Goal: Information Seeking & Learning: Learn about a topic

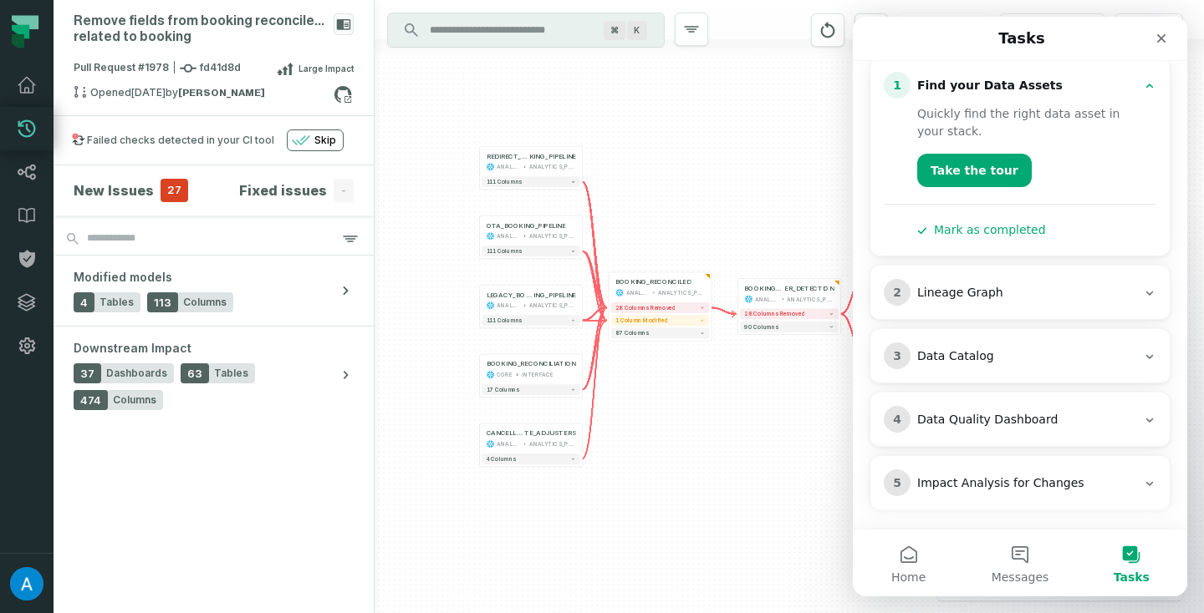
scroll to position [170, 0]
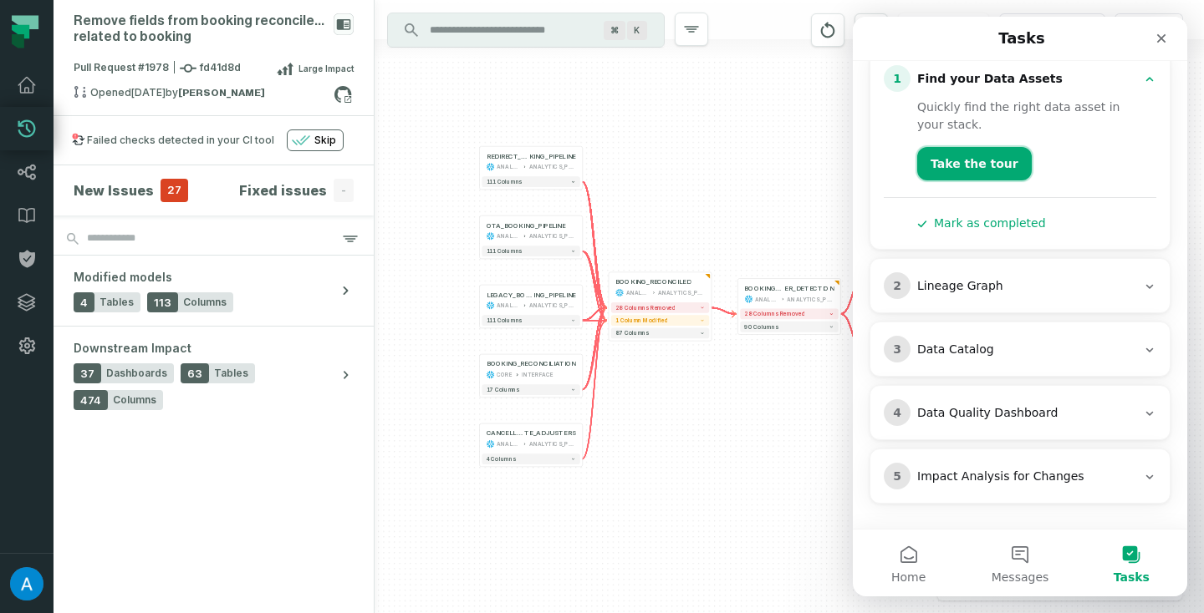
click at [986, 174] on button "Take the tour" at bounding box center [974, 163] width 115 height 33
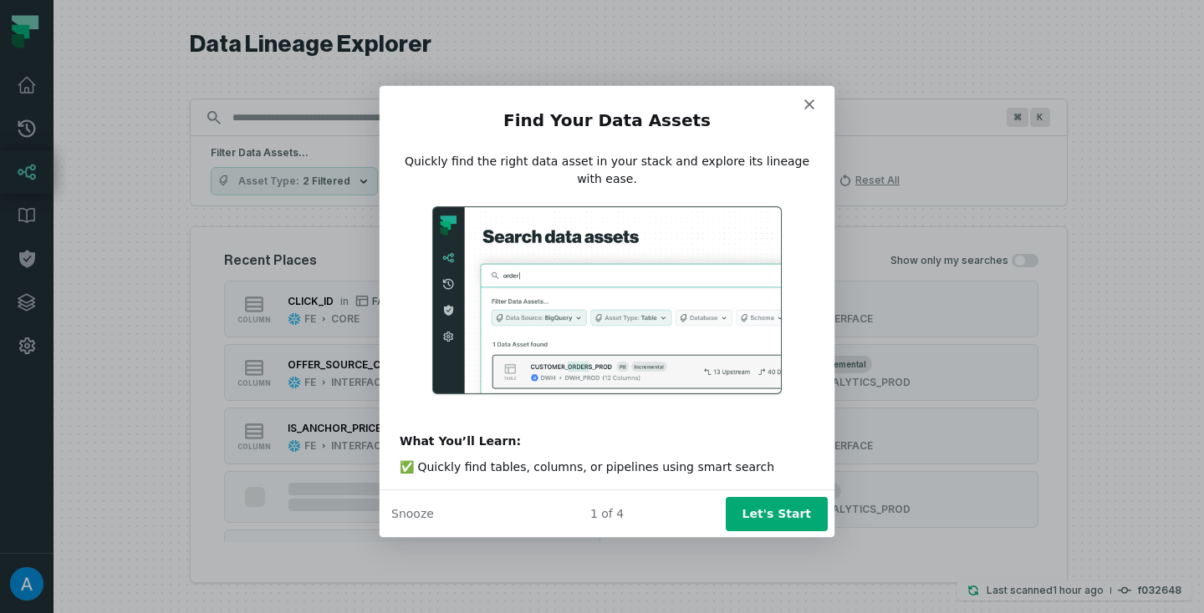
click at [760, 513] on button "Let's Start" at bounding box center [776, 513] width 102 height 34
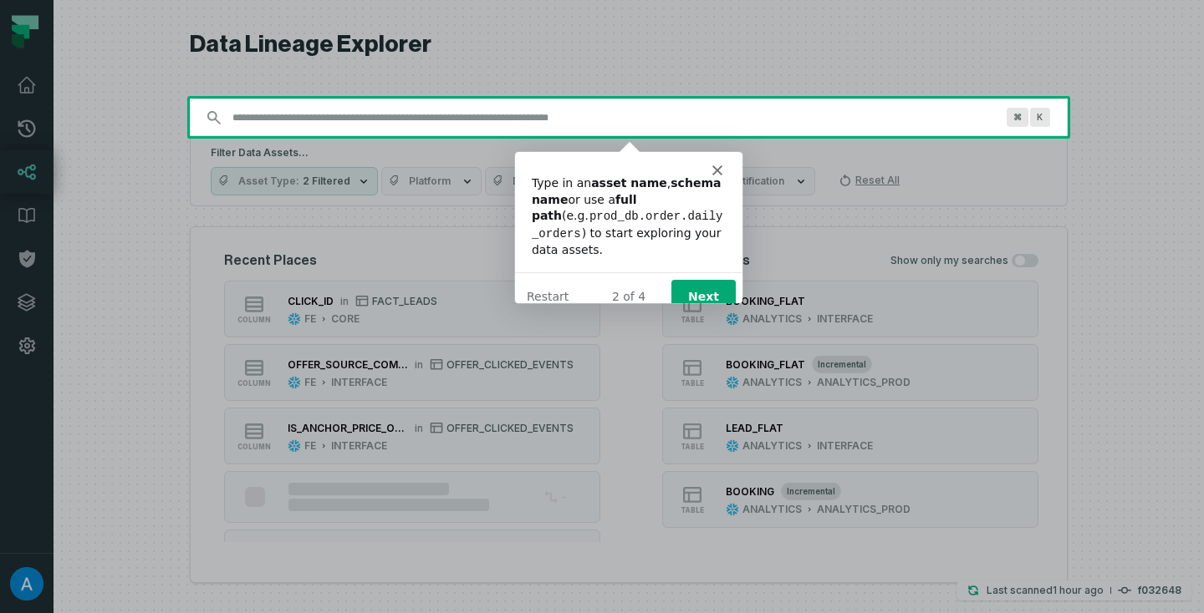
click at [722, 279] on button "Next" at bounding box center [702, 296] width 64 height 34
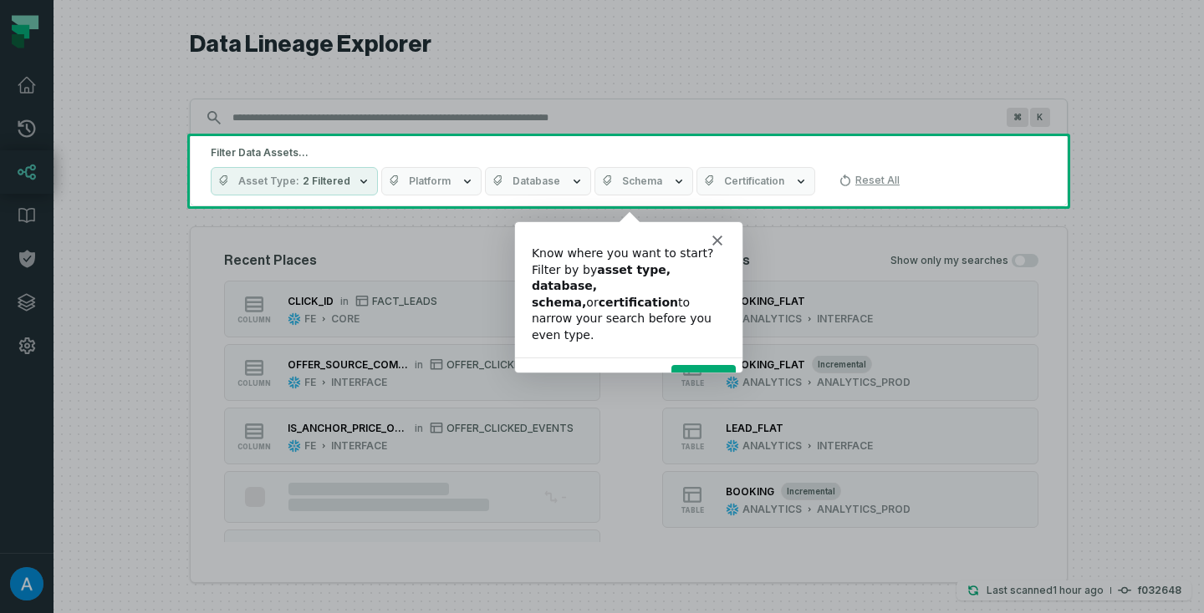
click at [703, 364] on button "Next" at bounding box center [702, 381] width 64 height 34
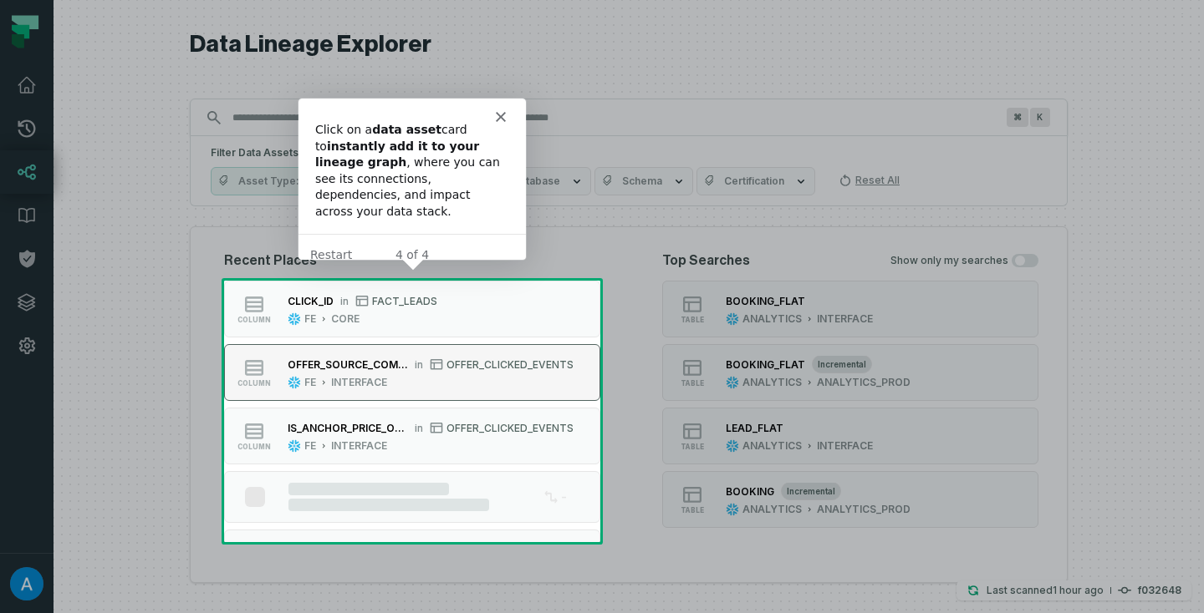
scroll to position [44, 0]
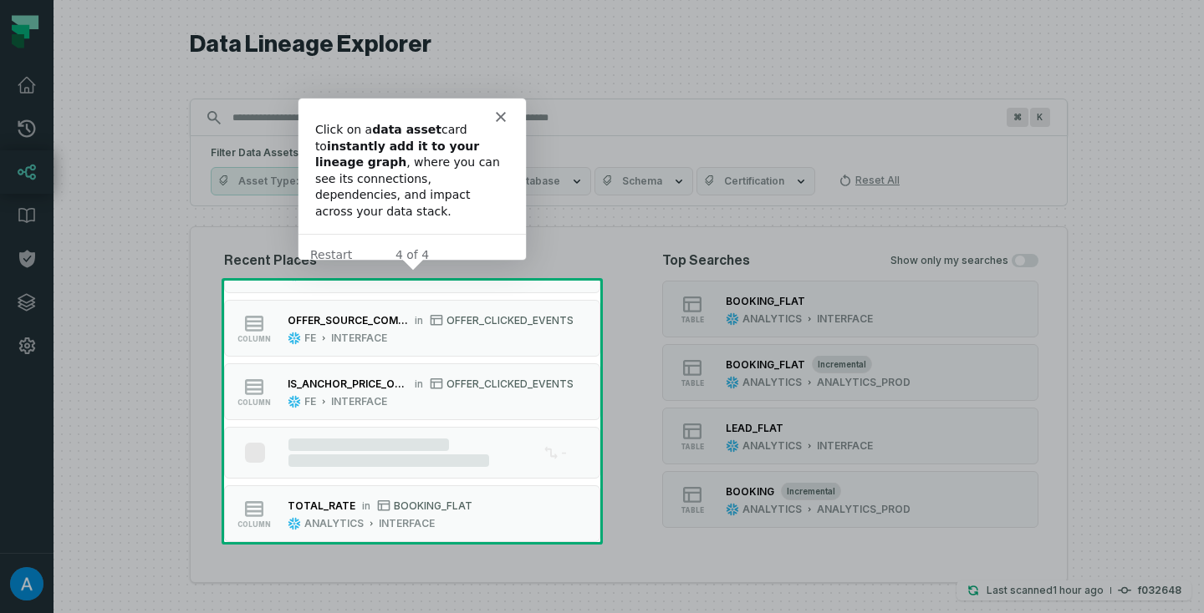
click at [583, 151] on div at bounding box center [602, 140] width 1204 height 281
click at [445, 233] on div "4 of 4 Restart" at bounding box center [411, 254] width 227 height 43
click at [331, 246] on button "Restart" at bounding box center [330, 255] width 42 height 18
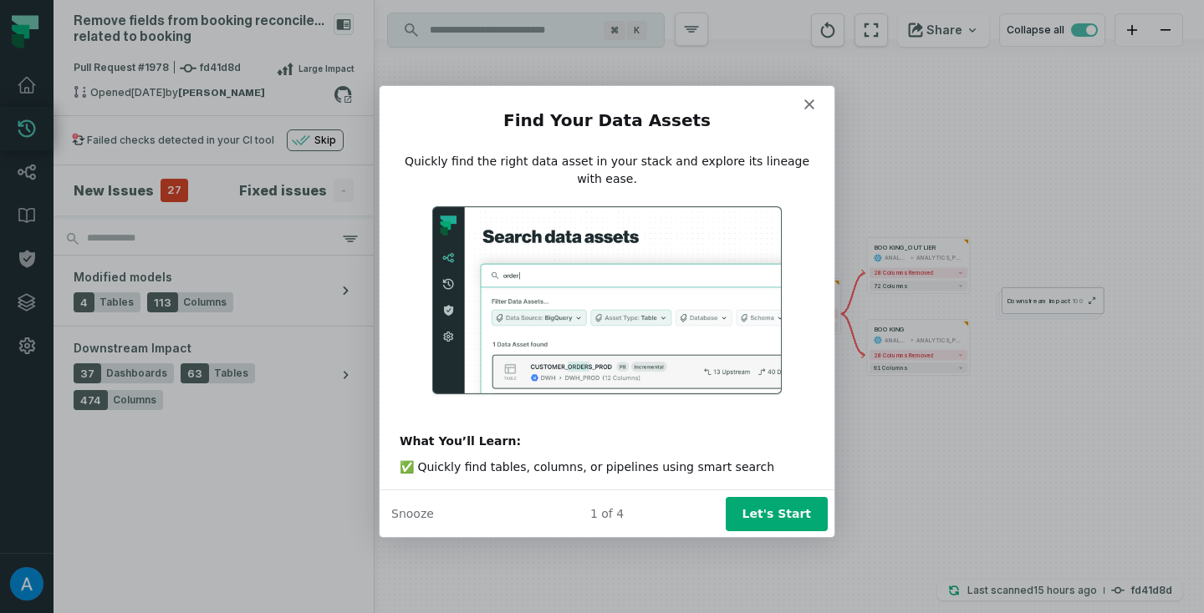
click at [894, 495] on div "Product tour overlay" at bounding box center [602, 306] width 1204 height 613
click at [798, 95] on div "Intercom messenger" at bounding box center [606, 95] width 455 height 23
click at [807, 103] on polygon "Close" at bounding box center [808, 103] width 10 height 10
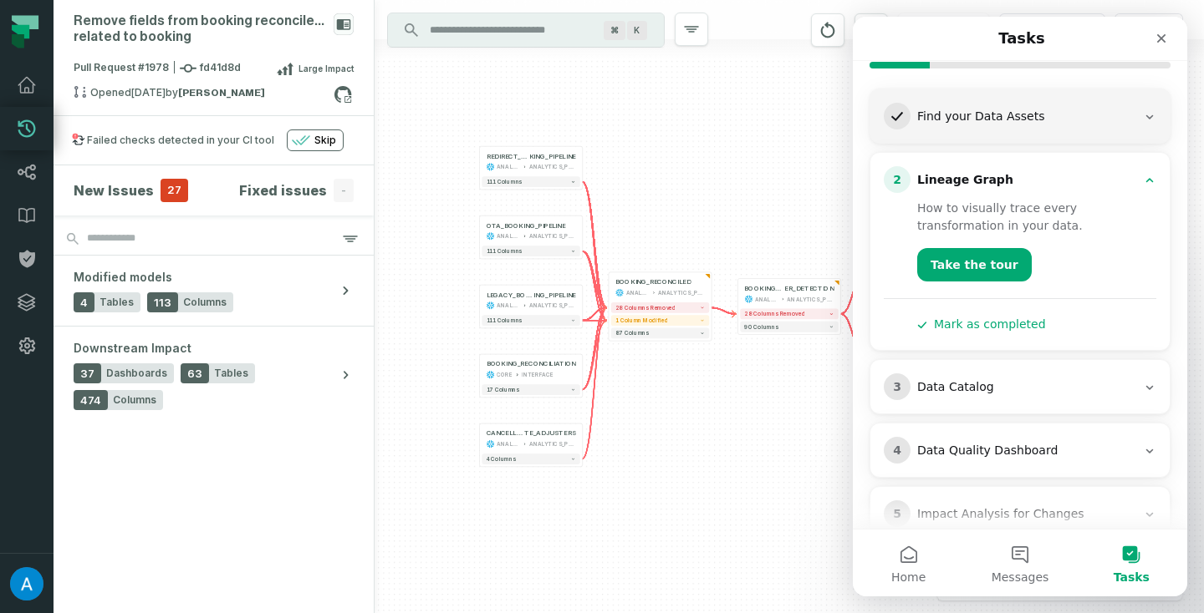
scroll to position [160, 0]
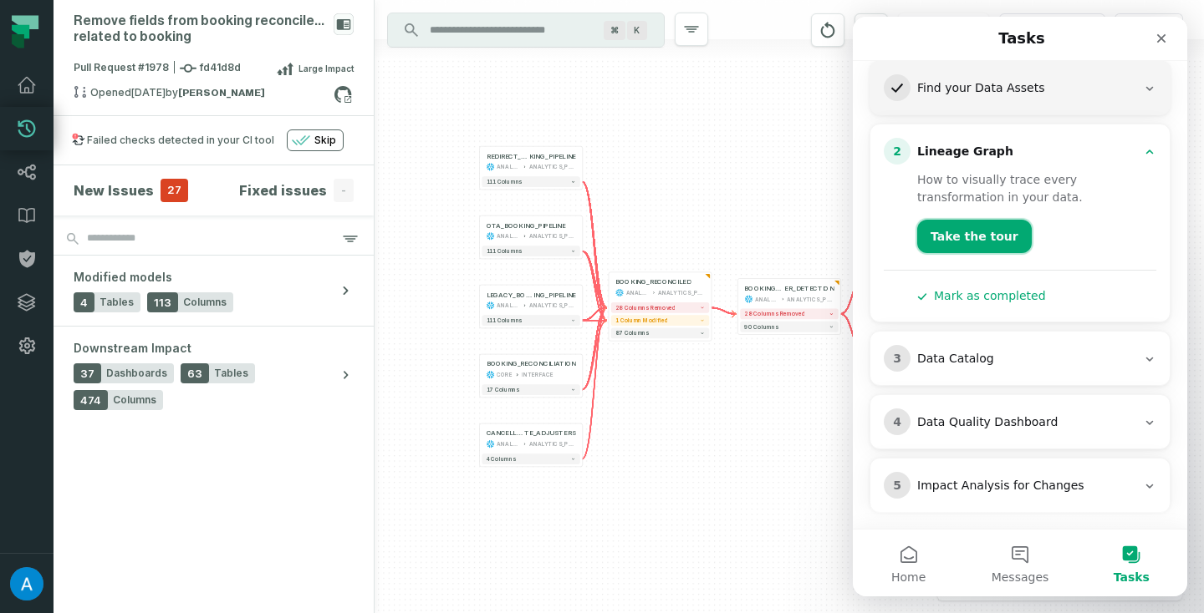
click at [982, 248] on button "Take the tour" at bounding box center [974, 236] width 115 height 33
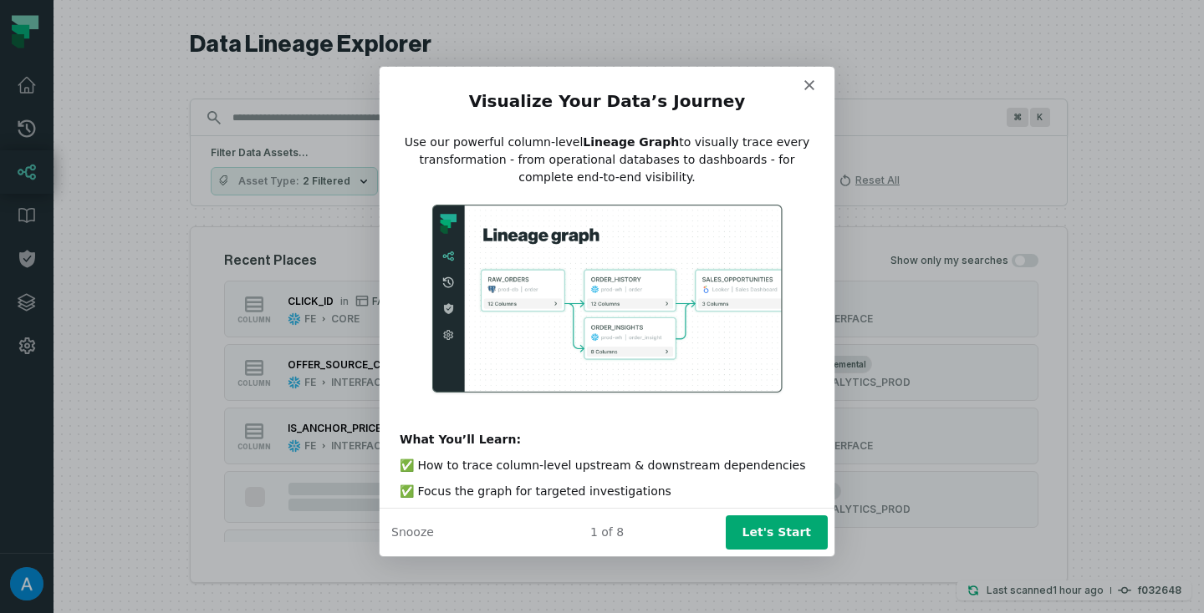
click at [781, 535] on button "Let's Start" at bounding box center [776, 532] width 102 height 34
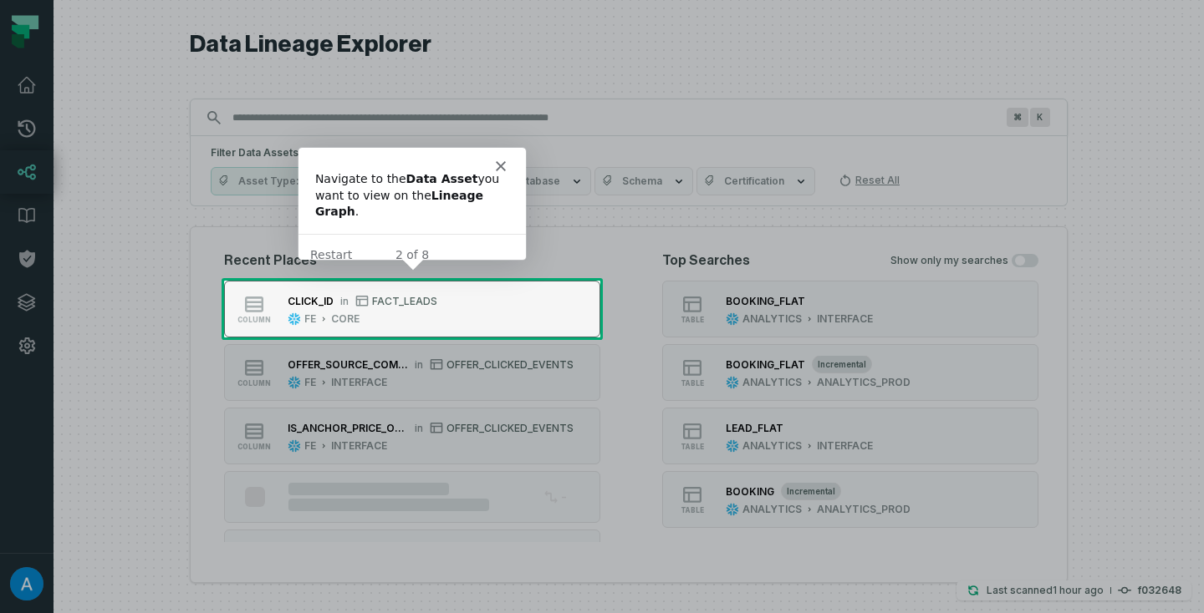
click at [481, 307] on button "column CLICK_ID in FACT_LEADS FE CORE" at bounding box center [412, 309] width 376 height 57
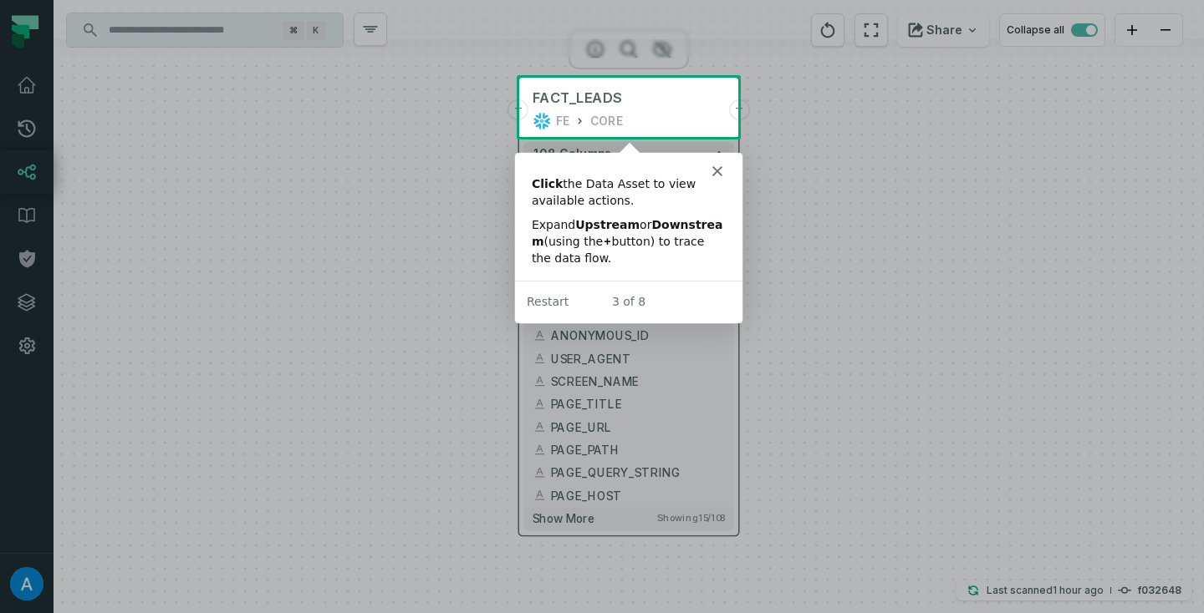
click at [677, 114] on div "FE CORE" at bounding box center [627, 121] width 191 height 18
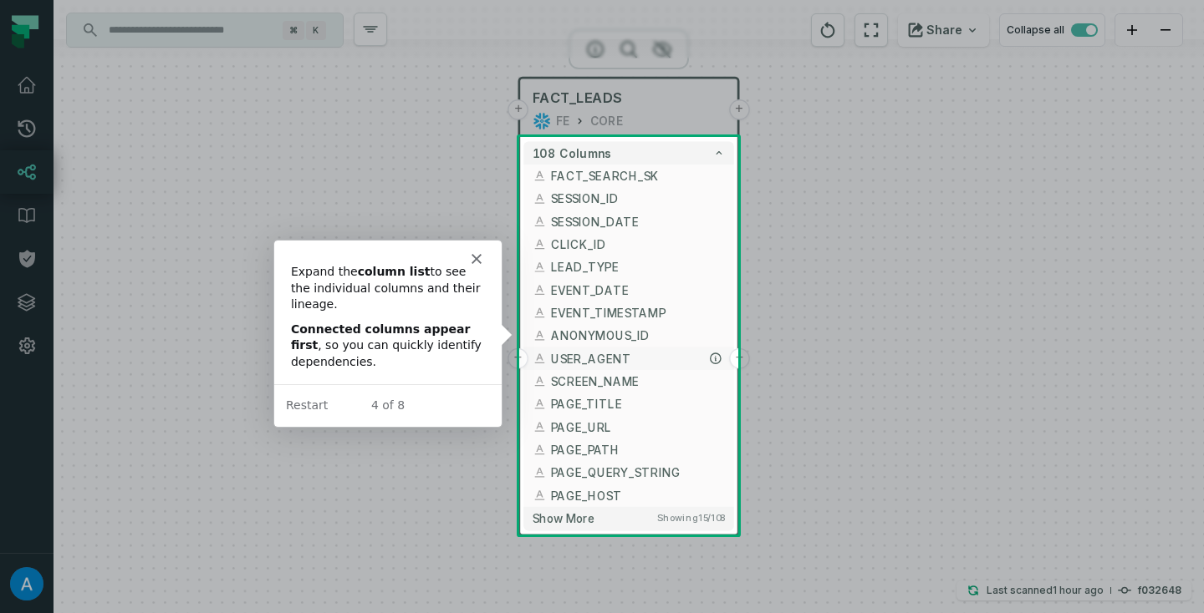
click at [634, 368] on button "USER_AGENT" at bounding box center [628, 358] width 210 height 23
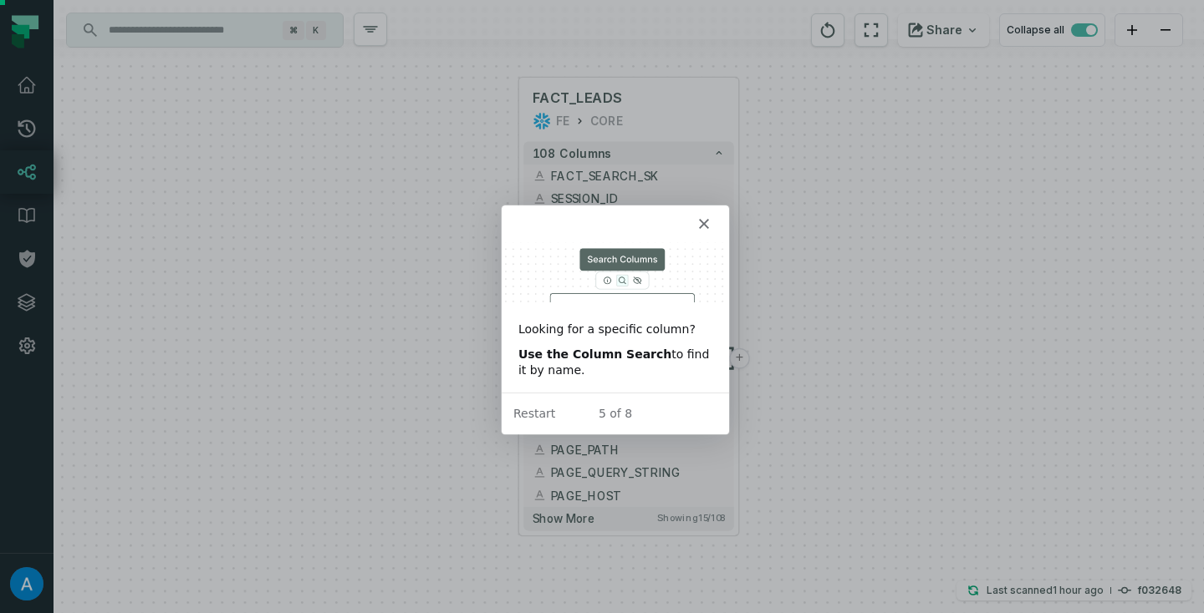
click at [740, 364] on div at bounding box center [602, 306] width 1204 height 613
click at [727, 351] on div "Looking for a specific column? Use the Column Search to find it by name." at bounding box center [614, 316] width 227 height 150
click at [635, 277] on img "Intercom messenger" at bounding box center [614, 271] width 227 height 60
click at [669, 398] on div "5 of 8 Restart" at bounding box center [614, 412] width 227 height 43
click at [736, 364] on div at bounding box center [602, 306] width 1204 height 613
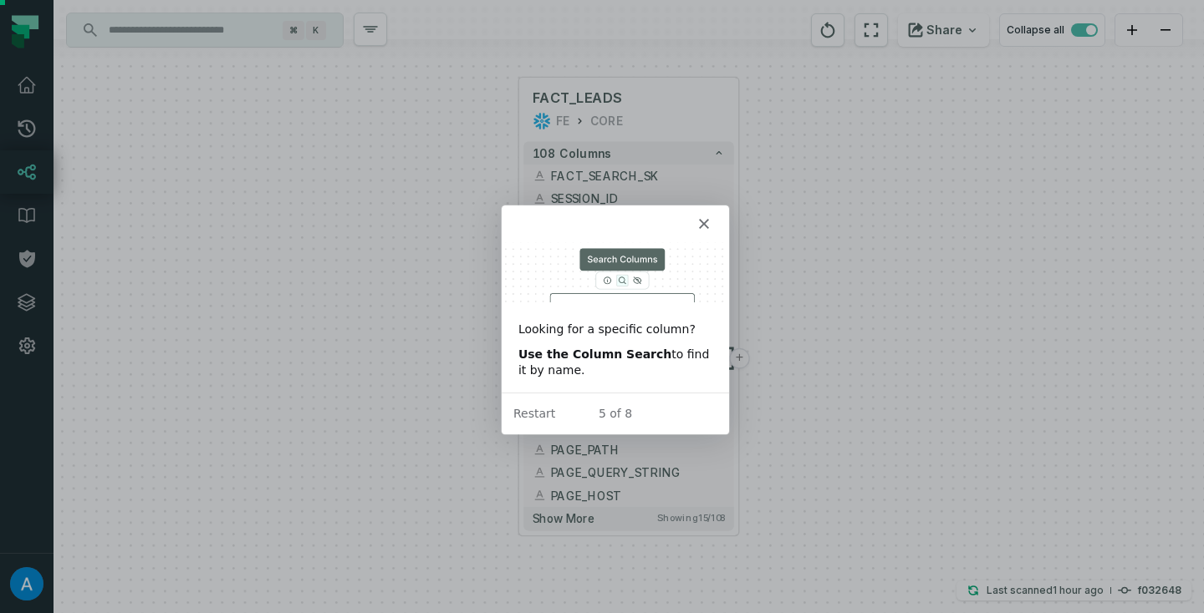
click at [751, 313] on div at bounding box center [602, 306] width 1204 height 613
click at [695, 219] on div "Intercom messenger" at bounding box center [614, 222] width 227 height 37
click at [700, 220] on polygon "Close" at bounding box center [703, 222] width 10 height 10
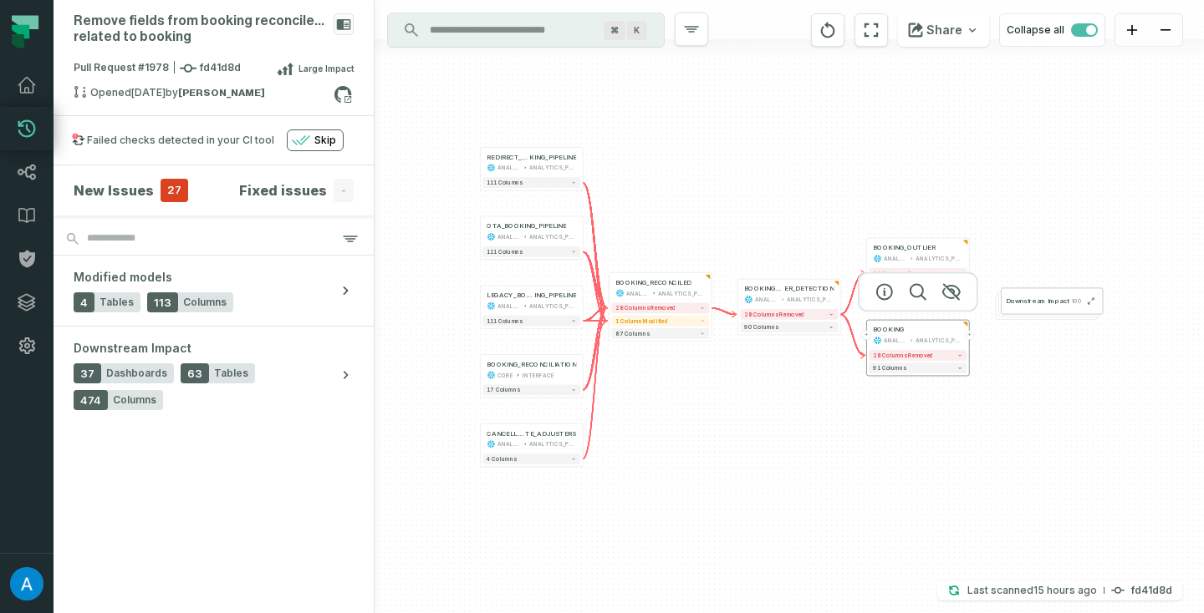
click at [936, 337] on div "ANALYTICS_PROD" at bounding box center [938, 341] width 47 height 8
click at [945, 357] on button "28 columns removed" at bounding box center [917, 355] width 98 height 11
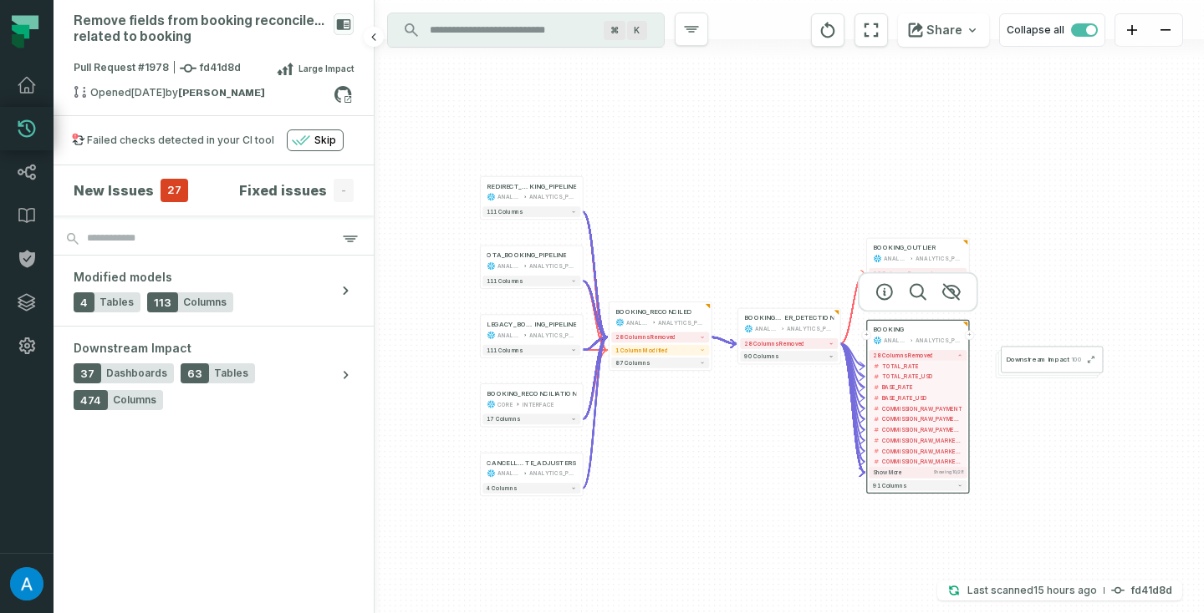
click at [130, 196] on h4 "New Issues" at bounding box center [114, 191] width 80 height 20
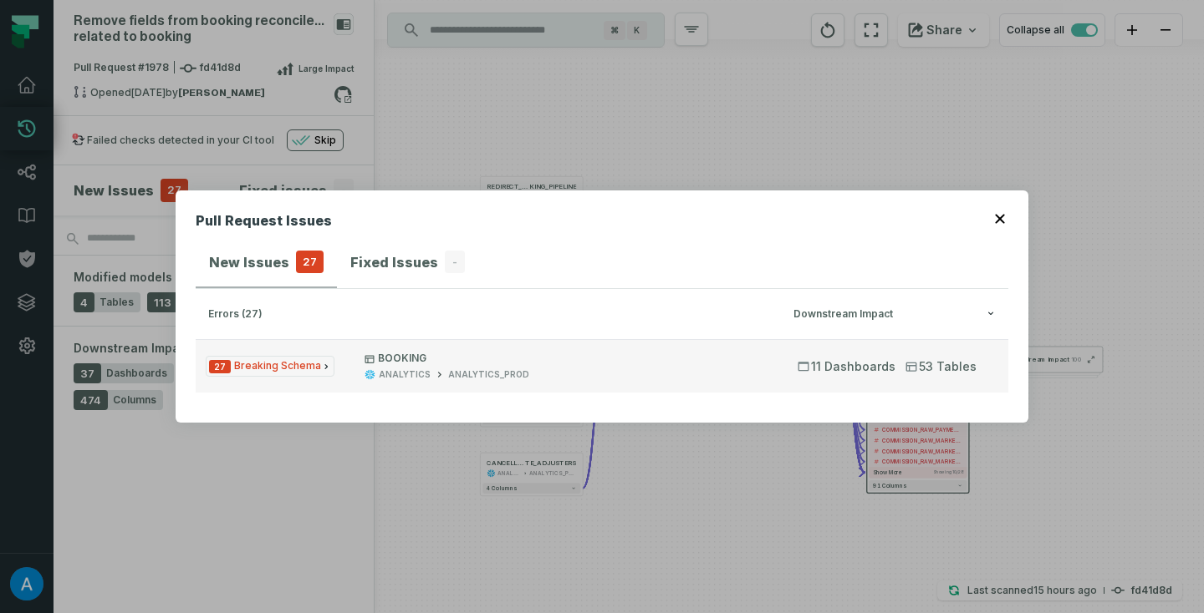
click at [382, 359] on p "BOOKING" at bounding box center [565, 358] width 403 height 13
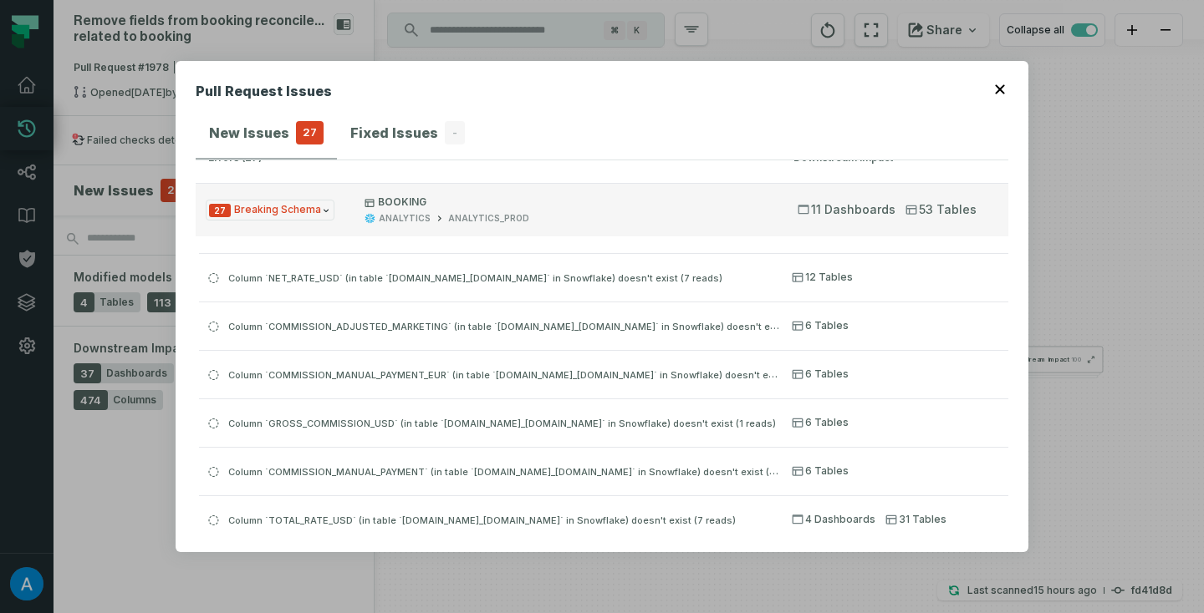
scroll to position [48, 0]
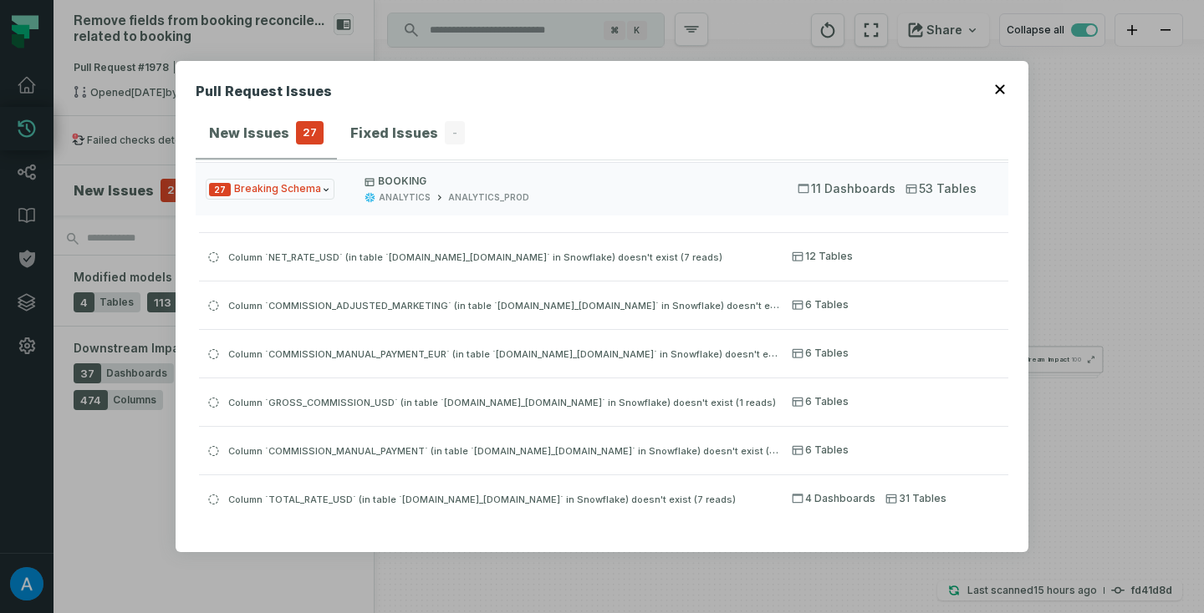
click at [1092, 482] on div "Pull Request Issues New Issues 27 Fixed Issues - errors (27) Downstream Impact …" at bounding box center [602, 306] width 1204 height 613
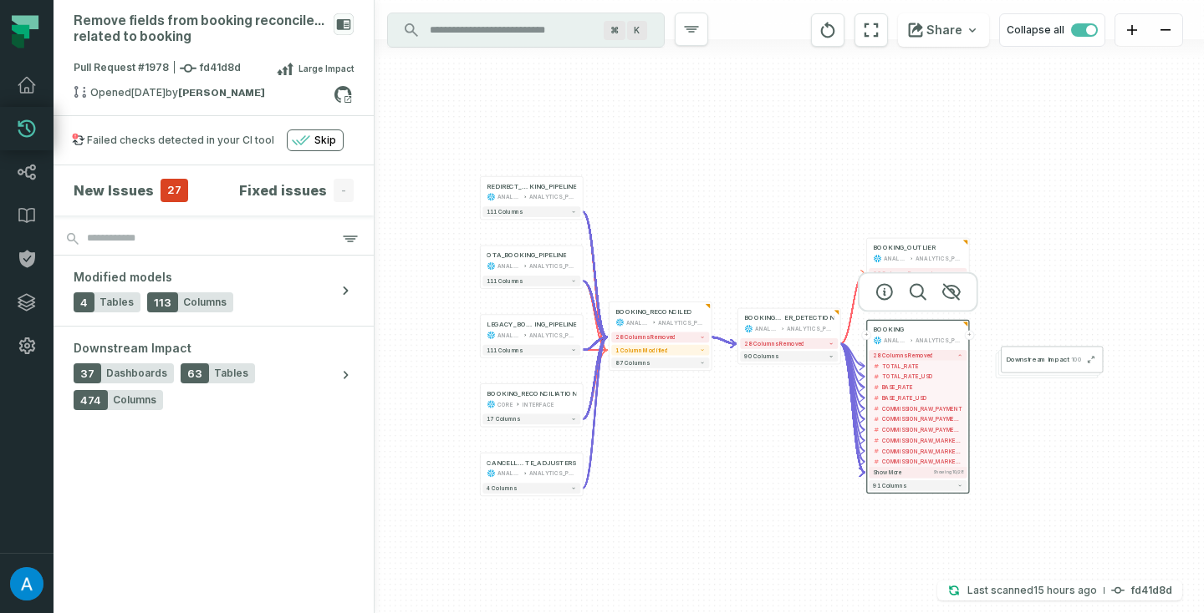
click at [974, 340] on div "+ REDIRECT_BOO KING_PIPELINE ANALYTICS ANALYTICS_PROD + 111 columns + BOOKING_O…" at bounding box center [788, 306] width 829 height 613
click at [969, 336] on button "+" at bounding box center [968, 335] width 9 height 9
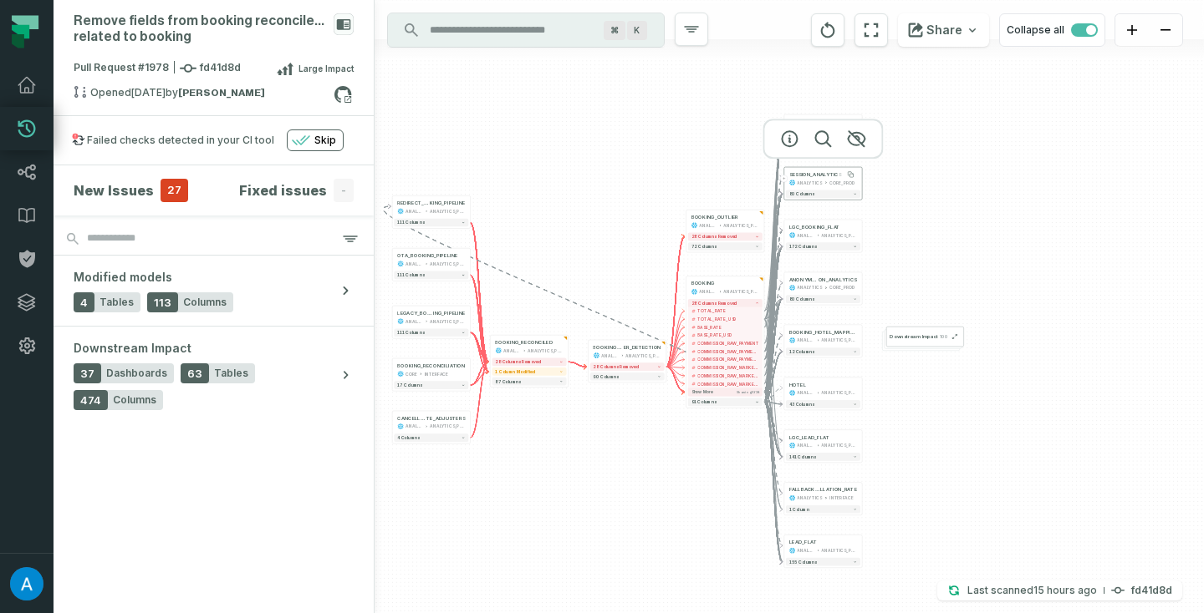
click at [818, 175] on div "SESSION_ANALYTICS" at bounding box center [815, 174] width 53 height 7
click at [786, 181] on div "SESSION_ANALYTICS ANALYTICS CORE_PROD" at bounding box center [823, 178] width 74 height 19
click at [783, 179] on button "+" at bounding box center [784, 179] width 8 height 8
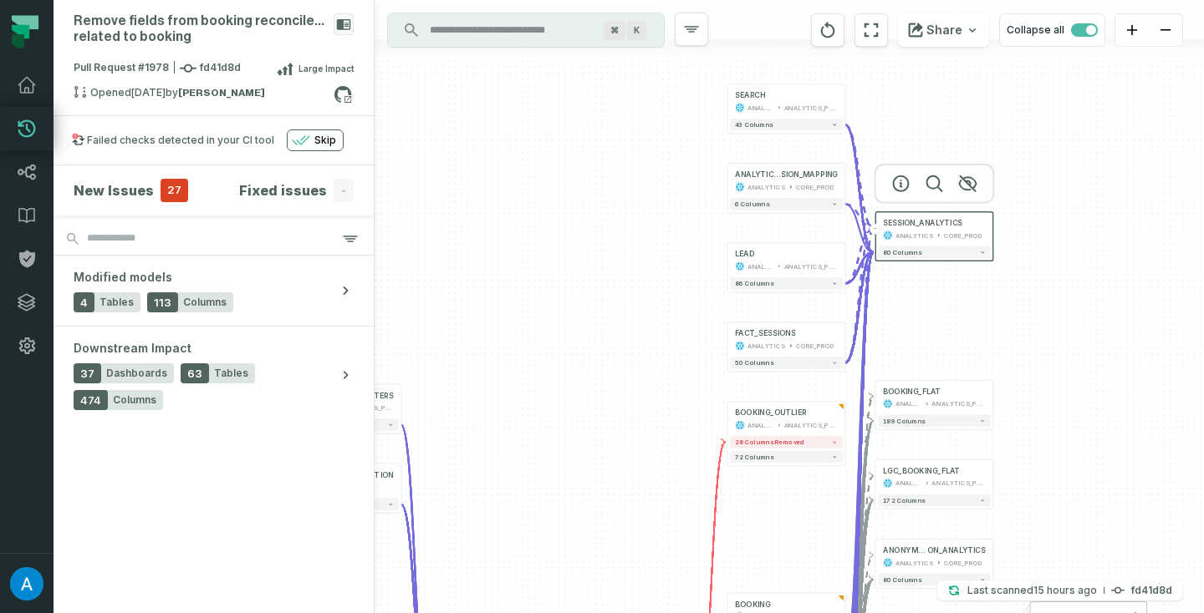
click at [981, 237] on div "ANALYTICS CORE_PROD" at bounding box center [934, 236] width 103 height 10
click at [1047, 282] on div "FACT_SESSIONS ANALYTICS CORE_PROD - 50 columns + LEAD ANALYTICS ANALYTICS_PROD …" at bounding box center [788, 306] width 829 height 613
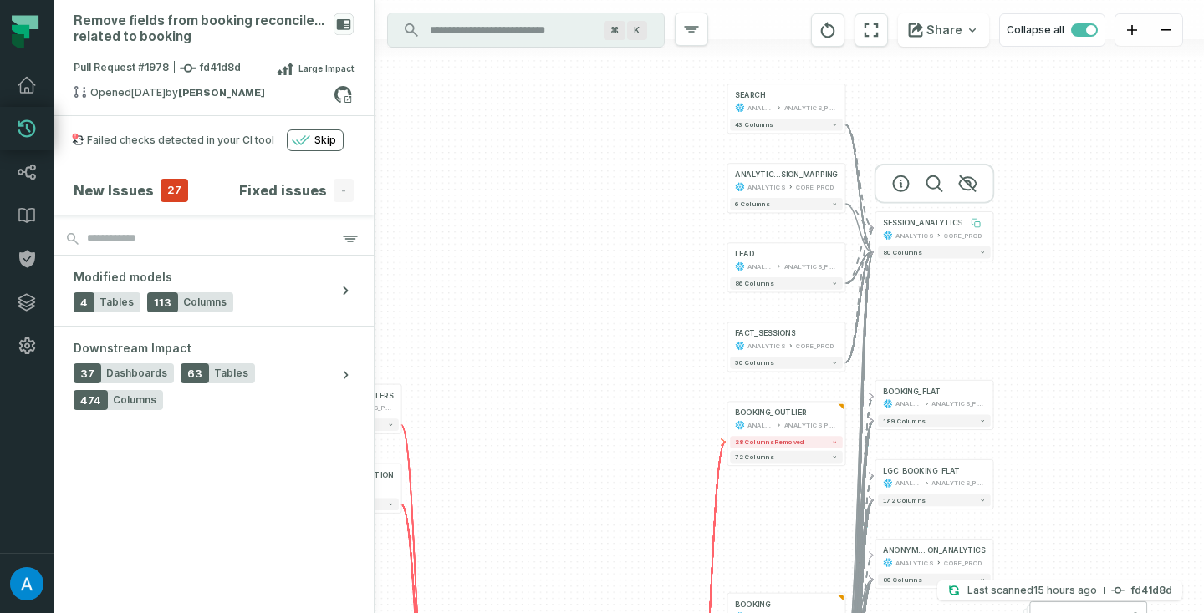
click at [974, 226] on icon at bounding box center [975, 223] width 10 height 10
click at [987, 204] on div at bounding box center [934, 184] width 120 height 40
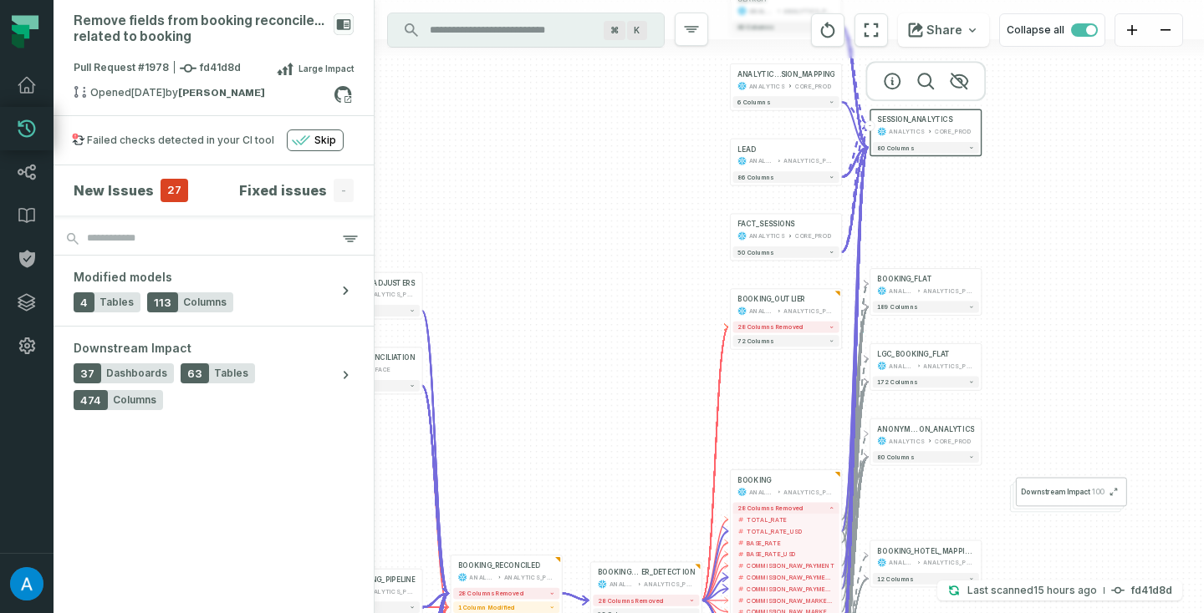
drag, startPoint x: 1027, startPoint y: 385, endPoint x: 1015, endPoint y: 270, distance: 116.0
click at [1015, 270] on div "FACT_SESSIONS ANALYTICS CORE_PROD - 50 columns + LEAD ANALYTICS ANALYTICS_PROD …" at bounding box center [788, 306] width 829 height 613
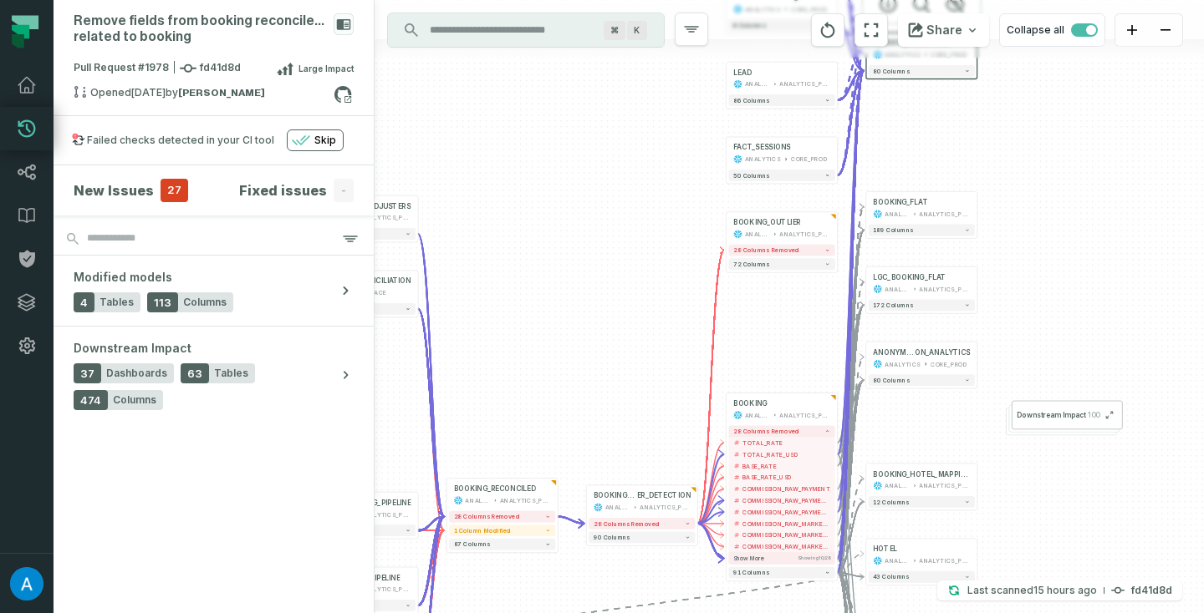
drag, startPoint x: 1015, startPoint y: 270, endPoint x: 1012, endPoint y: 197, distance: 72.8
click at [1012, 197] on div "FACT_SESSIONS ANALYTICS CORE_PROD - 50 columns + LEAD ANALYTICS ANALYTICS_PROD …" at bounding box center [788, 306] width 829 height 613
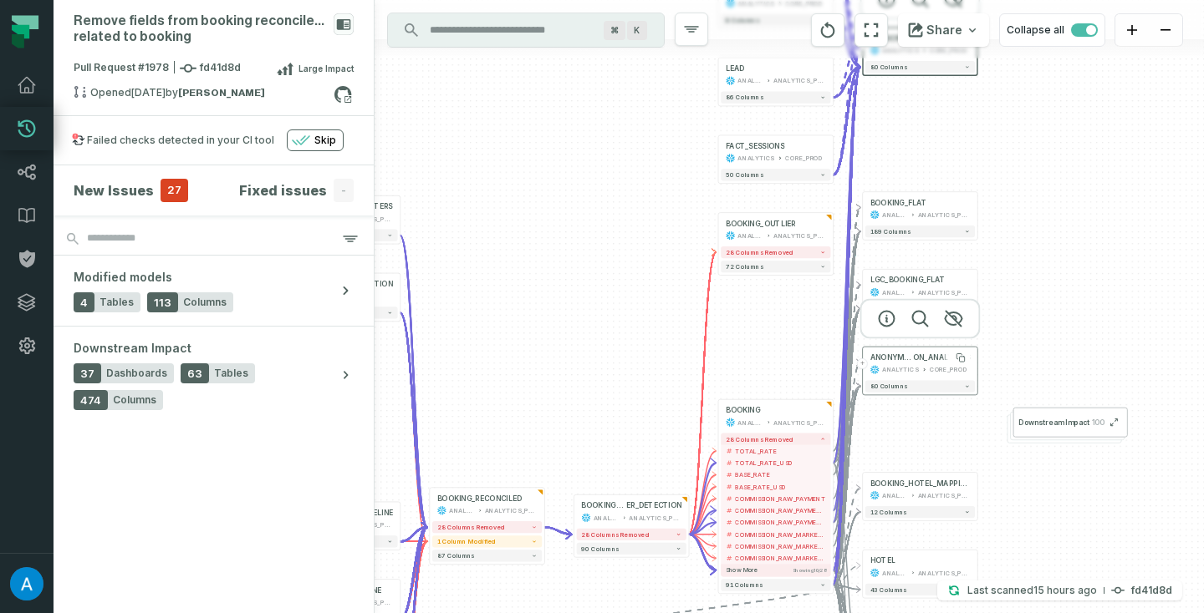
click at [919, 359] on span "ON_ANALYTICS" at bounding box center [941, 358] width 57 height 9
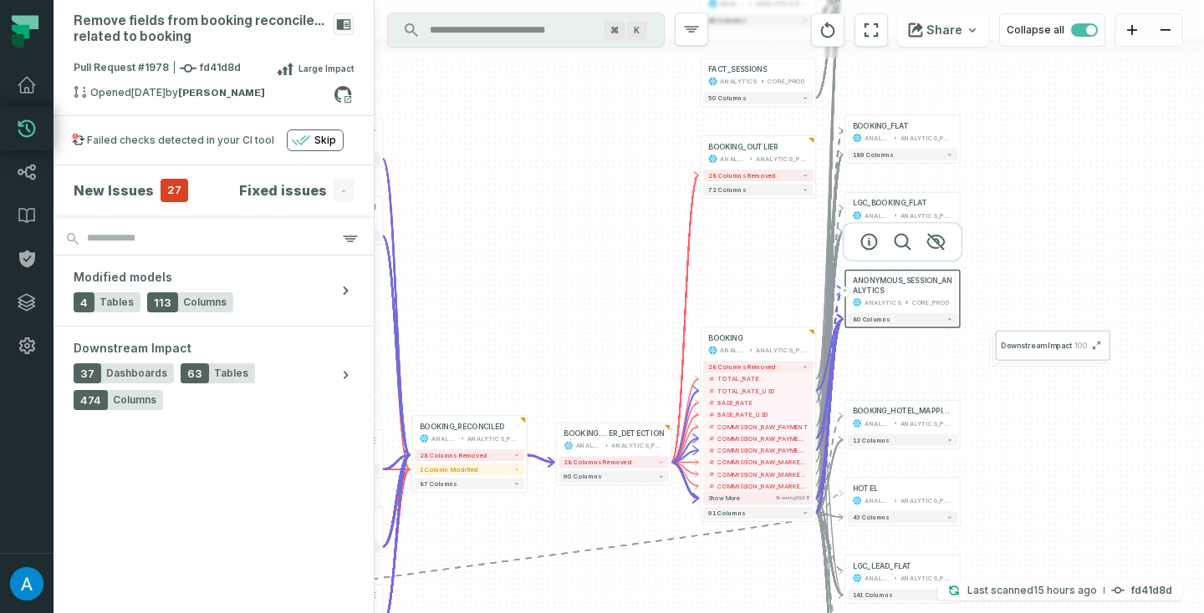
drag, startPoint x: 966, startPoint y: 452, endPoint x: 945, endPoint y: 359, distance: 95.9
click at [945, 359] on div "FACT_SESSIONS ANALYTICS CORE_PROD - 50 columns + LEAD ANALYTICS ANALYTICS_PROD …" at bounding box center [788, 306] width 829 height 613
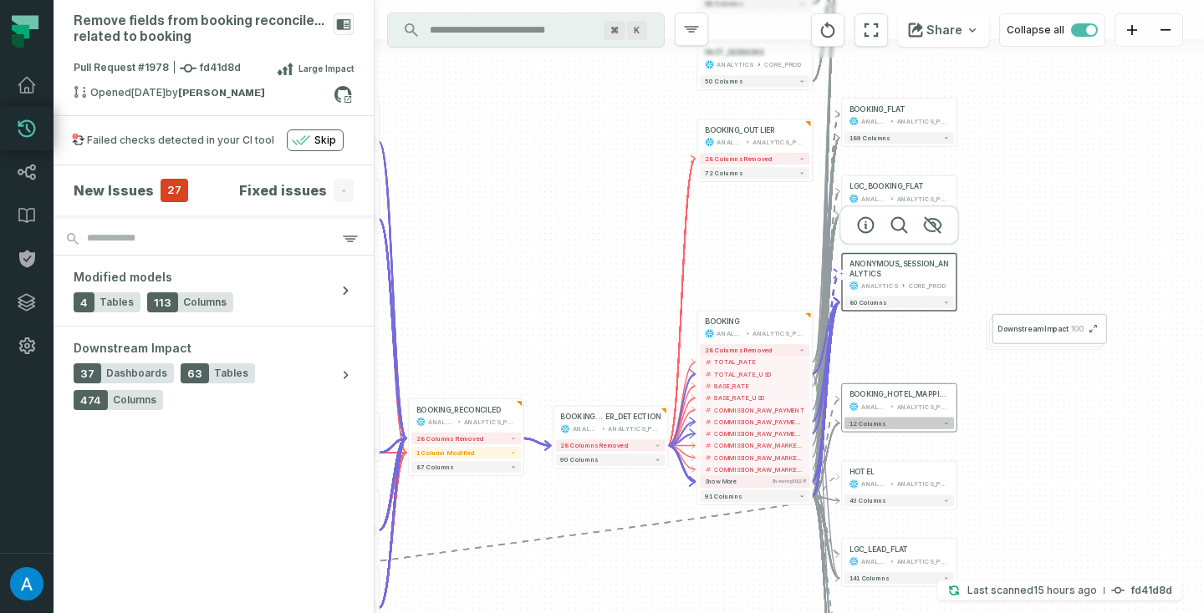
click at [920, 421] on button "12 columns" at bounding box center [898, 424] width 109 height 12
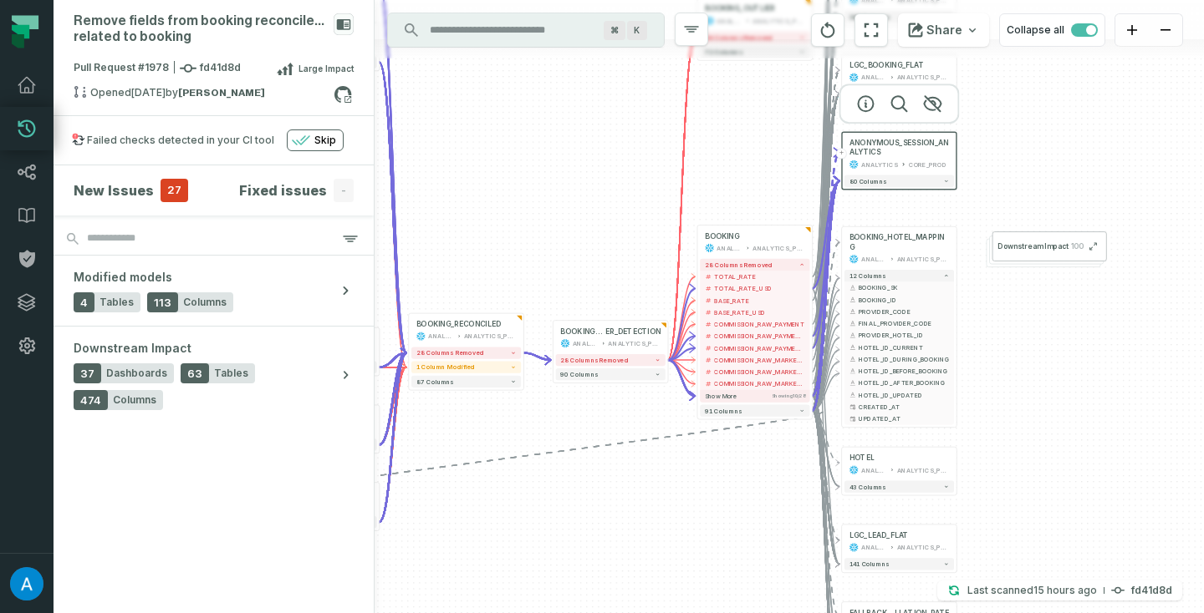
drag, startPoint x: 1041, startPoint y: 486, endPoint x: 1034, endPoint y: 298, distance: 188.2
click at [1034, 298] on div "FACT_SESSIONS ANALYTICS CORE_PROD - 50 columns + LEAD ANALYTICS ANALYTICS_PROD …" at bounding box center [788, 306] width 829 height 613
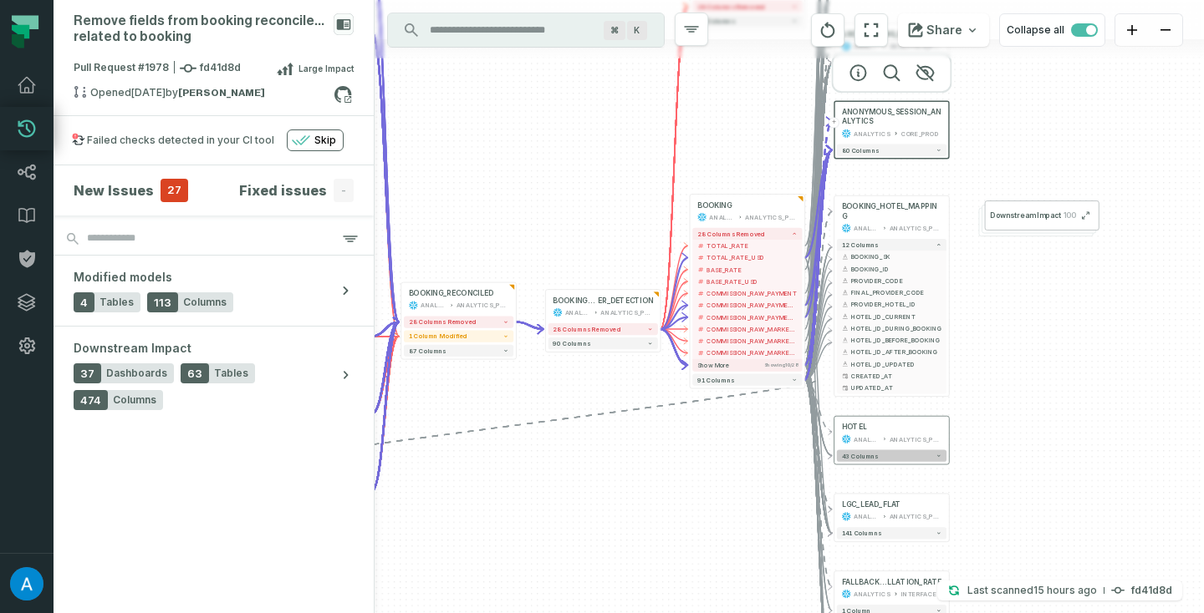
click at [929, 458] on button "43 columns" at bounding box center [891, 456] width 109 height 12
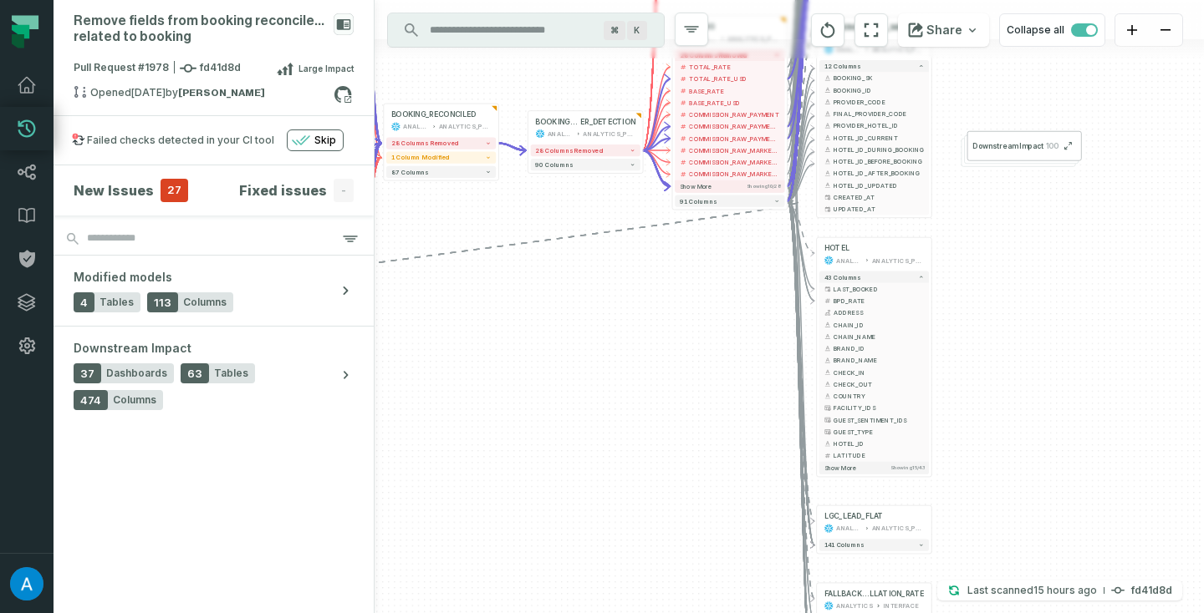
drag, startPoint x: 1000, startPoint y: 470, endPoint x: 982, endPoint y: 291, distance: 179.7
click at [982, 291] on div "FACT_SESSIONS ANALYTICS CORE_PROD - 50 columns + LEAD ANALYTICS ANALYTICS_PROD …" at bounding box center [788, 306] width 829 height 613
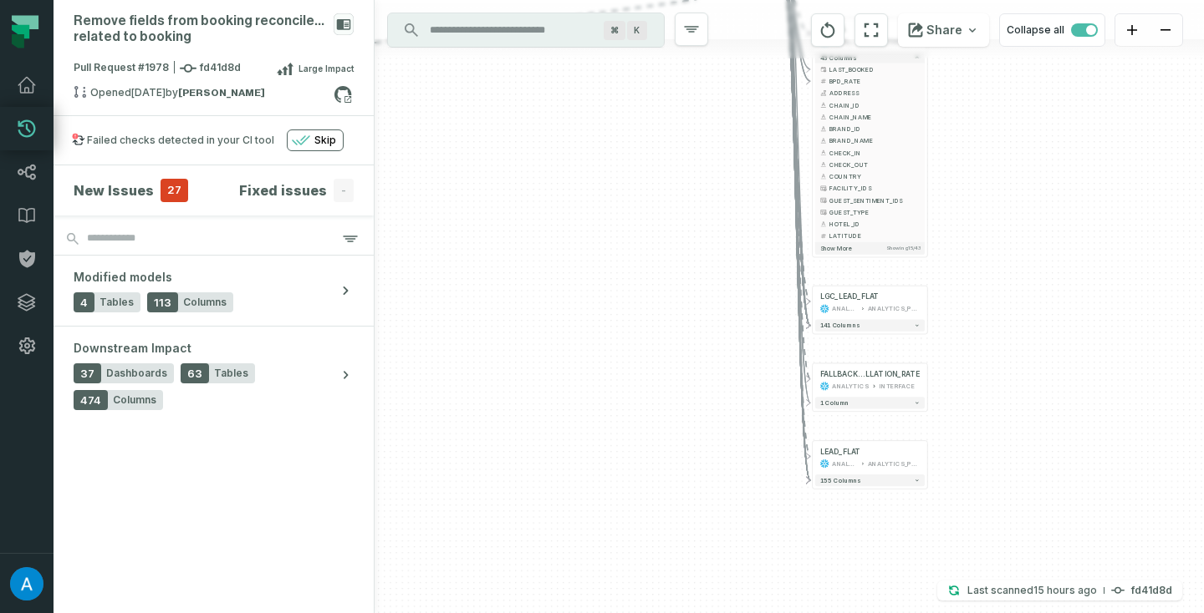
drag, startPoint x: 1010, startPoint y: 482, endPoint x: 1004, endPoint y: 243, distance: 239.1
click at [1004, 243] on div "FACT_SESSIONS ANALYTICS CORE_PROD - 50 columns + LEAD ANALYTICS ANALYTICS_PROD …" at bounding box center [788, 306] width 829 height 613
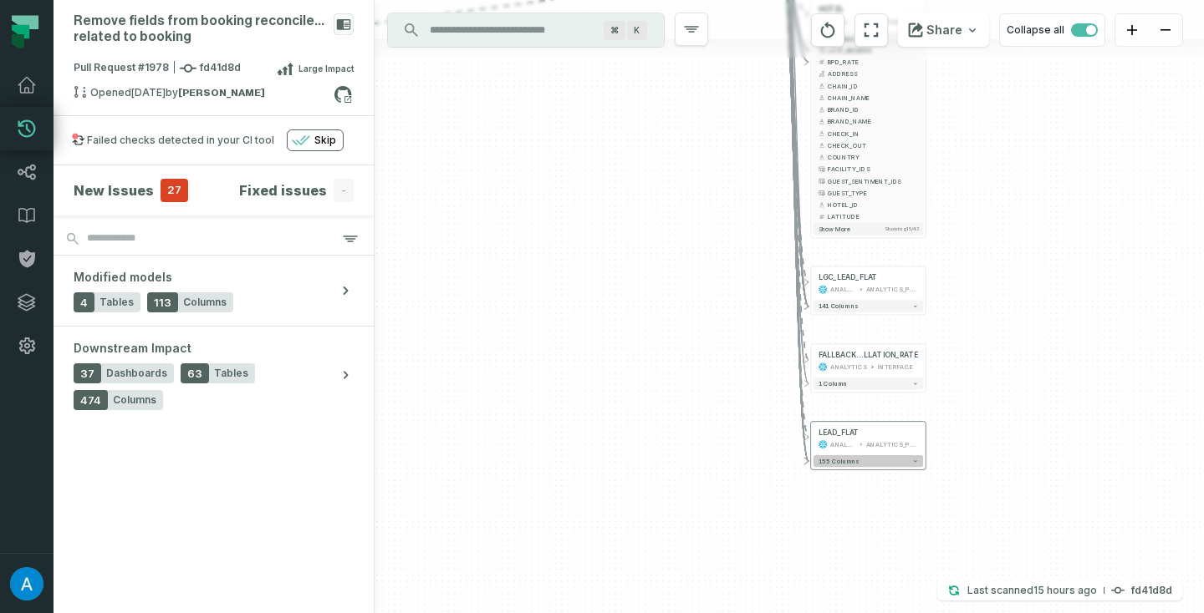
click at [884, 459] on button "155 columns" at bounding box center [867, 461] width 109 height 12
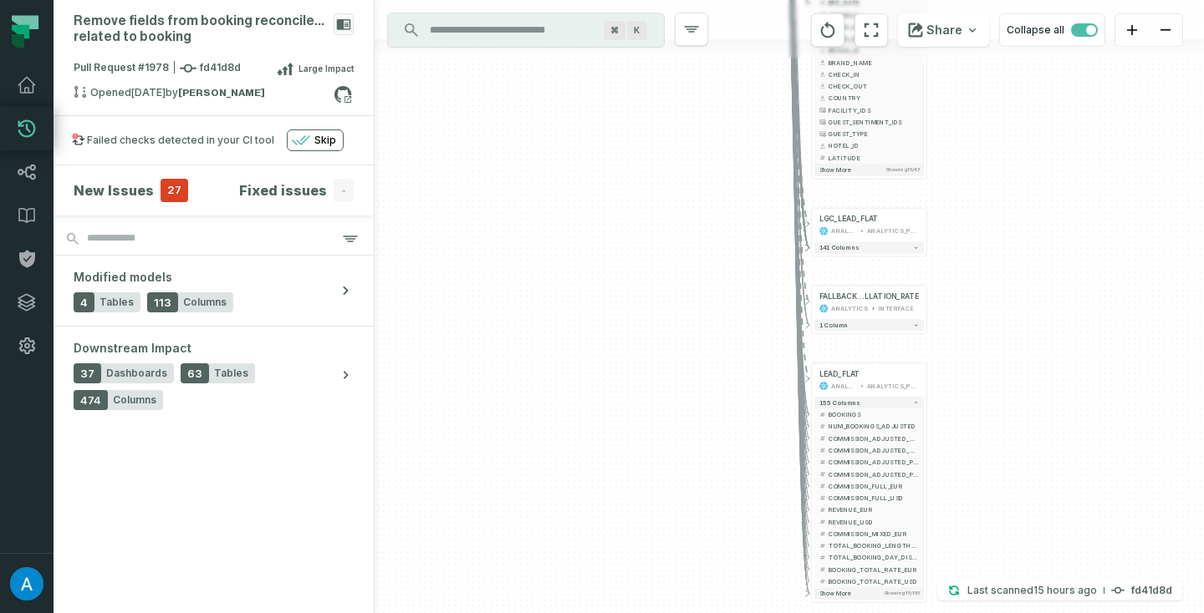
drag, startPoint x: 995, startPoint y: 497, endPoint x: 996, endPoint y: 439, distance: 58.5
click at [996, 439] on div "FACT_SESSIONS ANALYTICS CORE_PROD - 50 columns + LEAD ANALYTICS ANALYTICS_PROD …" at bounding box center [788, 306] width 829 height 613
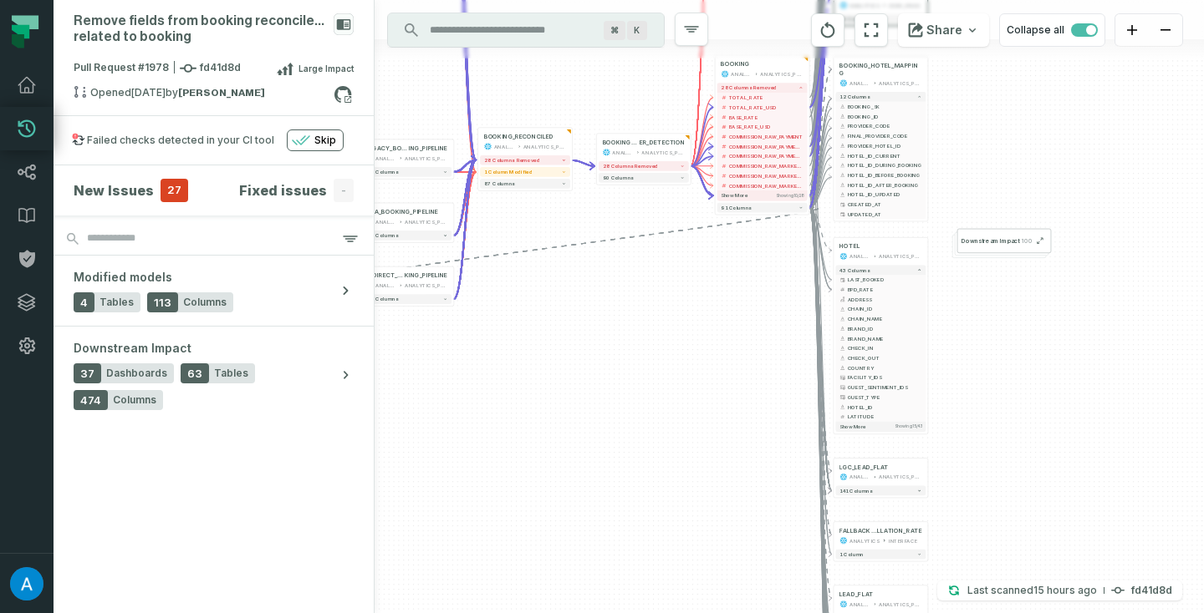
drag, startPoint x: 1009, startPoint y: 173, endPoint x: 990, endPoint y: 445, distance: 272.3
click at [990, 445] on div "FACT_SESSIONS ANALYTICS CORE_PROD - 50 columns + LEAD ANALYTICS ANALYTICS_PROD …" at bounding box center [788, 306] width 829 height 613
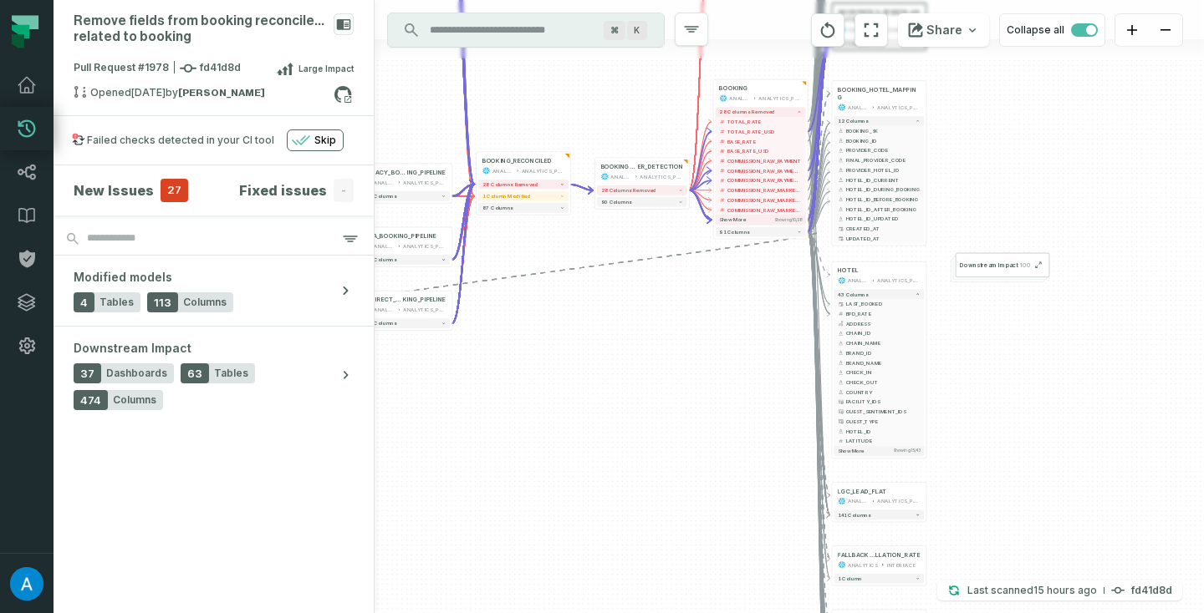
drag, startPoint x: 959, startPoint y: 427, endPoint x: 962, endPoint y: 258, distance: 168.9
click at [962, 261] on div "FACT_SESSIONS ANALYTICS CORE_PROD - 50 columns + LEAD ANALYTICS ANALYTICS_PROD …" at bounding box center [788, 306] width 829 height 613
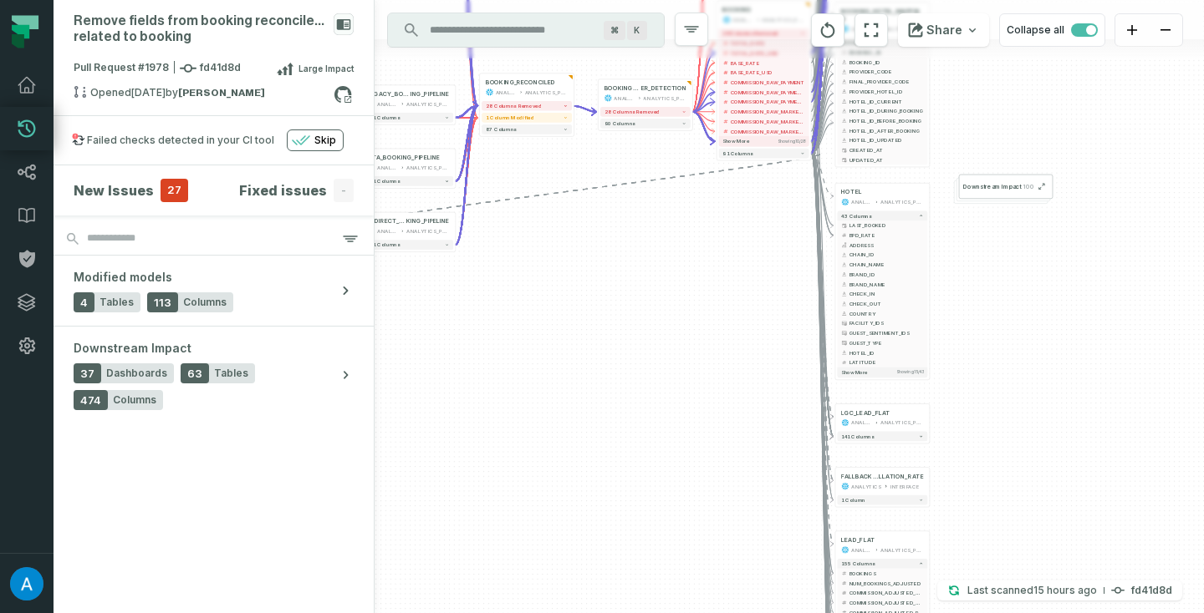
drag, startPoint x: 964, startPoint y: 332, endPoint x: 902, endPoint y: 531, distance: 208.6
click at [902, 531] on div "FACT_SESSIONS ANALYTICS CORE_PROD - 50 columns + LEAD ANALYTICS ANALYTICS_PROD …" at bounding box center [788, 306] width 829 height 613
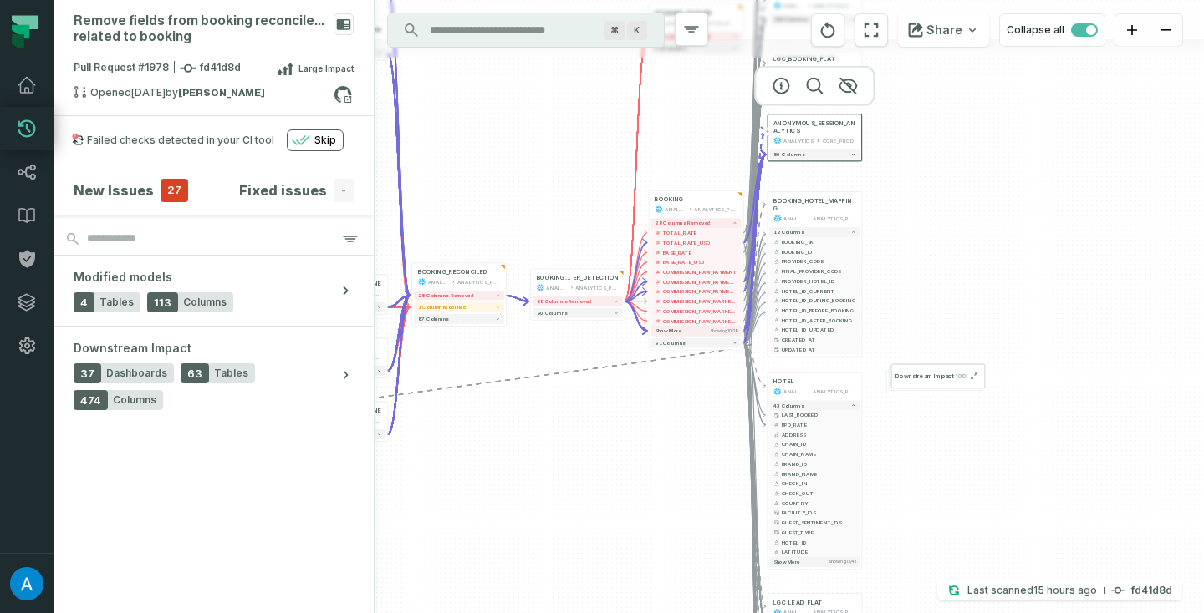
drag, startPoint x: 984, startPoint y: 430, endPoint x: 949, endPoint y: 558, distance: 132.4
click at [949, 558] on div "FACT_SESSIONS ANALYTICS CORE_PROD - 50 columns + LEAD ANALYTICS ANALYTICS_PROD …" at bounding box center [788, 306] width 829 height 613
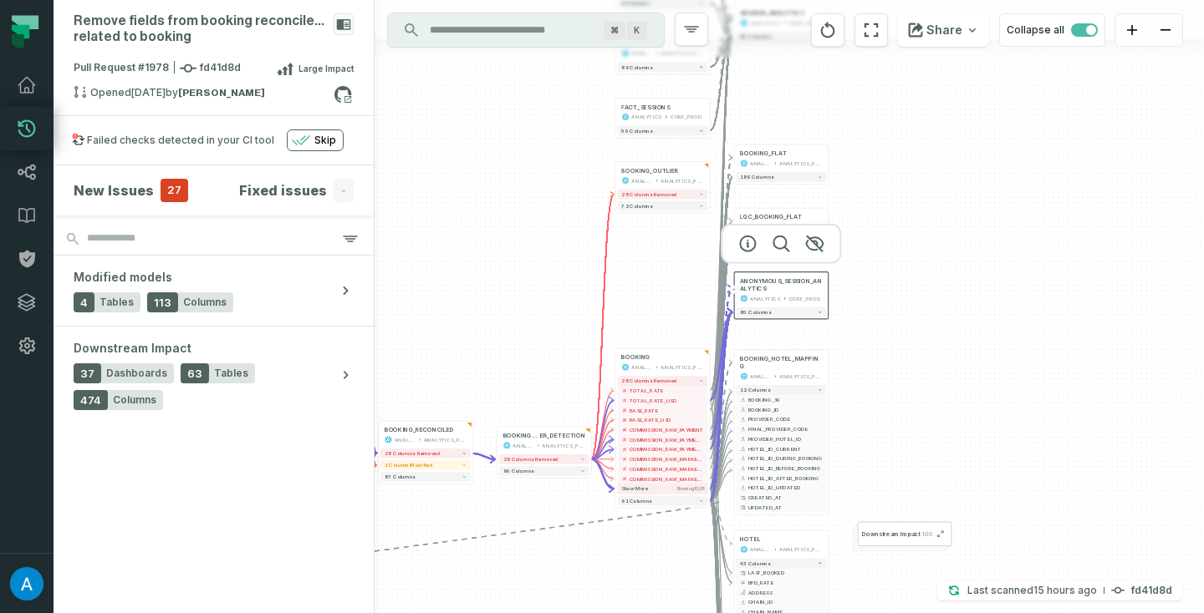
drag, startPoint x: 999, startPoint y: 276, endPoint x: 983, endPoint y: 431, distance: 156.3
click at [983, 431] on div "FACT_SESSIONS ANALYTICS CORE_PROD - 50 columns + LEAD ANALYTICS ANALYTICS_PROD …" at bounding box center [788, 306] width 829 height 613
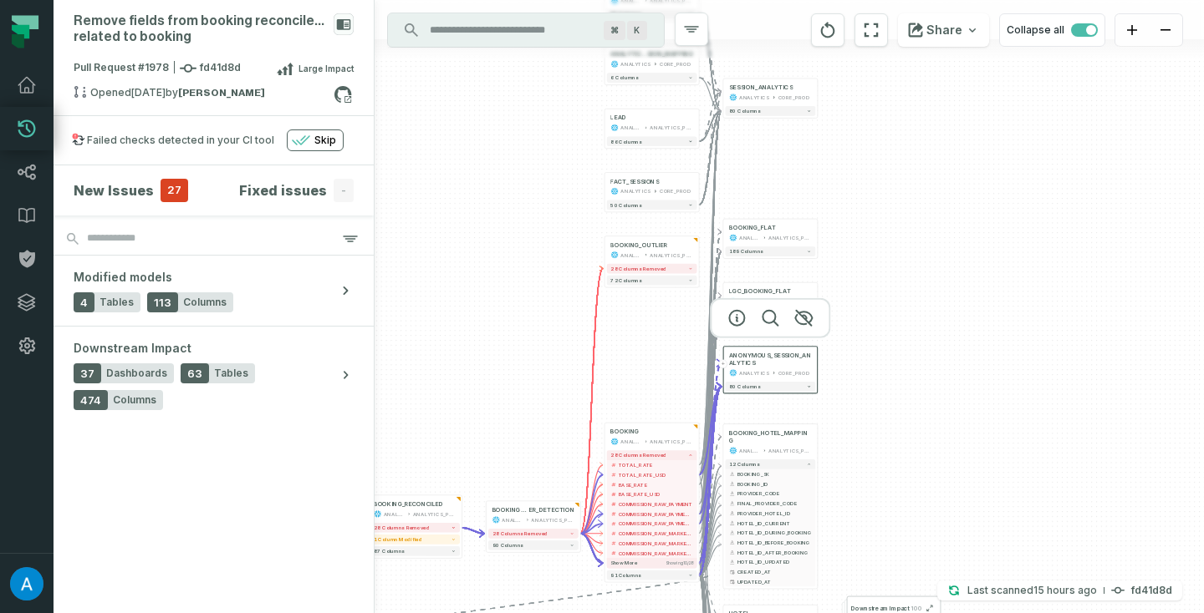
drag, startPoint x: 958, startPoint y: 259, endPoint x: 956, endPoint y: 313, distance: 54.4
click at [957, 313] on div "FACT_SESSIONS ANALYTICS CORE_PROD - 50 columns + LEAD ANALYTICS ANALYTICS_PROD …" at bounding box center [788, 306] width 829 height 613
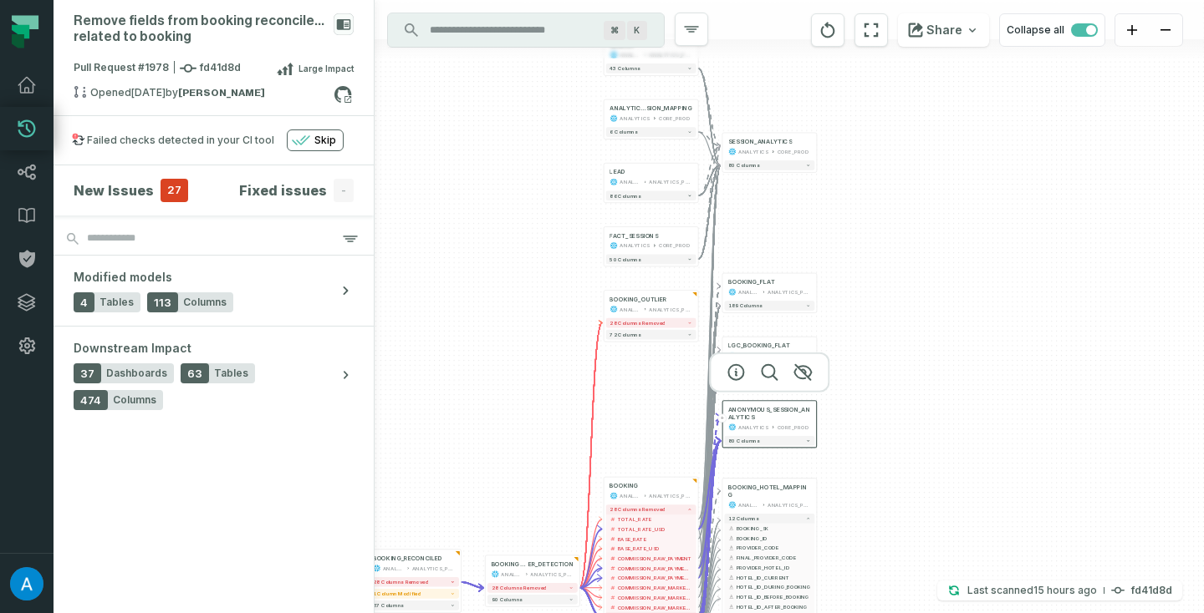
click at [934, 313] on div "FACT_SESSIONS ANALYTICS CORE_PROD - 50 columns + LEAD ANALYTICS ANALYTICS_PROD …" at bounding box center [788, 306] width 829 height 613
click at [814, 353] on button "+" at bounding box center [816, 351] width 9 height 9
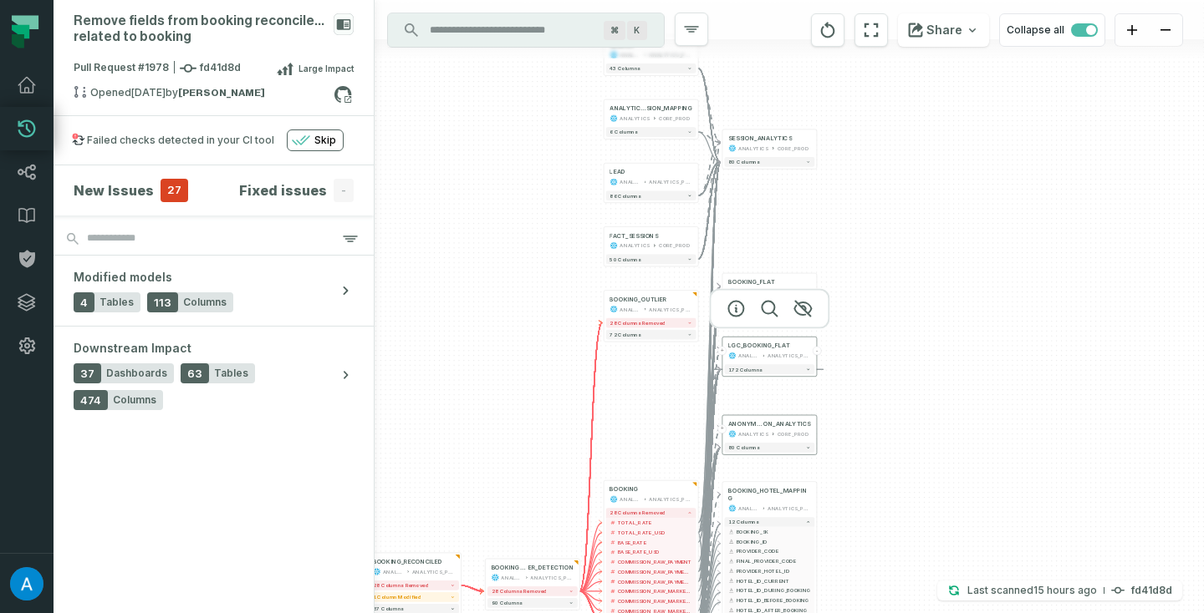
click at [814, 351] on button "-" at bounding box center [816, 351] width 9 height 9
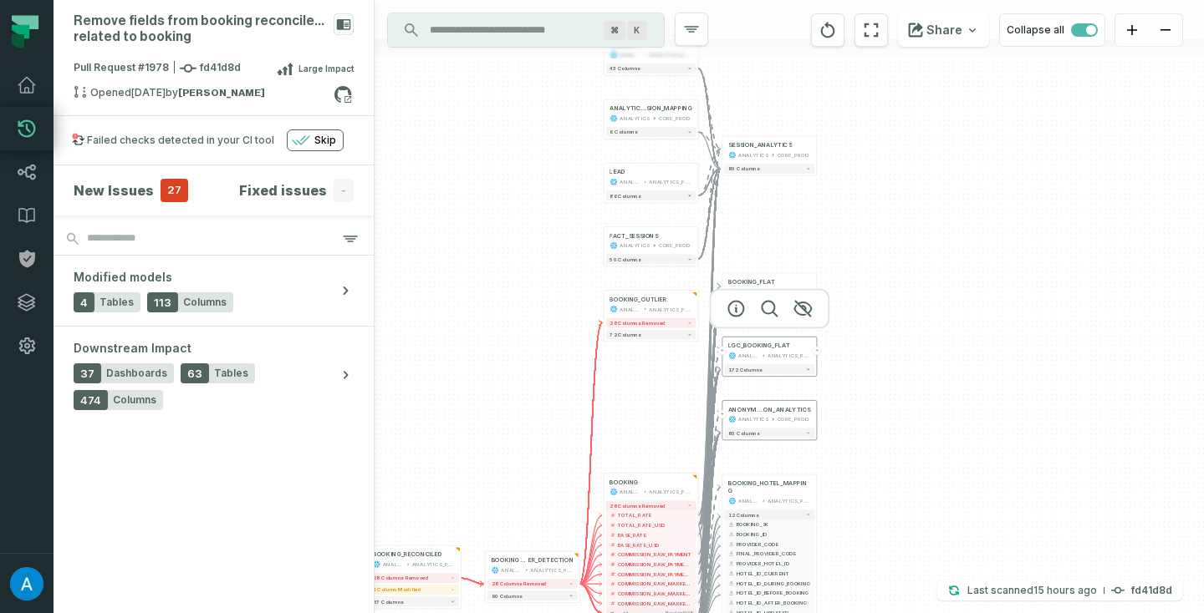
click at [815, 352] on button "+" at bounding box center [816, 351] width 9 height 9
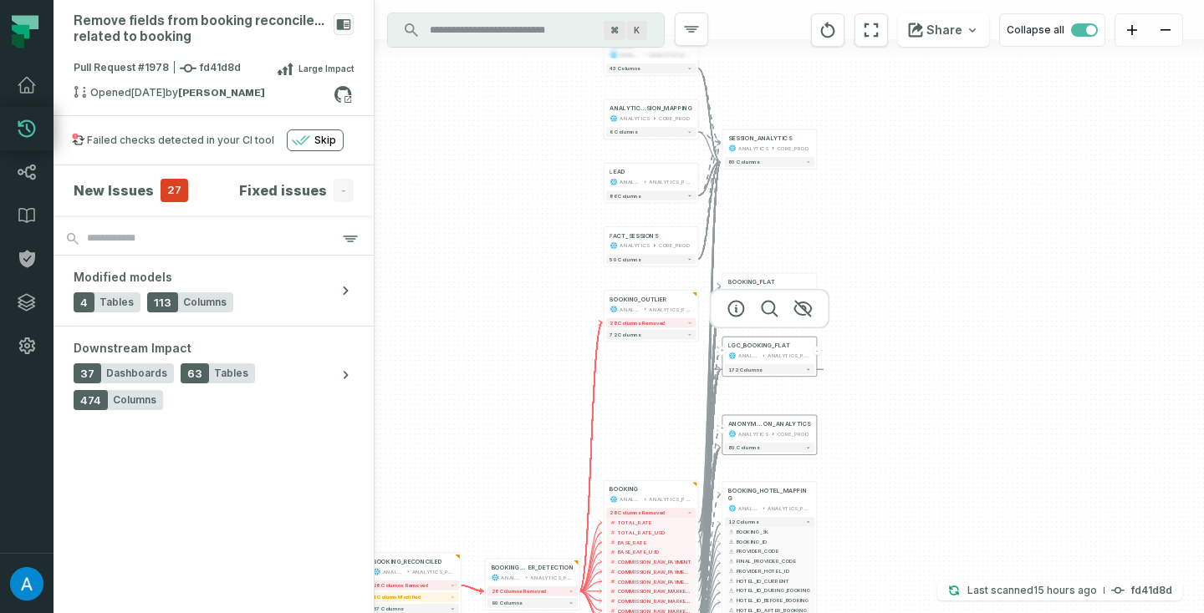
click at [815, 352] on button "-" at bounding box center [816, 351] width 9 height 9
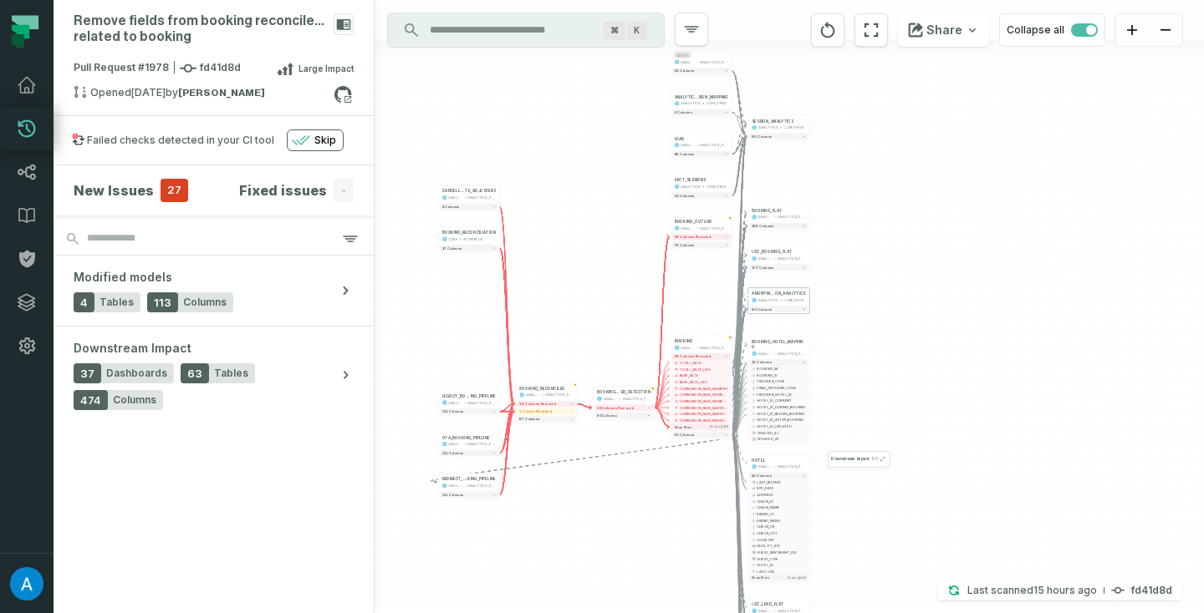
drag, startPoint x: 908, startPoint y: 498, endPoint x: 888, endPoint y: 262, distance: 236.5
click at [888, 263] on div "FACT_SESSIONS ANALYTICS CORE_PROD - 50 columns + LEAD ANALYTICS ANALYTICS_PROD …" at bounding box center [788, 306] width 829 height 613
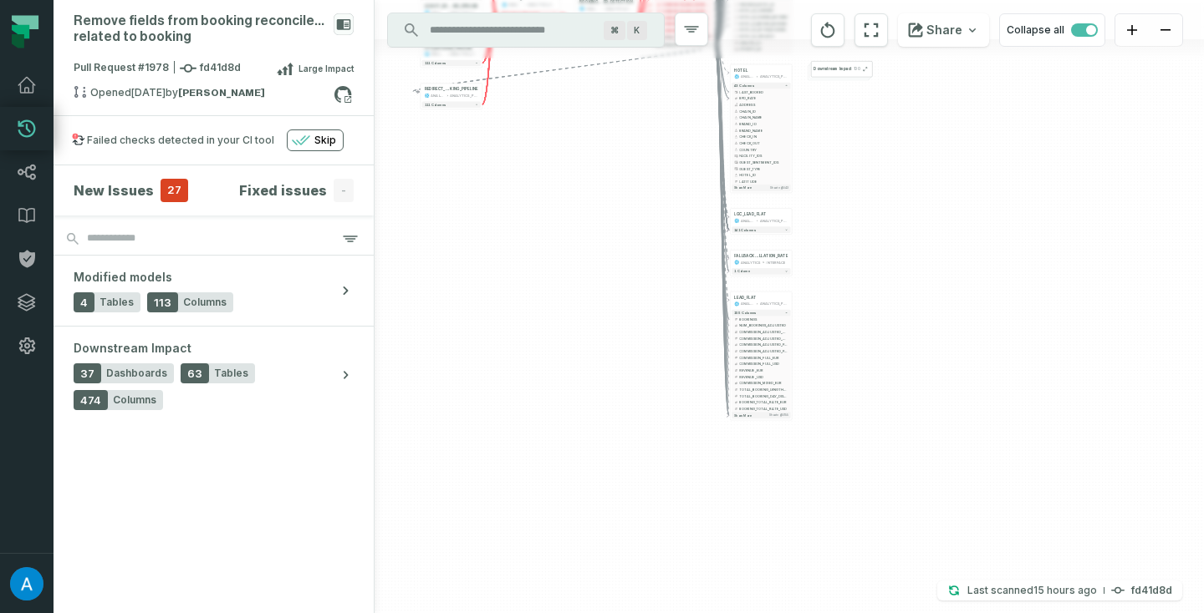
drag, startPoint x: 903, startPoint y: 443, endPoint x: 896, endPoint y: 159, distance: 284.2
click at [896, 160] on div "FACT_SESSIONS ANALYTICS CORE_PROD - 50 columns + LEAD ANALYTICS ANALYTICS_PROD …" at bounding box center [788, 306] width 829 height 613
click at [781, 292] on icon at bounding box center [779, 289] width 5 height 5
click at [793, 298] on div "Copy to Clipboard Copy to Clipboard" at bounding box center [781, 300] width 41 height 9
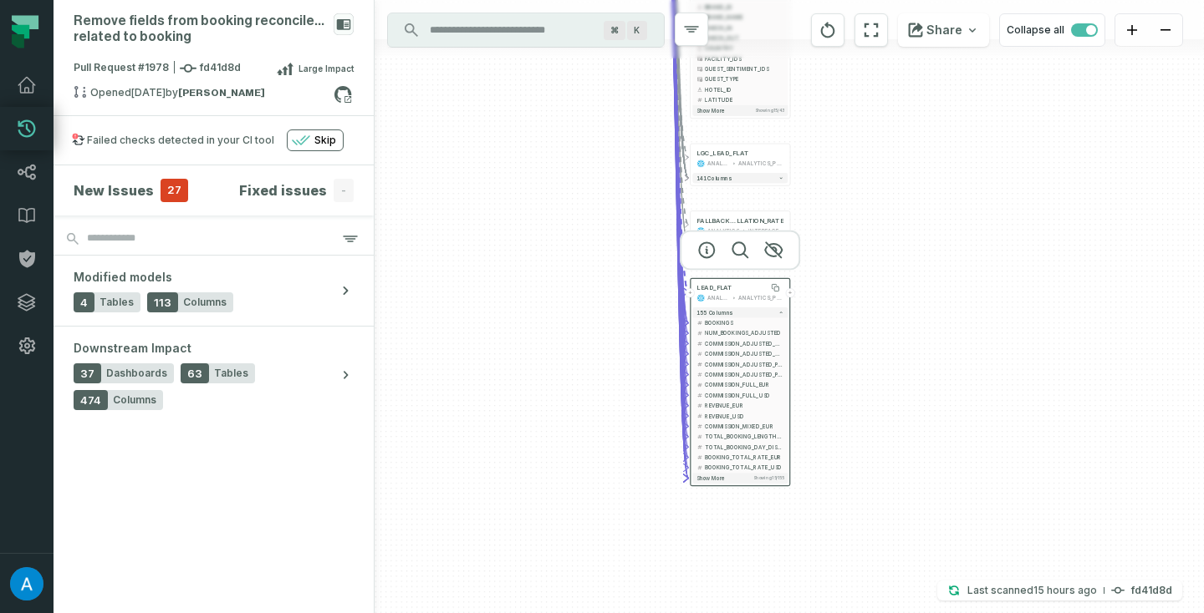
click at [792, 294] on button "+" at bounding box center [790, 292] width 9 height 9
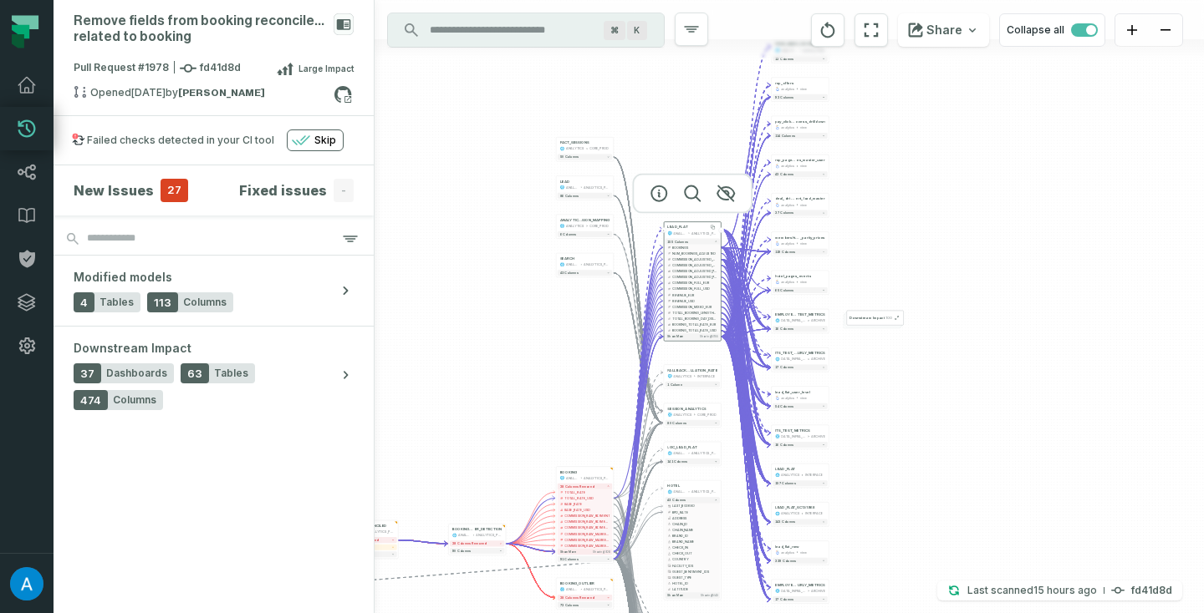
drag, startPoint x: 912, startPoint y: 181, endPoint x: 938, endPoint y: 182, distance: 25.9
click at [938, 182] on div "+ EMPLOYEE__PARRUDA__ITS_TEST_HO URLY_METRICS DATA_INFRA_RECYCLE ARCHIVE 17 col…" at bounding box center [788, 306] width 829 height 613
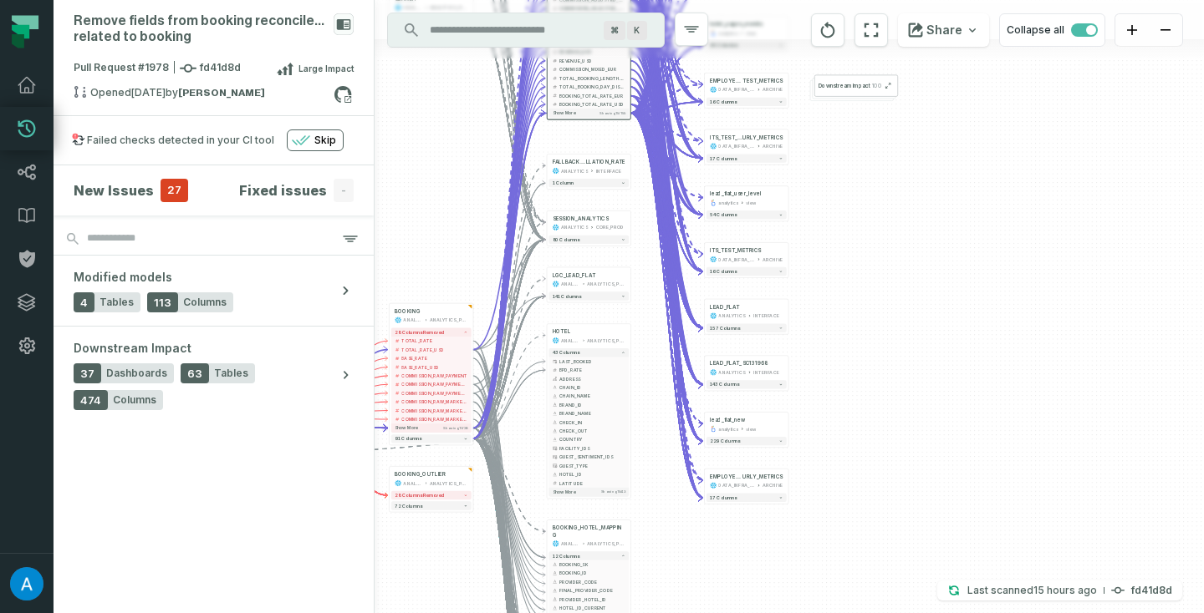
drag, startPoint x: 837, startPoint y: 396, endPoint x: 822, endPoint y: 170, distance: 226.1
click at [822, 172] on div "+ EMPLOYEE__PARRUDA__ITS_TEST_HO URLY_METRICS DATA_INFRA_RECYCLE ARCHIVE 17 col…" at bounding box center [788, 306] width 829 height 613
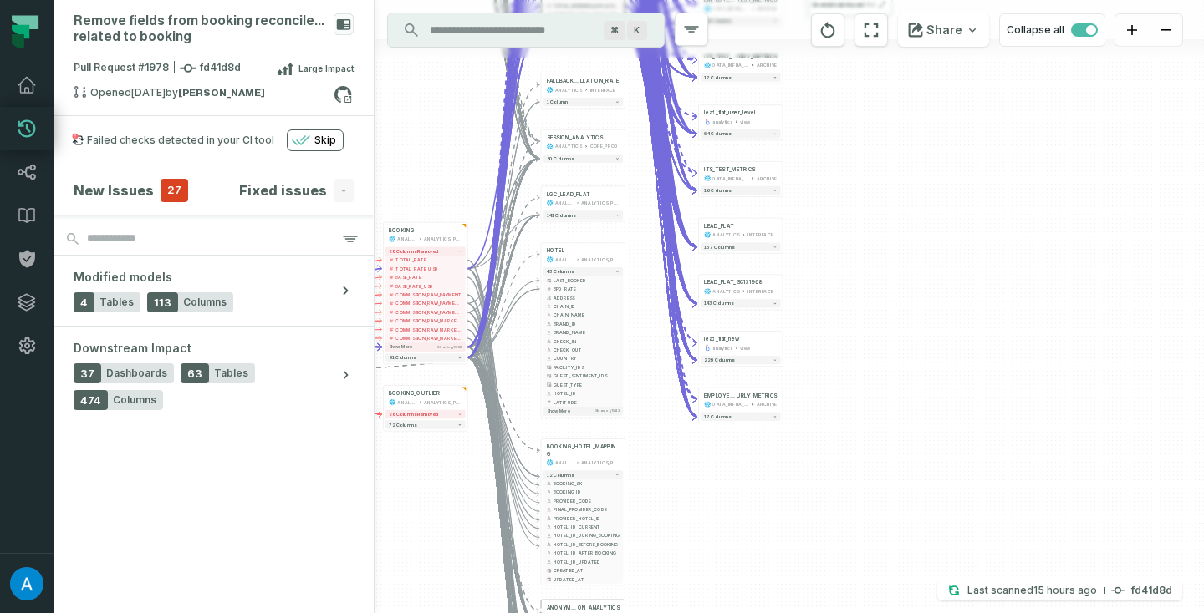
drag, startPoint x: 842, startPoint y: 390, endPoint x: 835, endPoint y: 239, distance: 151.4
click at [835, 241] on div "+ EMPLOYEE__PARRUDA__ITS_TEST_HO URLY_METRICS DATA_INFRA_RECYCLE ARCHIVE 17 col…" at bounding box center [788, 306] width 829 height 613
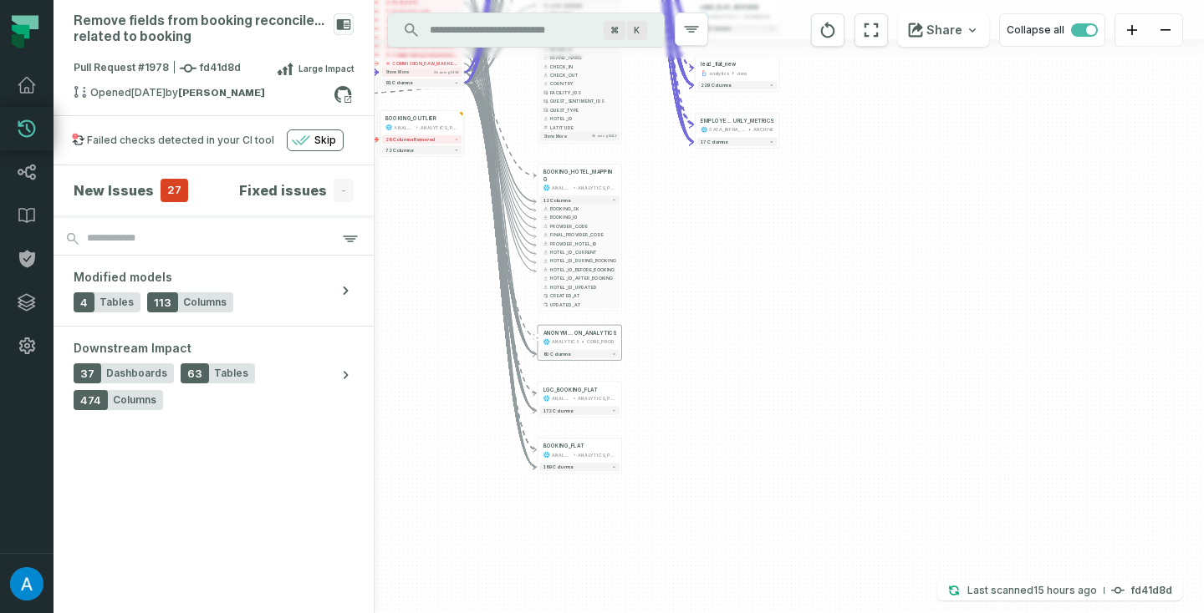
drag, startPoint x: 683, startPoint y: 455, endPoint x: 684, endPoint y: 219, distance: 236.5
click at [684, 220] on div "+ EMPLOYEE__PARRUDA__ITS_TEST_HO URLY_METRICS DATA_INFRA_RECYCLE ARCHIVE 17 col…" at bounding box center [788, 306] width 829 height 613
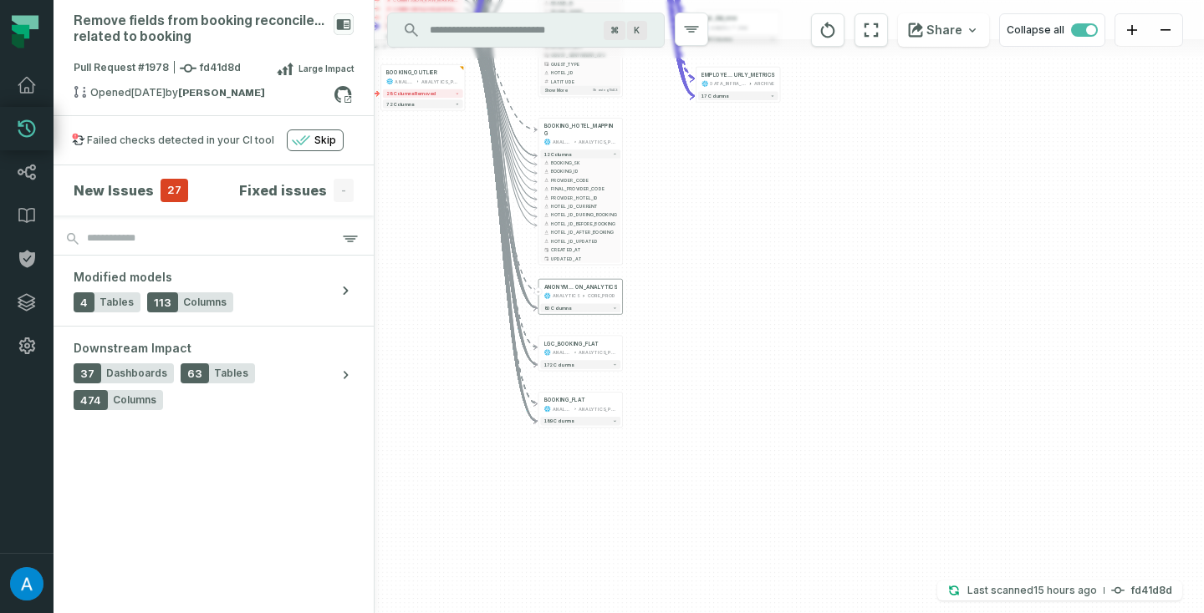
drag, startPoint x: 685, startPoint y: 239, endPoint x: 706, endPoint y: 583, distance: 345.0
click at [706, 583] on div "+ EMPLOYEE__PARRUDA__ITS_TEST_HO URLY_METRICS DATA_INFRA_RECYCLE ARCHIVE 17 col…" at bounding box center [788, 306] width 829 height 613
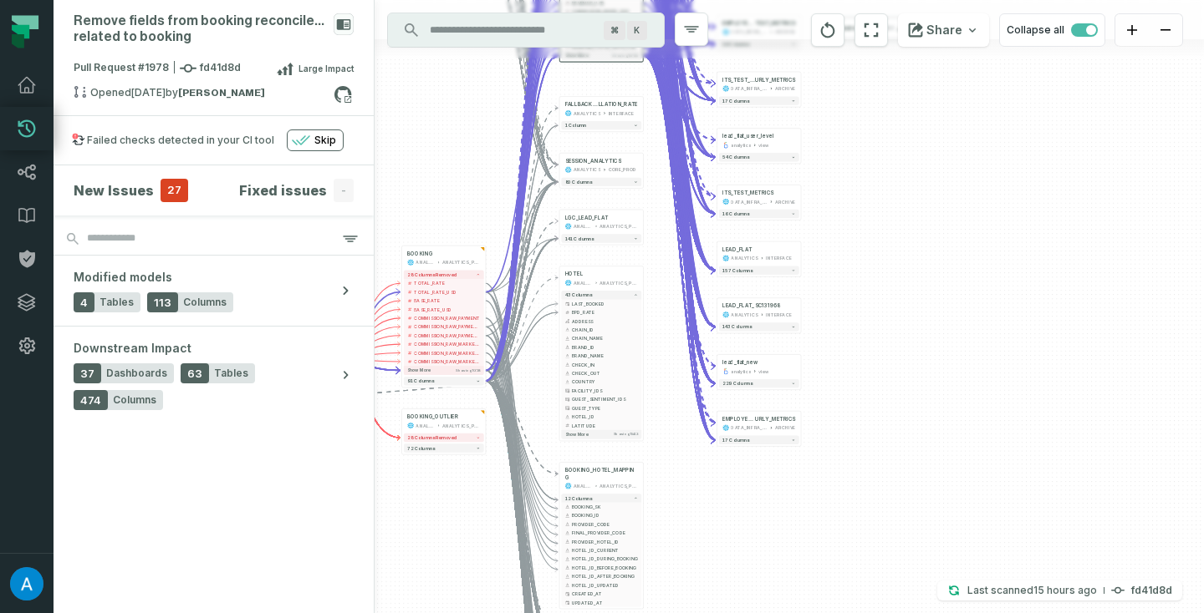
drag, startPoint x: 883, startPoint y: 380, endPoint x: 883, endPoint y: 578, distance: 197.2
click at [883, 578] on div "+ EMPLOYEE__PARRUDA__ITS_TEST_HO URLY_METRICS DATA_INFRA_RECYCLE ARCHIVE 17 col…" at bounding box center [788, 306] width 829 height 613
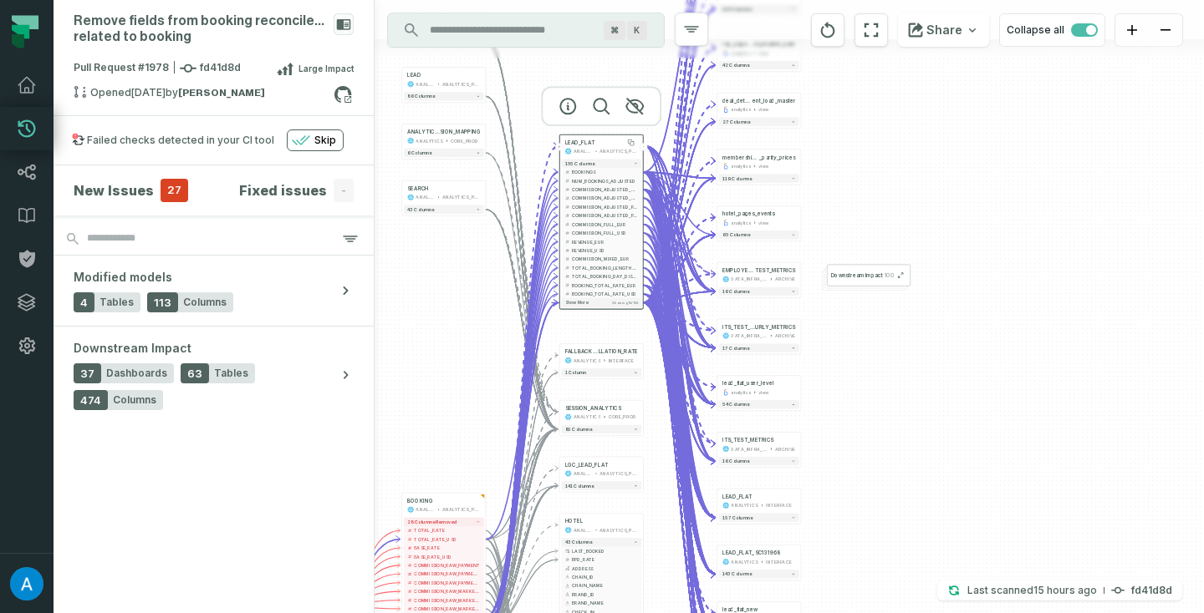
drag, startPoint x: 894, startPoint y: 327, endPoint x: 894, endPoint y: 405, distance: 77.7
click at [894, 405] on div "+ EMPLOYEE__PARRUDA__ITS_TEST_HO URLY_METRICS DATA_INFRA_RECYCLE ARCHIVE 17 col…" at bounding box center [788, 306] width 829 height 613
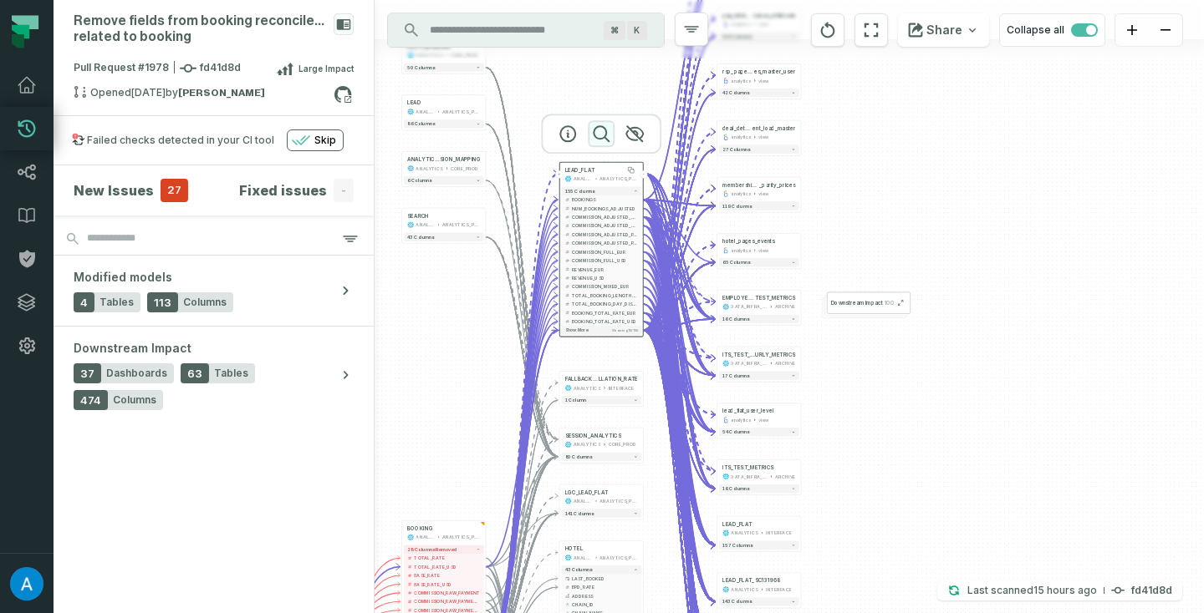
click at [595, 138] on icon "button" at bounding box center [601, 134] width 20 height 20
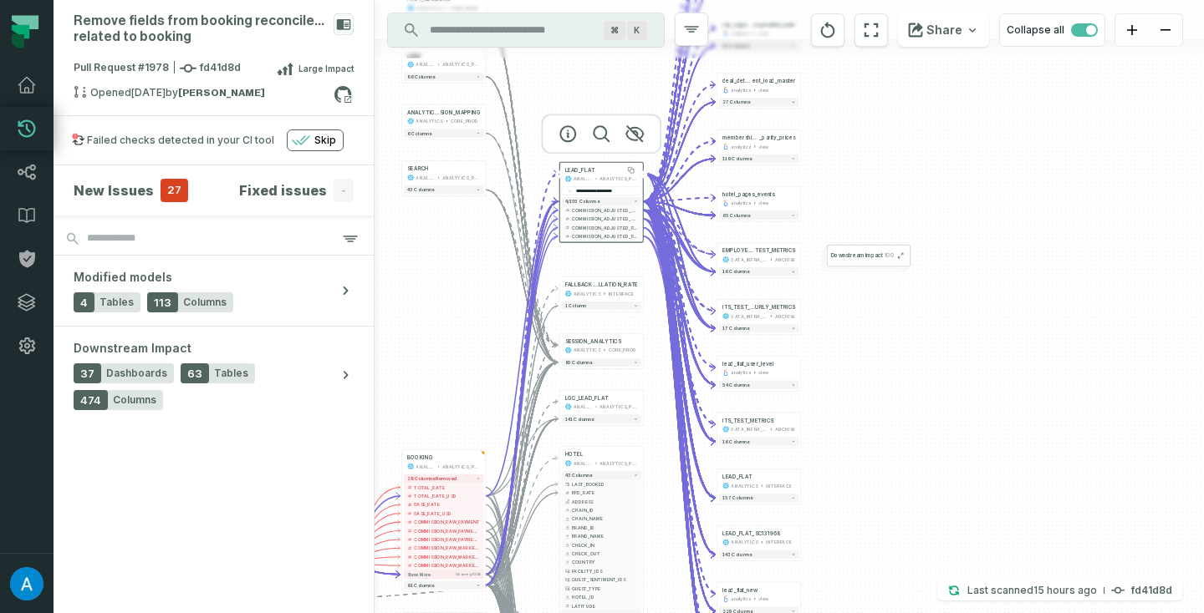
type input "**********"
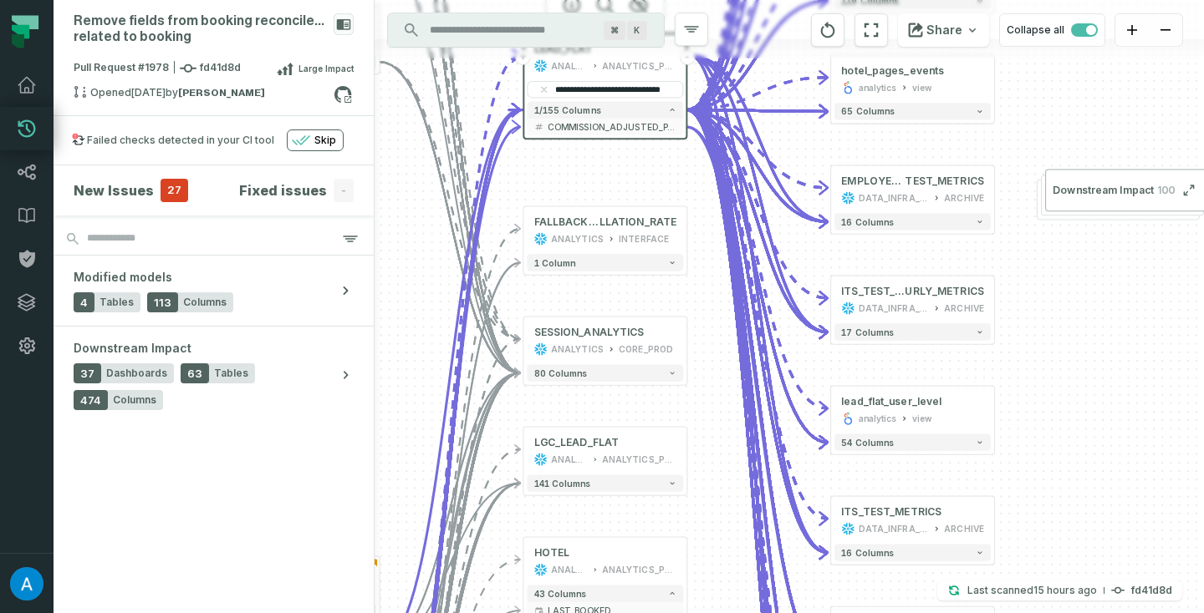
scroll to position [0, 27]
click at [647, 125] on span "COMMISSION_ADJUSTED_PAYMENT_EUR" at bounding box center [611, 126] width 129 height 13
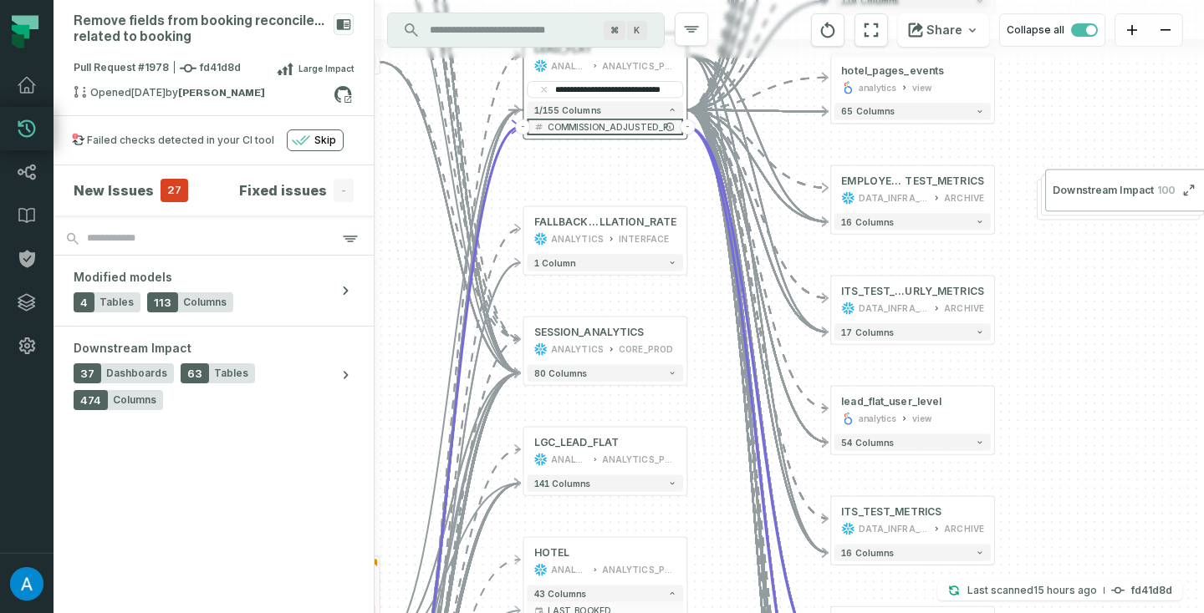
scroll to position [0, 0]
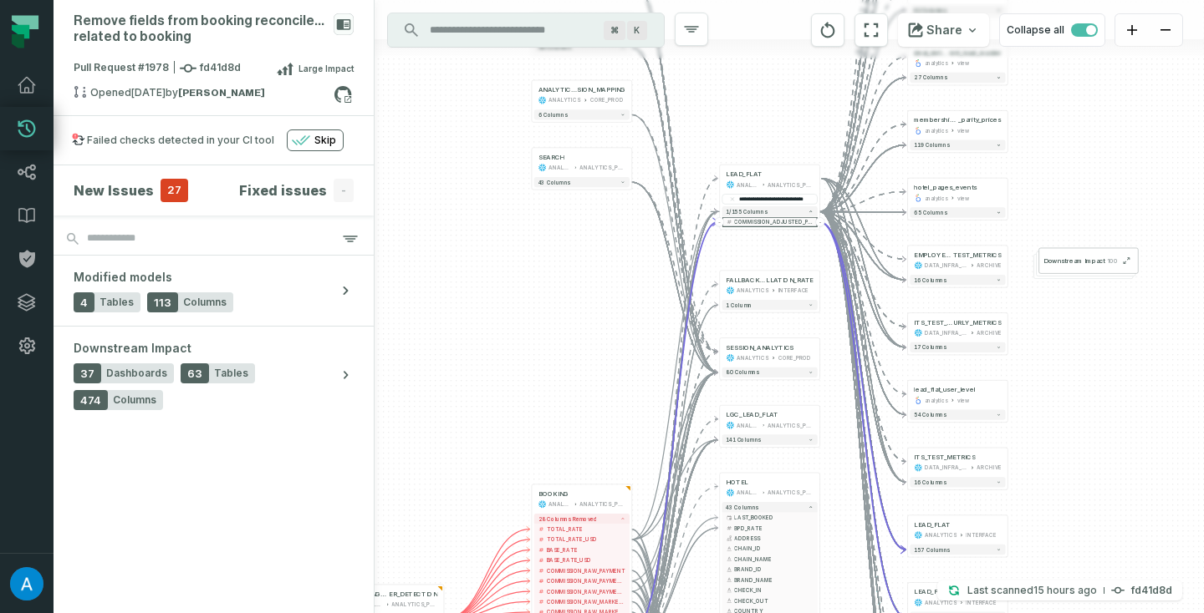
drag, startPoint x: 1030, startPoint y: 353, endPoint x: 1031, endPoint y: 367, distance: 14.3
click at [1031, 367] on div "+ EMPLOYEE__PARRUDA__ITS_TEST_HO URLY_METRICS DATA_INFRA_RECYCLE ARCHIVE 17 col…" at bounding box center [788, 306] width 829 height 613
click at [776, 196] on input "**********" at bounding box center [769, 199] width 95 height 10
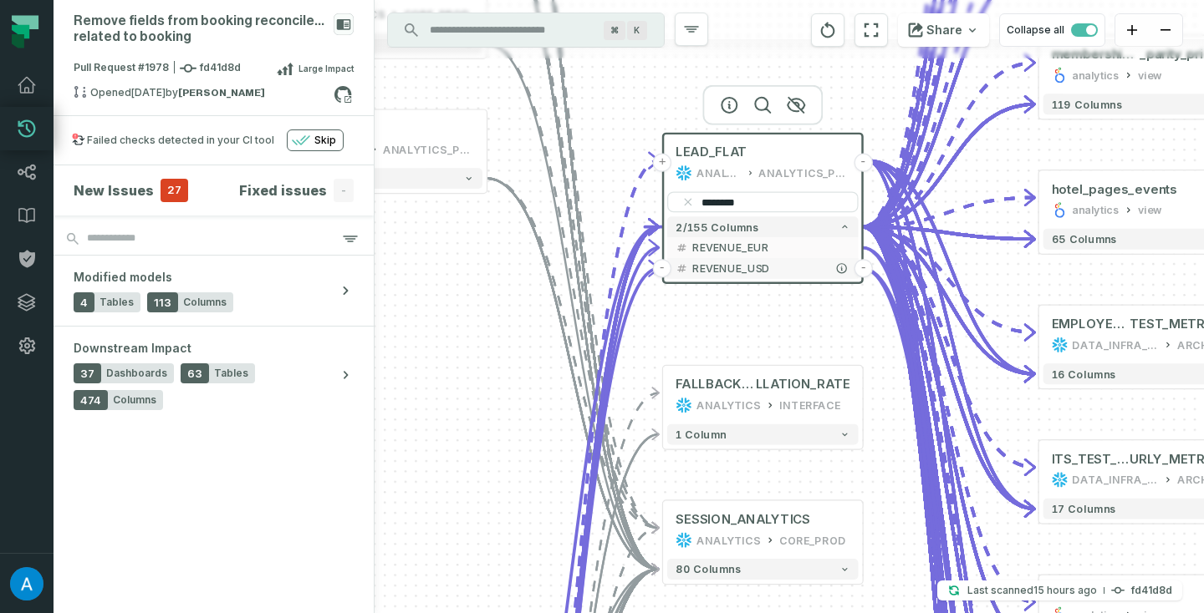
click at [732, 262] on span "REVENUE_USD" at bounding box center [771, 269] width 158 height 16
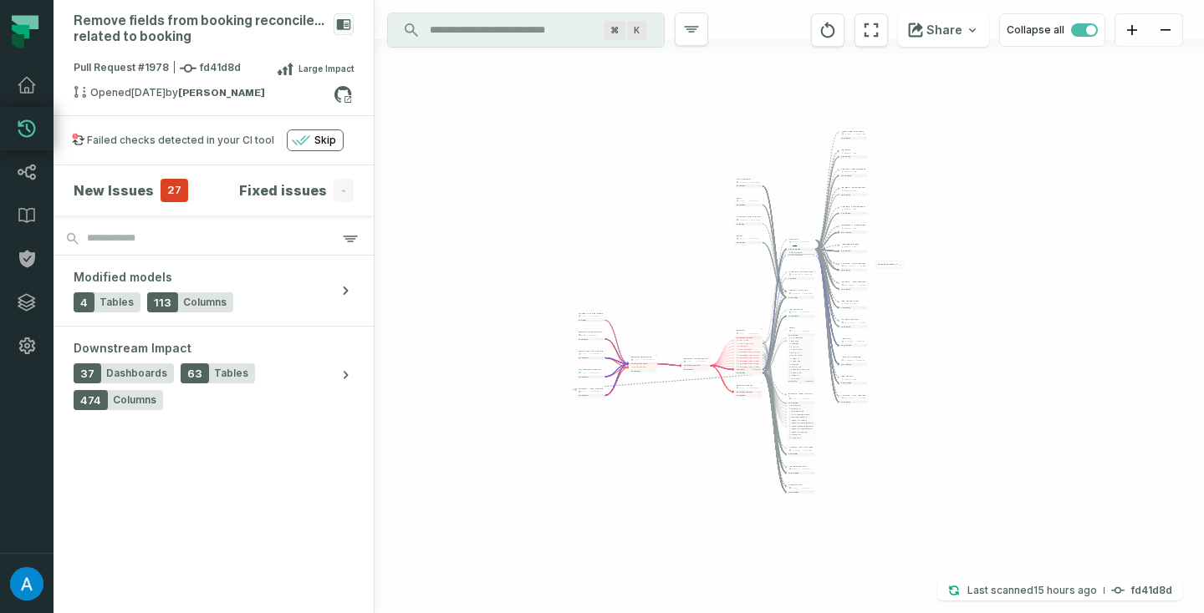
drag, startPoint x: 1056, startPoint y: 458, endPoint x: 912, endPoint y: 298, distance: 215.4
click at [912, 298] on div "+ EMPLOYEE__PARRUDA__ITS_TEST_HO URLY_METRICS DATA_INFRA_RECYCLE ARCHIVE 17 col…" at bounding box center [788, 306] width 829 height 613
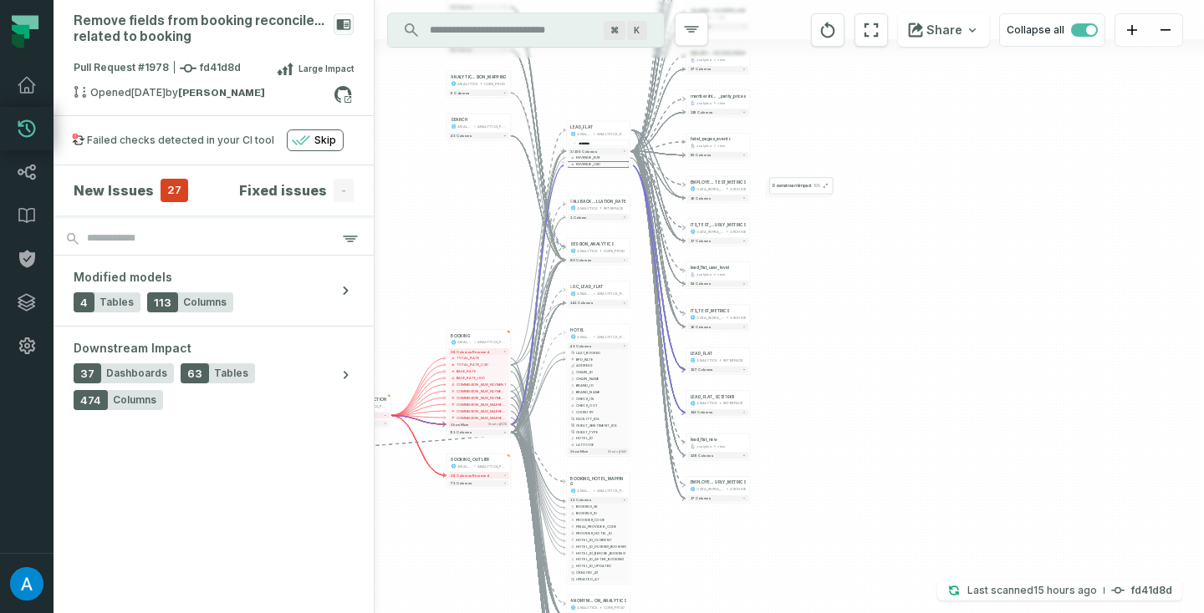
drag, startPoint x: 902, startPoint y: 277, endPoint x: 908, endPoint y: 320, distance: 44.0
click at [908, 319] on div "+ EMPLOYEE__PARRUDA__ITS_TEST_HO URLY_METRICS DATA_INFRA_RECYCLE ARCHIVE 17 col…" at bounding box center [788, 306] width 829 height 613
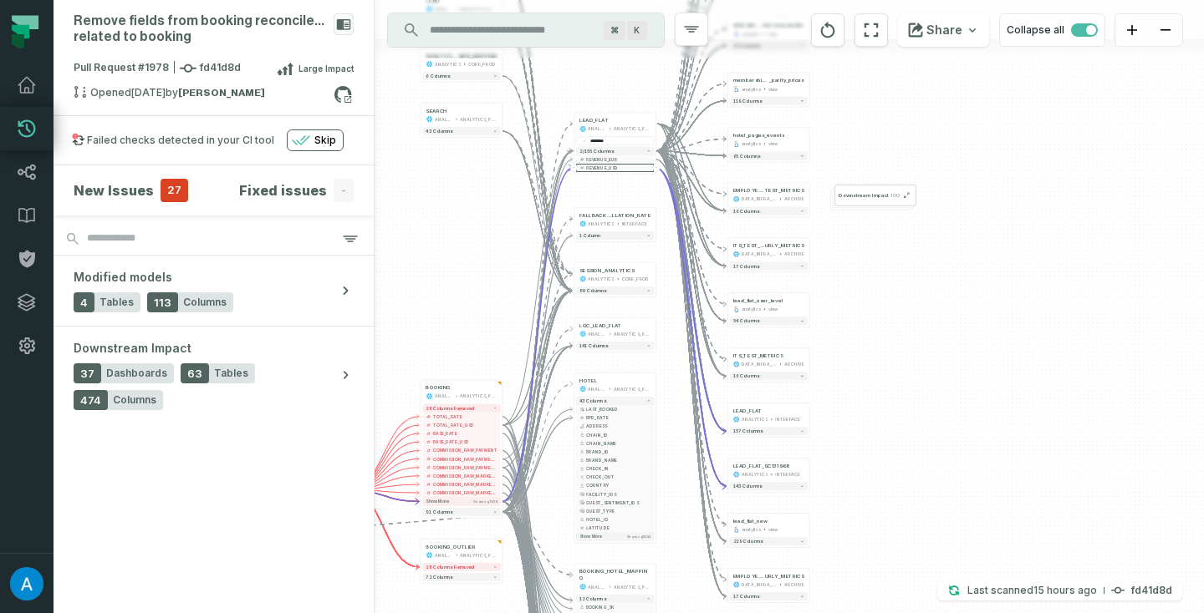
drag, startPoint x: 908, startPoint y: 320, endPoint x: 1023, endPoint y: 335, distance: 115.5
click at [1023, 335] on div "+ EMPLOYEE__PARRUDA__ITS_TEST_HO URLY_METRICS DATA_INFRA_RECYCLE ARCHIVE 17 col…" at bounding box center [788, 306] width 829 height 613
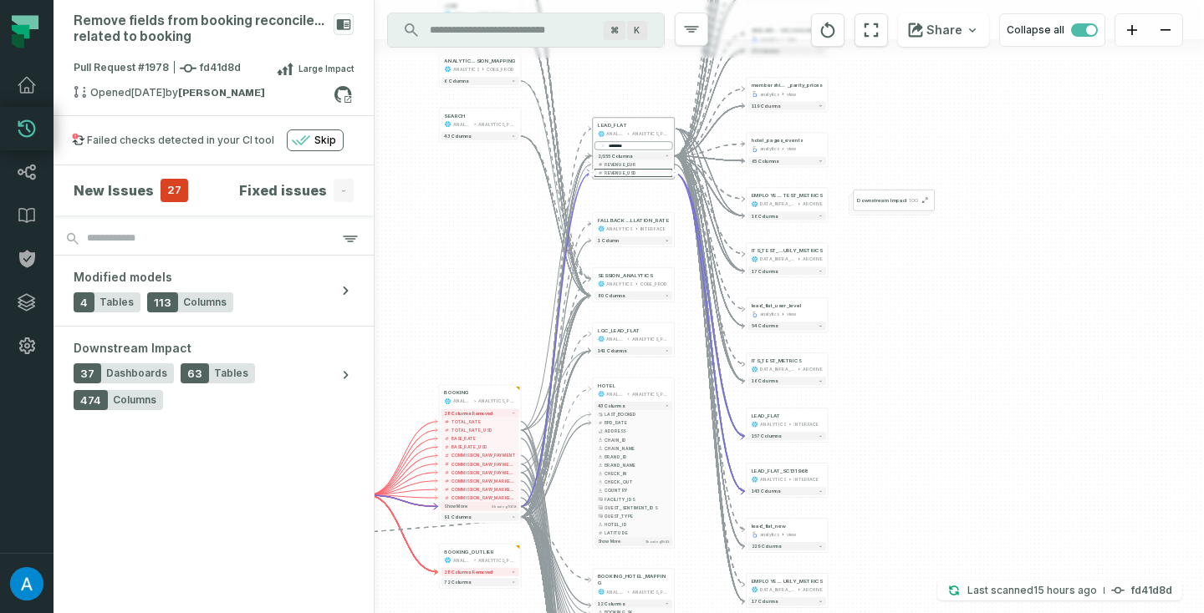
click at [628, 148] on input "********" at bounding box center [633, 145] width 78 height 8
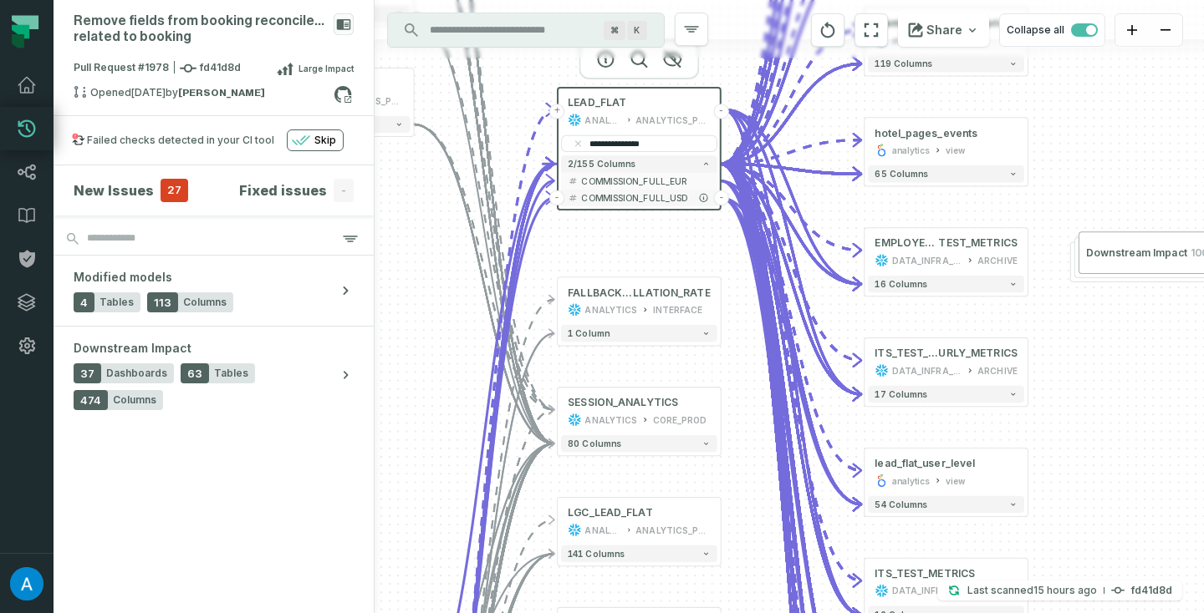
click at [595, 193] on span "COMMISSION_FULL_USD" at bounding box center [645, 197] width 129 height 13
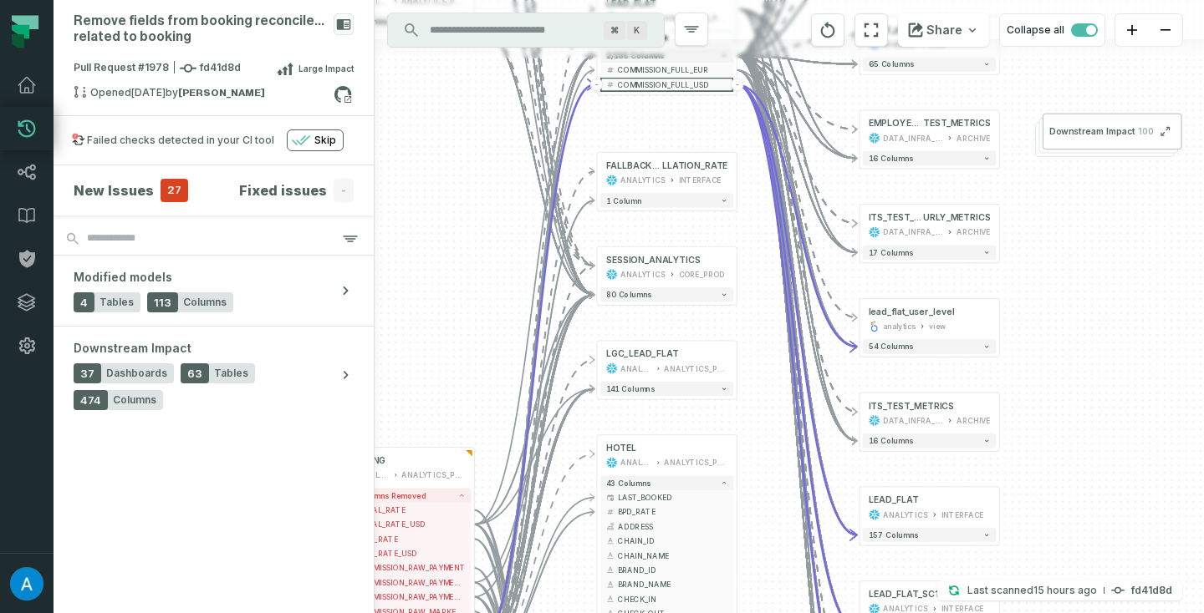
drag, startPoint x: 1148, startPoint y: 448, endPoint x: 1102, endPoint y: 298, distance: 156.5
click at [1102, 298] on div "+ EMPLOYEE__PARRUDA__ITS_TEST_HO URLY_METRICS DATA_INFRA_RECYCLE ARCHIVE 17 col…" at bounding box center [788, 306] width 829 height 613
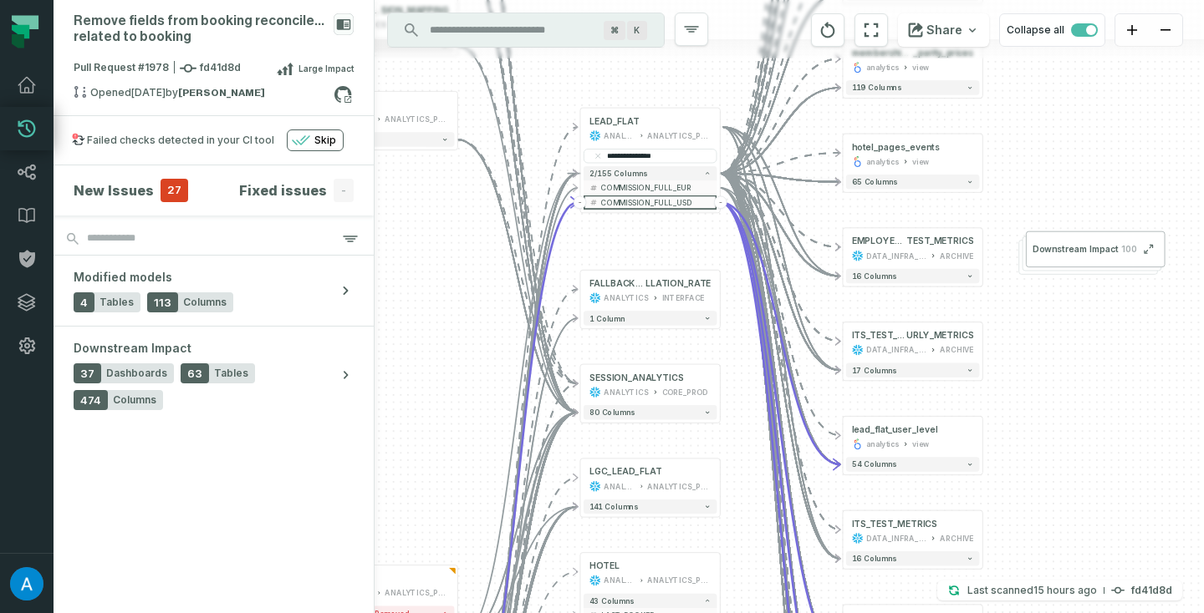
drag, startPoint x: 1102, startPoint y: 298, endPoint x: 1084, endPoint y: 429, distance: 131.6
click at [1084, 429] on div "+ EMPLOYEE__PARRUDA__ITS_TEST_HO URLY_METRICS DATA_INFRA_RECYCLE ARCHIVE 17 col…" at bounding box center [788, 306] width 829 height 613
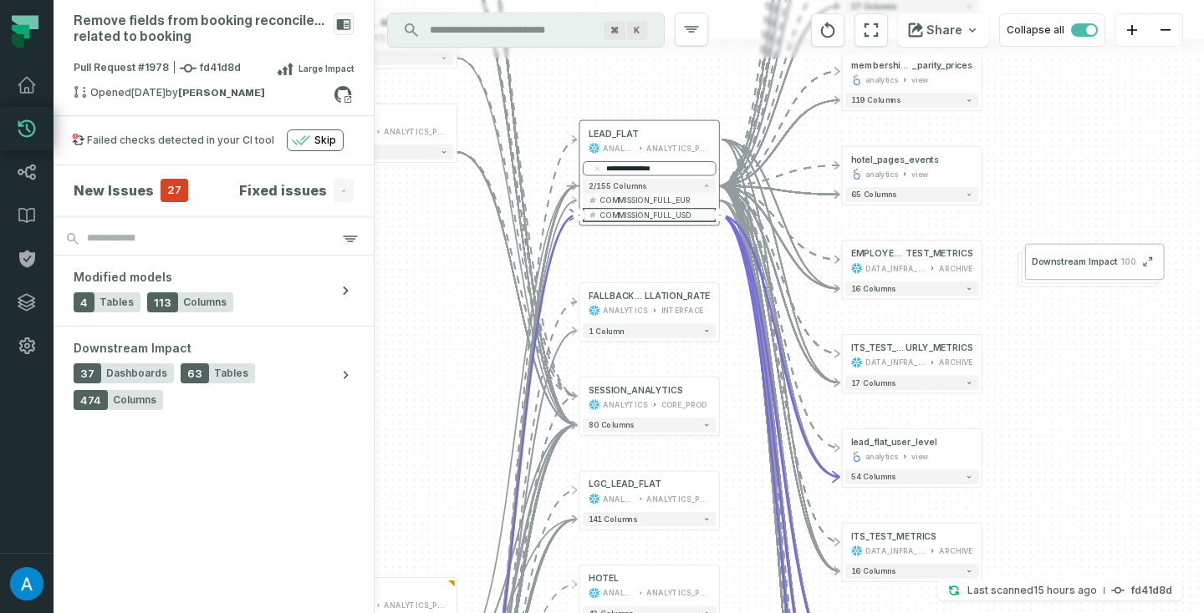
click at [663, 168] on input "**********" at bounding box center [650, 168] width 134 height 14
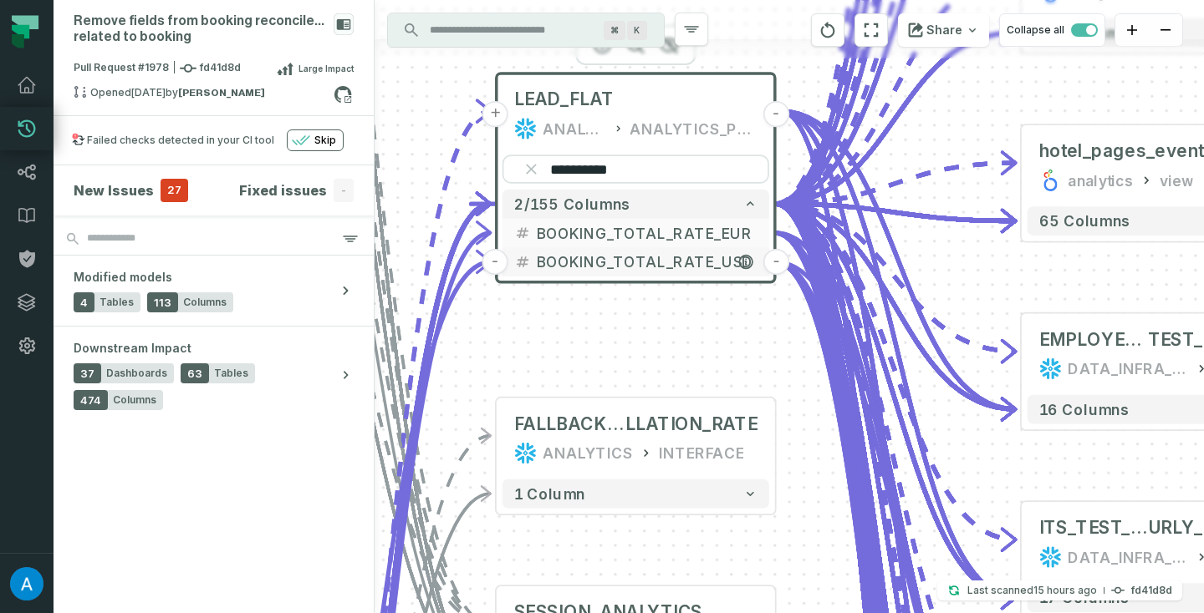
click at [666, 262] on span "BOOKING_TOTAL_RATE_USD" at bounding box center [647, 263] width 221 height 22
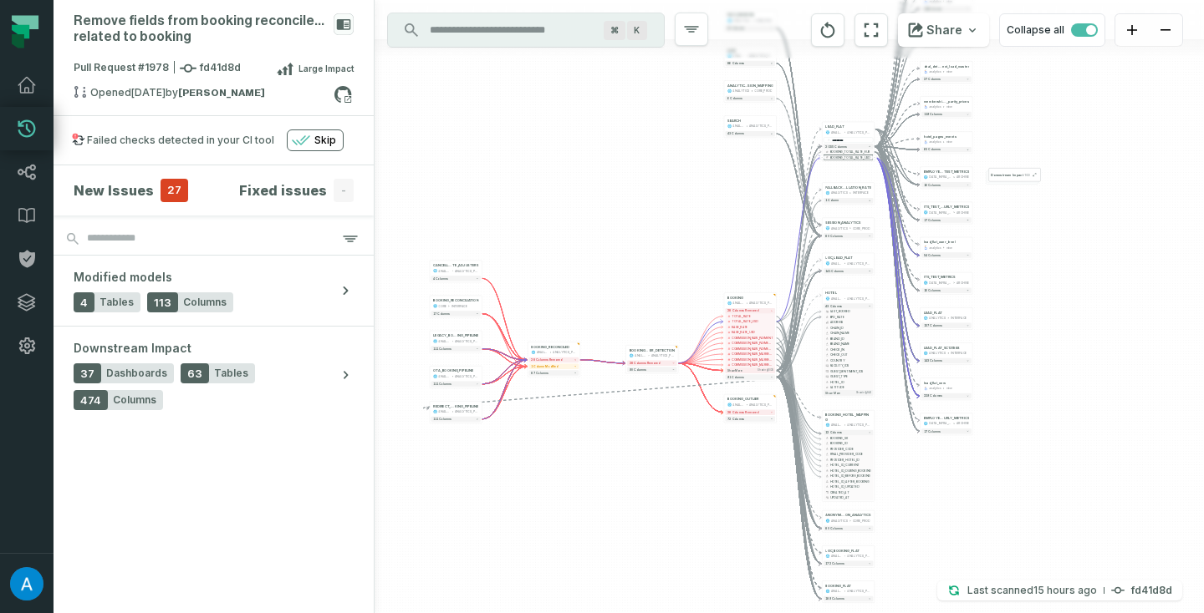
drag, startPoint x: 1153, startPoint y: 448, endPoint x: 1092, endPoint y: 284, distance: 174.8
click at [1092, 284] on div "+ EMPLOYEE__PARRUDA__ITS_TEST_HO URLY_METRICS DATA_INFRA_RECYCLE ARCHIVE 17 col…" at bounding box center [788, 306] width 829 height 613
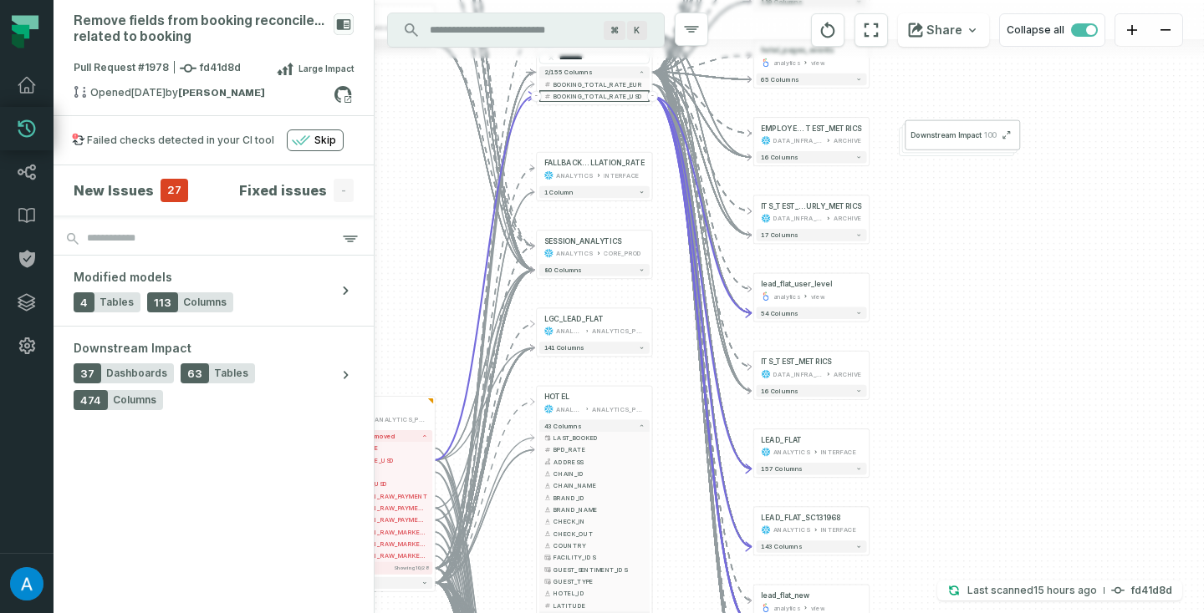
drag, startPoint x: 1046, startPoint y: 274, endPoint x: 1122, endPoint y: 470, distance: 209.5
click at [1122, 469] on div "+ EMPLOYEE__PARRUDA__ITS_TEST_HO URLY_METRICS DATA_INFRA_RECYCLE ARCHIVE 17 col…" at bounding box center [788, 306] width 829 height 613
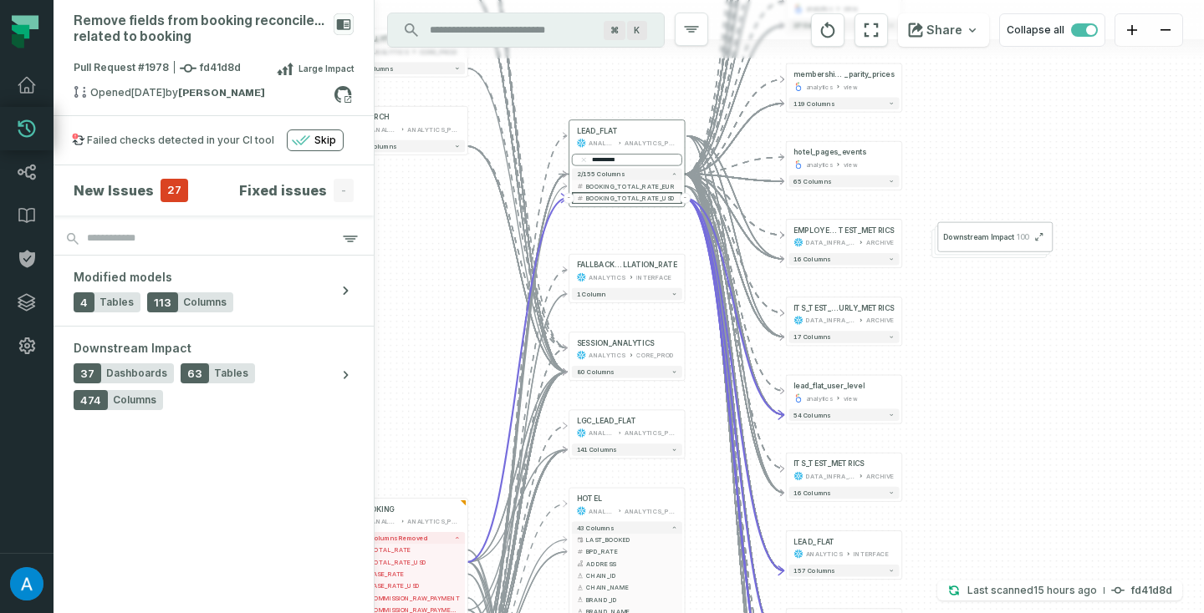
click at [646, 160] on input "**********" at bounding box center [627, 160] width 110 height 12
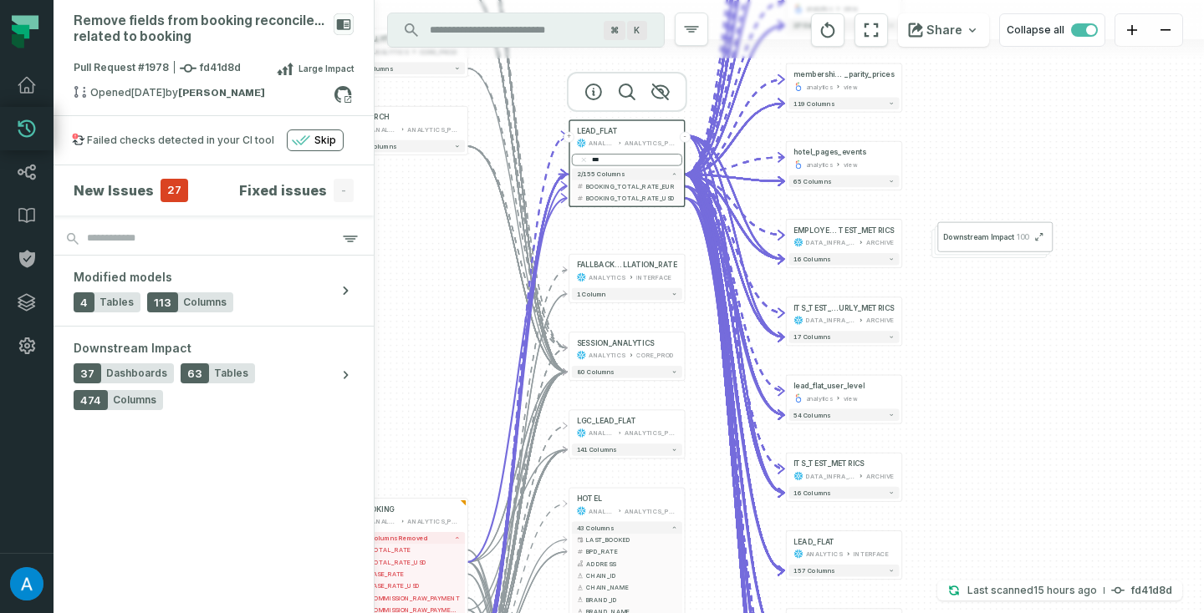
type input "****"
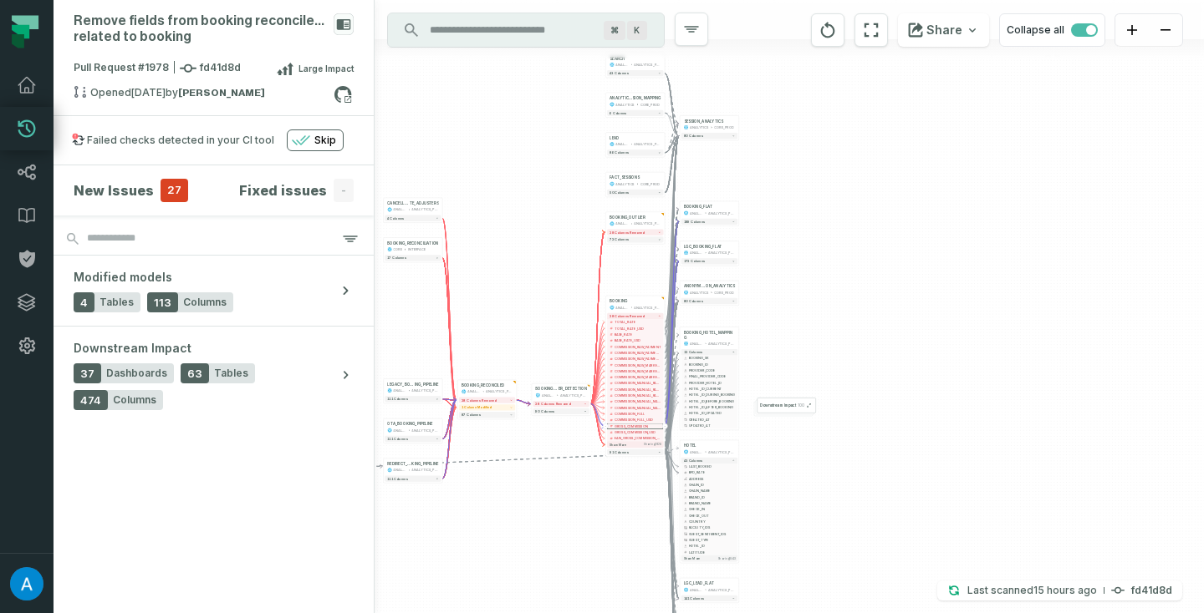
click at [891, 246] on div "FACT_SESSIONS ANALYTICS CORE_PROD - 50 columns + LEAD ANALYTICS ANALYTICS_PROD …" at bounding box center [788, 306] width 829 height 613
click at [655, 232] on button "28 columns removed" at bounding box center [635, 232] width 56 height 6
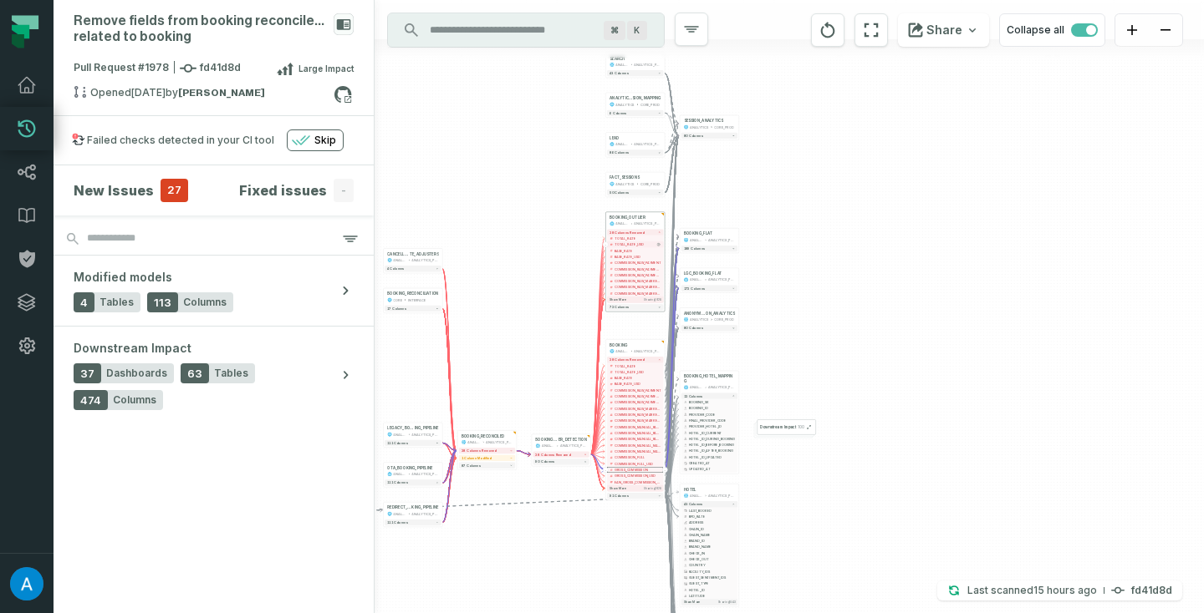
click at [645, 247] on span "TOTAL_RATE_USD" at bounding box center [637, 244] width 47 height 4
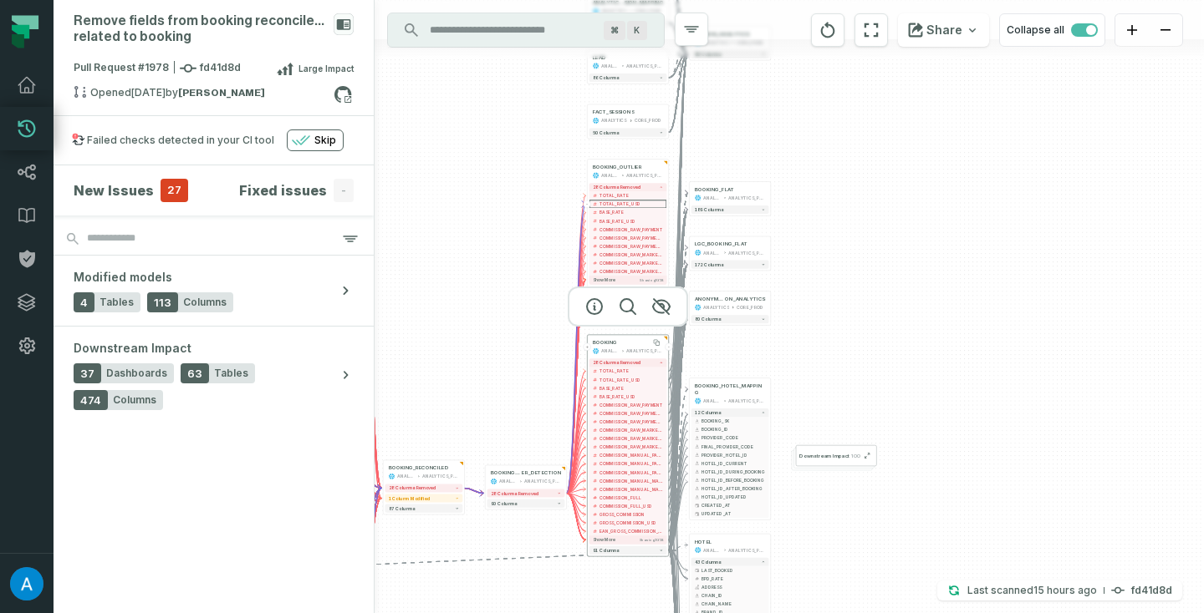
click at [636, 343] on div "BOOKING" at bounding box center [628, 342] width 71 height 7
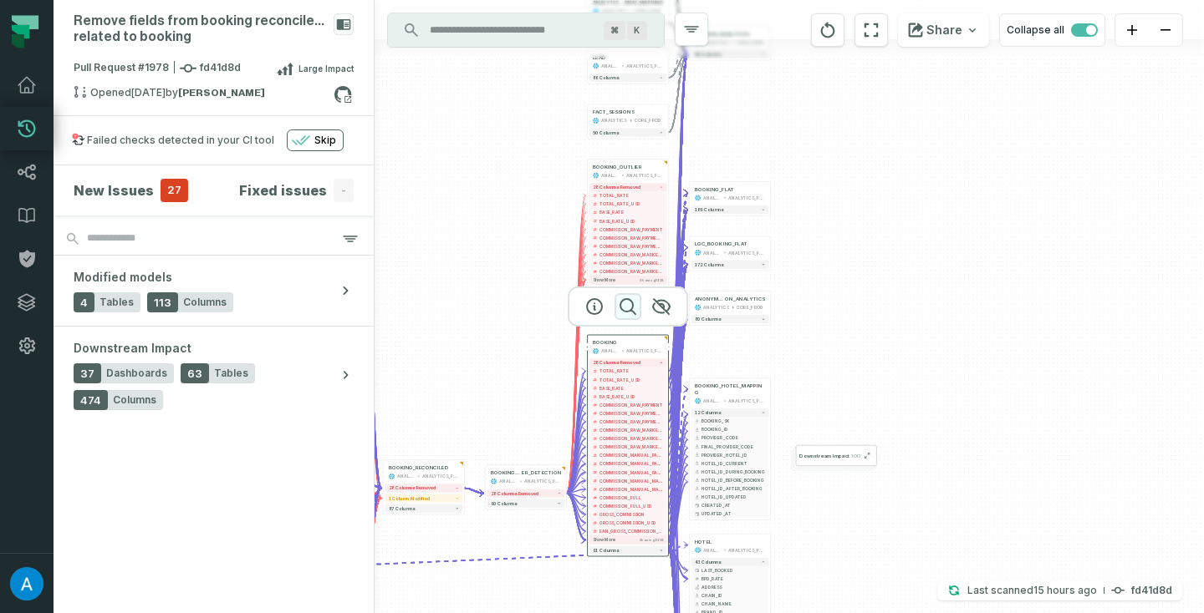
click at [628, 306] on icon "button" at bounding box center [628, 307] width 20 height 20
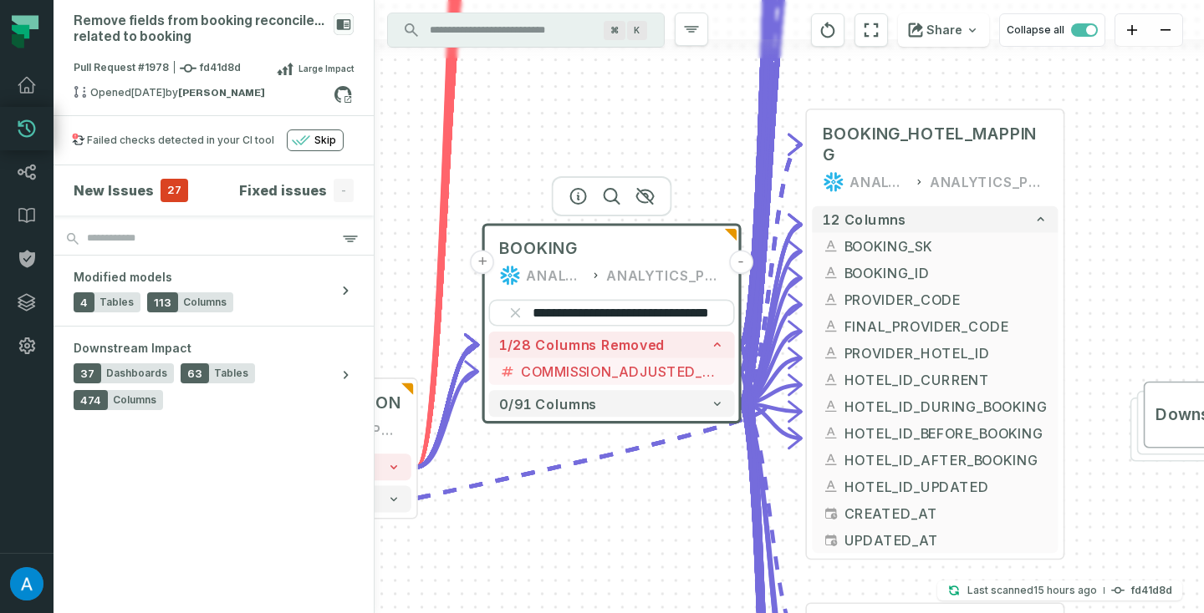
scroll to position [0, 33]
type input "**********"
click at [609, 369] on span "COMMISSION_ADJUSTED_MARKETING_USD" at bounding box center [622, 372] width 203 height 20
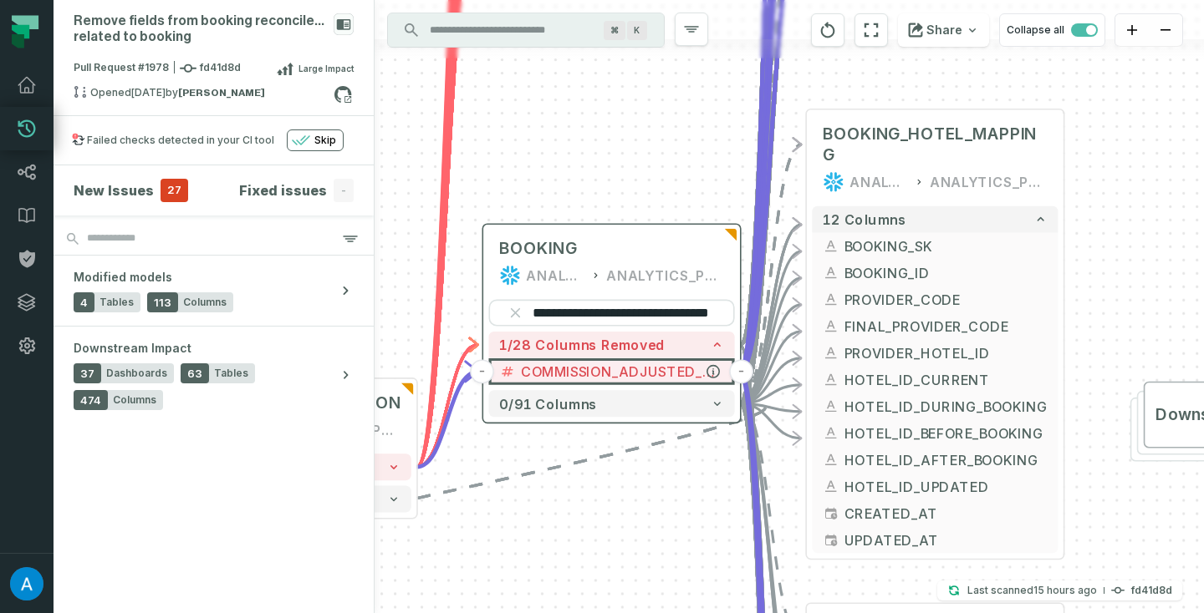
scroll to position [0, 0]
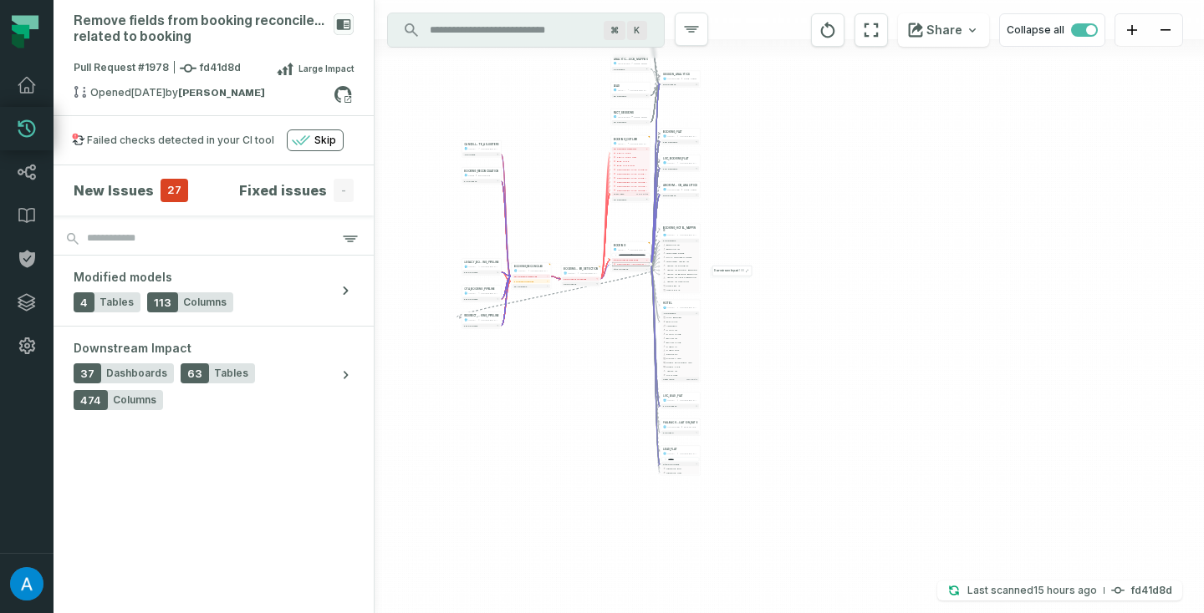
drag, startPoint x: 620, startPoint y: 567, endPoint x: 623, endPoint y: 347, distance: 220.7
click at [623, 347] on div "FACT_SESSIONS ANALYTICS CORE_PROD - 50 columns + LEAD ANALYTICS ANALYTICS_PROD …" at bounding box center [788, 306] width 829 height 613
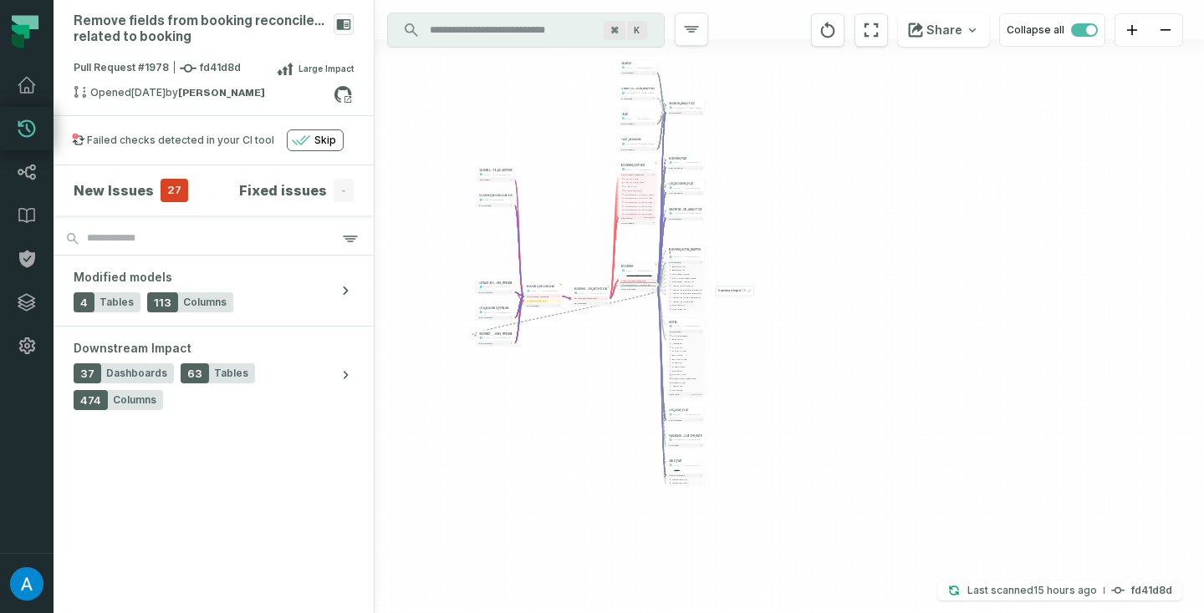
drag, startPoint x: 823, startPoint y: 206, endPoint x: 786, endPoint y: 386, distance: 183.4
click at [786, 386] on div "FACT_SESSIONS ANALYTICS CORE_PROD - 50 columns + LEAD ANALYTICS ANALYTICS_PROD …" at bounding box center [788, 306] width 829 height 613
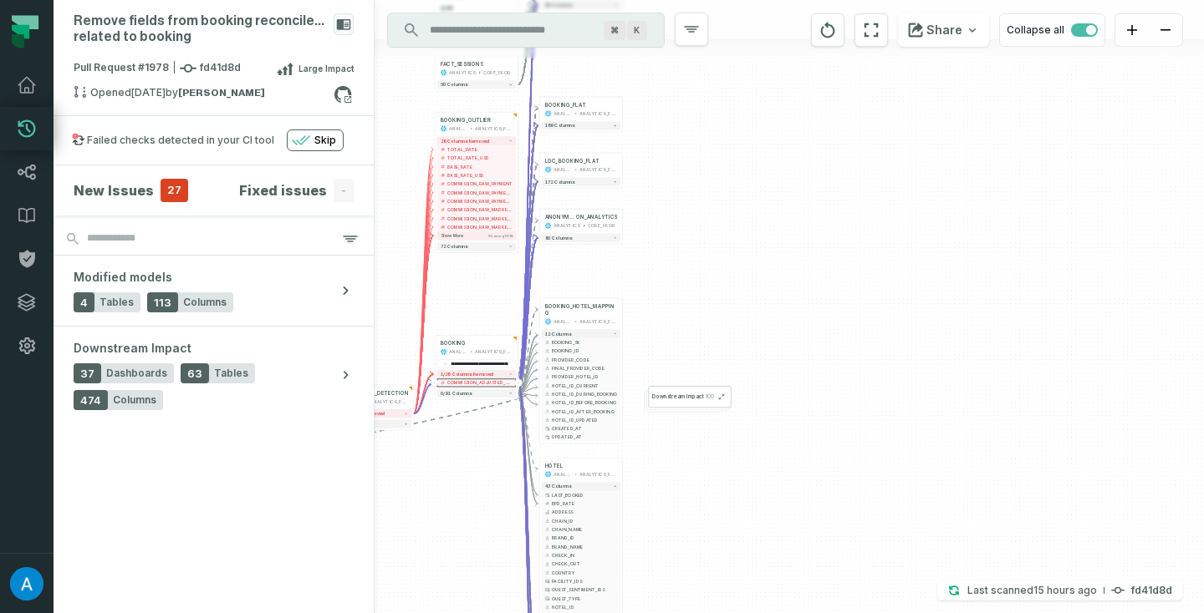
drag, startPoint x: 730, startPoint y: 393, endPoint x: 819, endPoint y: 219, distance: 195.5
click at [819, 219] on div "FACT_SESSIONS ANALYTICS CORE_PROD - 50 columns + LEAD ANALYTICS ANALYTICS_PROD …" at bounding box center [788, 306] width 829 height 613
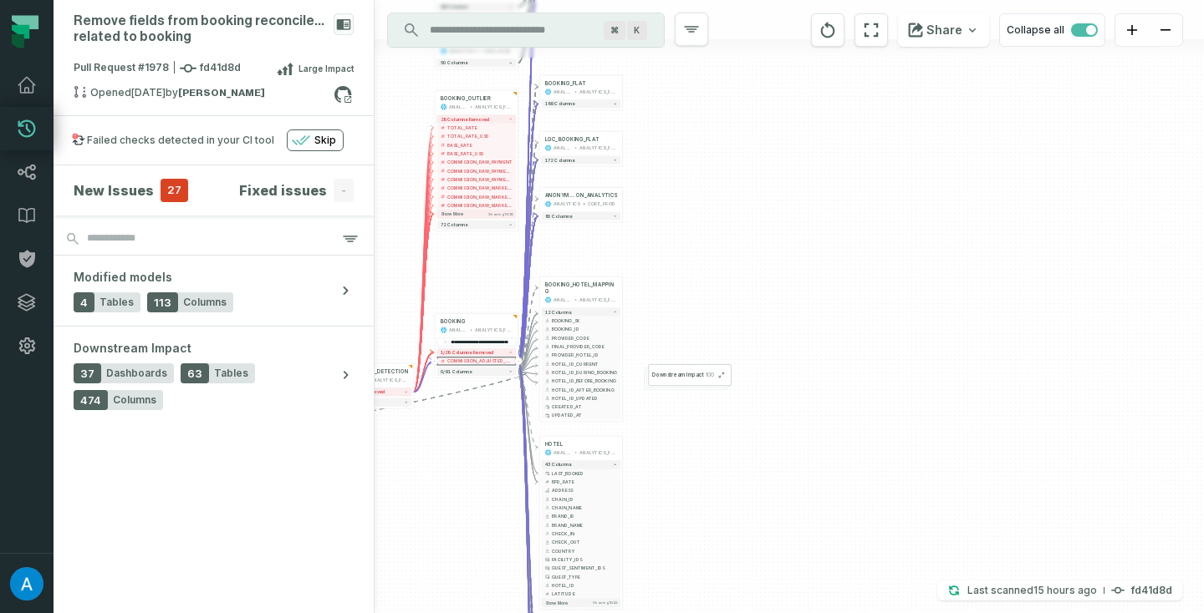
drag, startPoint x: 798, startPoint y: 284, endPoint x: 798, endPoint y: 210, distance: 74.4
click at [798, 210] on div "FACT_SESSIONS ANALYTICS CORE_PROD - 50 columns + LEAD ANALYTICS ANALYTICS_PROD …" at bounding box center [788, 306] width 829 height 613
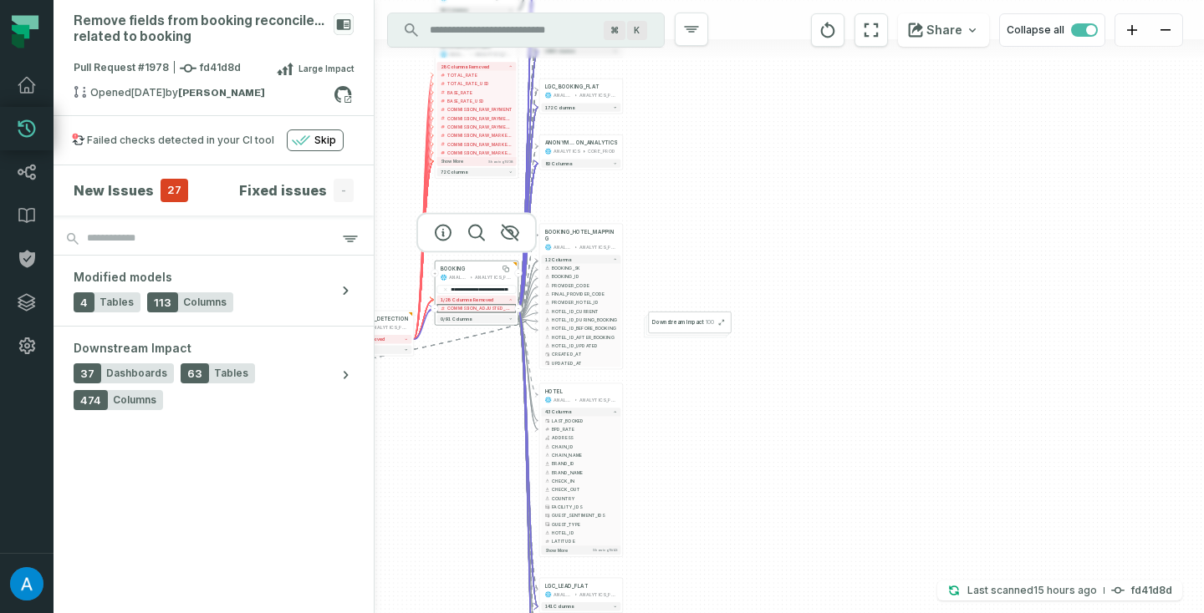
click at [487, 269] on div "BOOKING" at bounding box center [476, 269] width 73 height 7
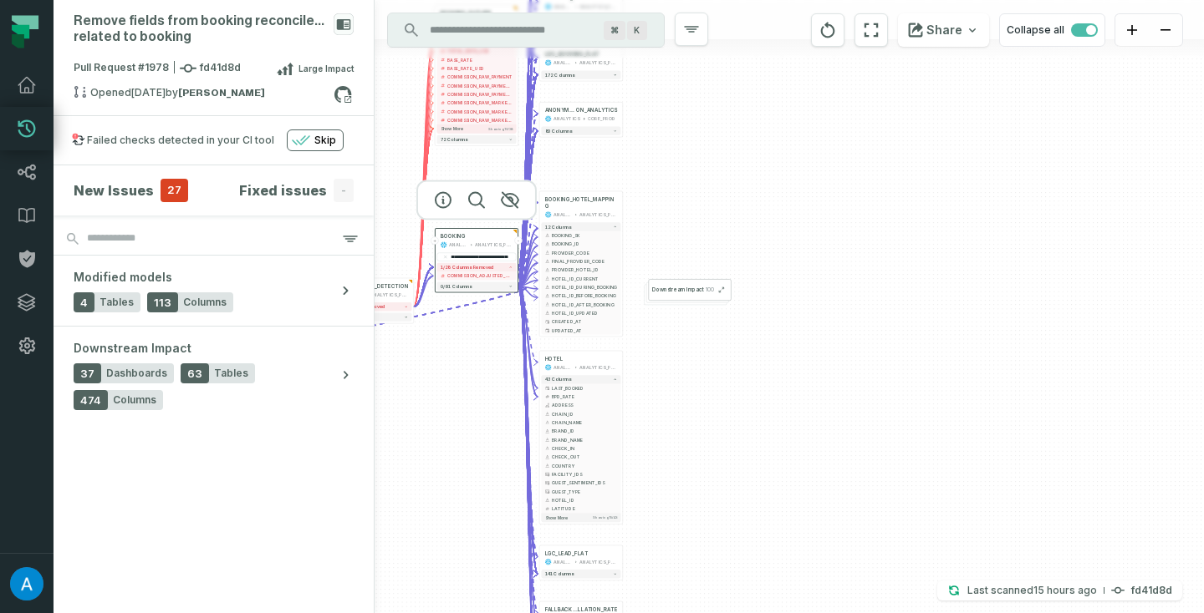
drag, startPoint x: 896, startPoint y: 474, endPoint x: 893, endPoint y: 396, distance: 77.8
click at [893, 396] on div "FACT_SESSIONS ANALYTICS CORE_PROD - 50 columns + LEAD ANALYTICS ANALYTICS_PROD …" at bounding box center [788, 306] width 829 height 613
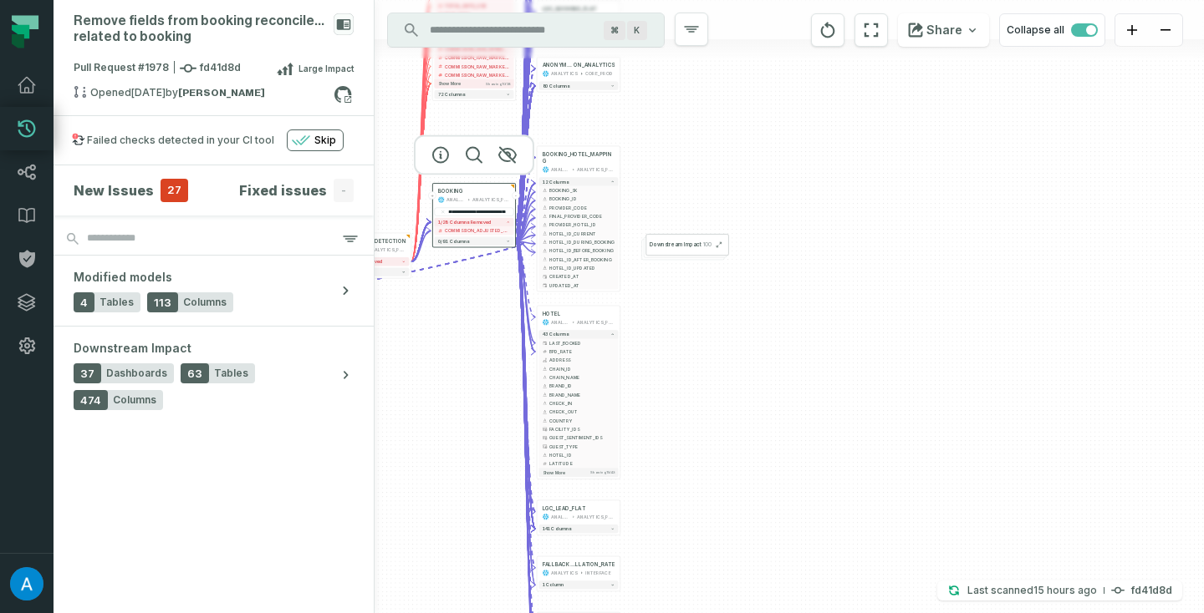
click at [444, 211] on icon "reset" at bounding box center [442, 212] width 3 height 3
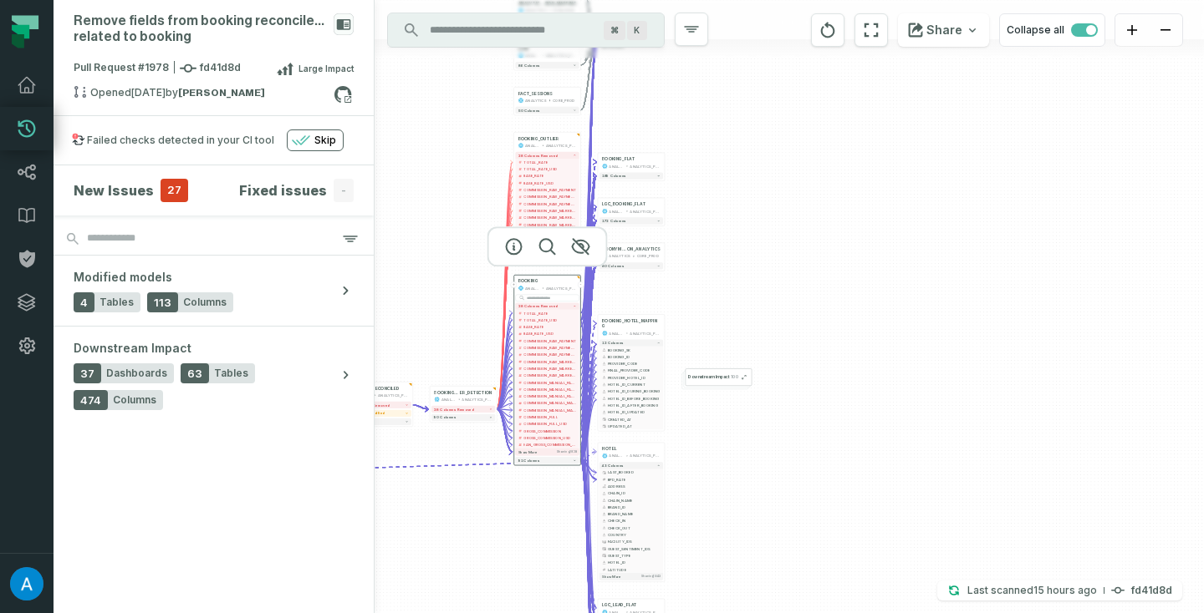
drag, startPoint x: 795, startPoint y: 434, endPoint x: 805, endPoint y: 483, distance: 50.3
click at [805, 483] on div "FACT_SESSIONS ANALYTICS CORE_PROD - 50 columns + LEAD ANALYTICS ANALYTICS_PROD …" at bounding box center [788, 306] width 829 height 613
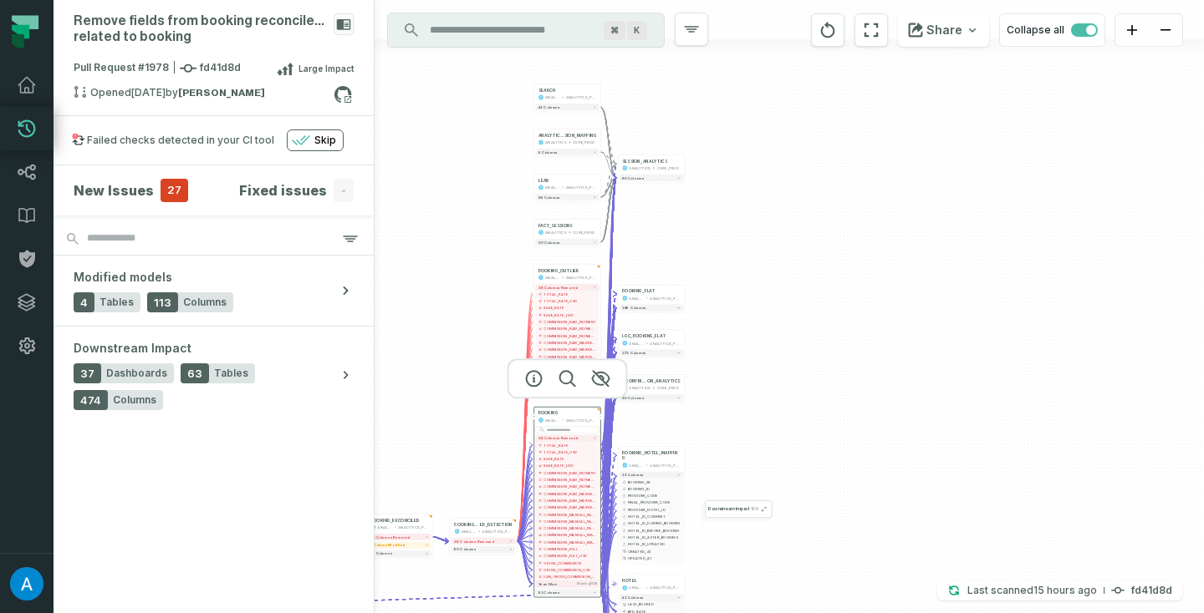
drag, startPoint x: 842, startPoint y: 247, endPoint x: 862, endPoint y: 373, distance: 127.0
click at [862, 373] on div "FACT_SESSIONS ANALYTICS CORE_PROD - 50 columns + LEAD ANALYTICS ANALYTICS_PROD …" at bounding box center [788, 306] width 829 height 613
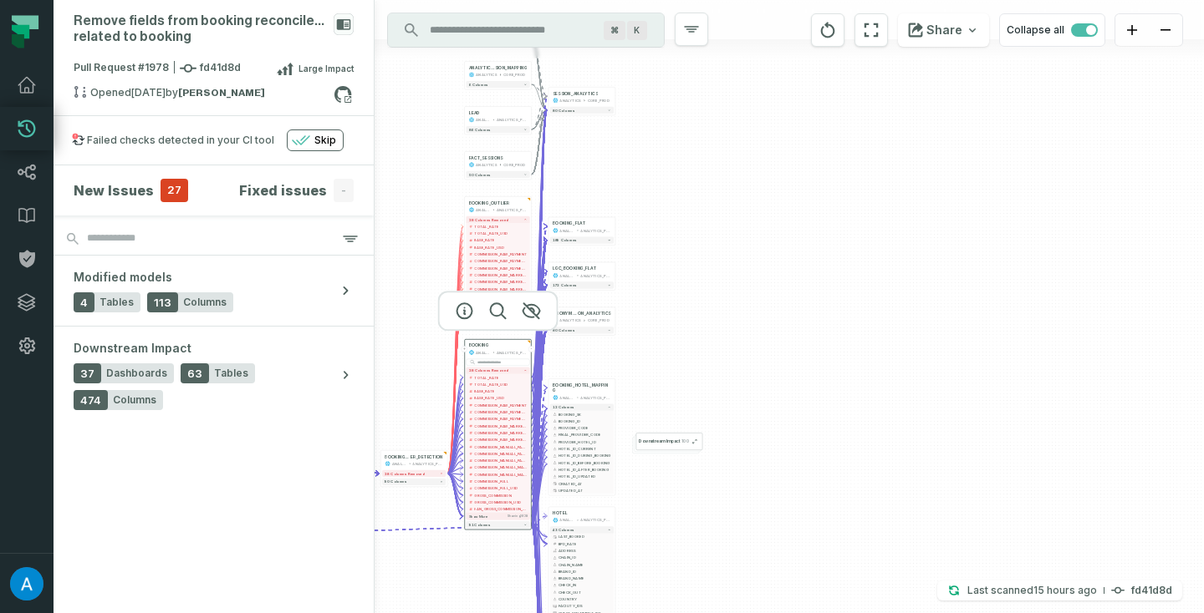
drag, startPoint x: 564, startPoint y: 417, endPoint x: 498, endPoint y: 345, distance: 97.6
click at [498, 345] on div "BOOKING ANALYTICS ANALYTICS_PROD" at bounding box center [498, 349] width 64 height 17
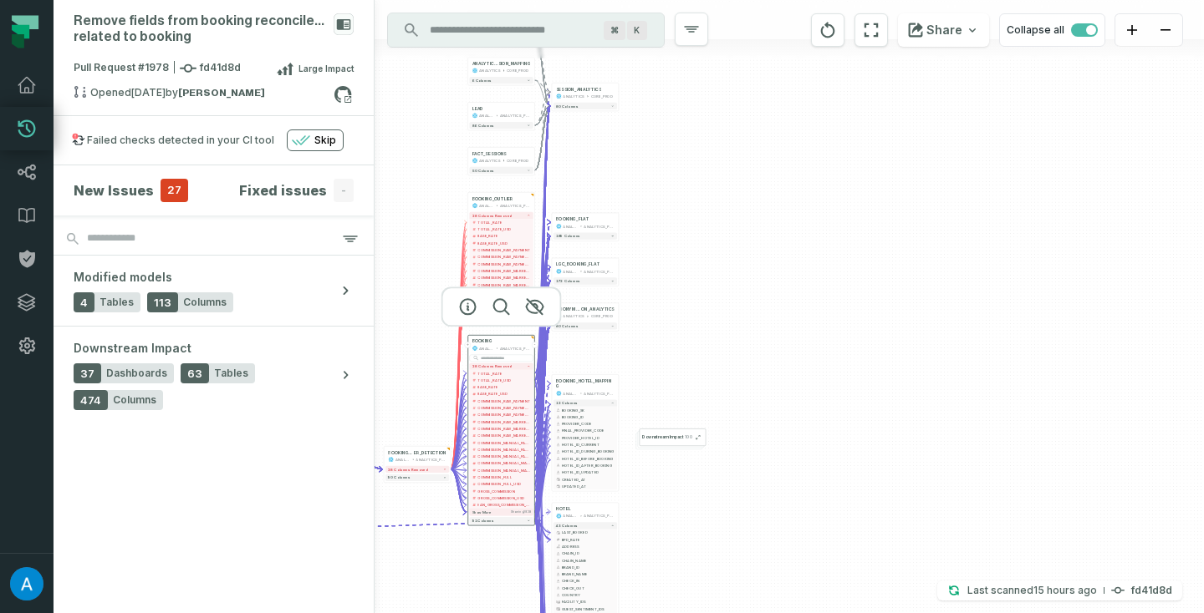
click at [549, 38] on input "Discovery Provider cmdk menu" at bounding box center [511, 30] width 182 height 27
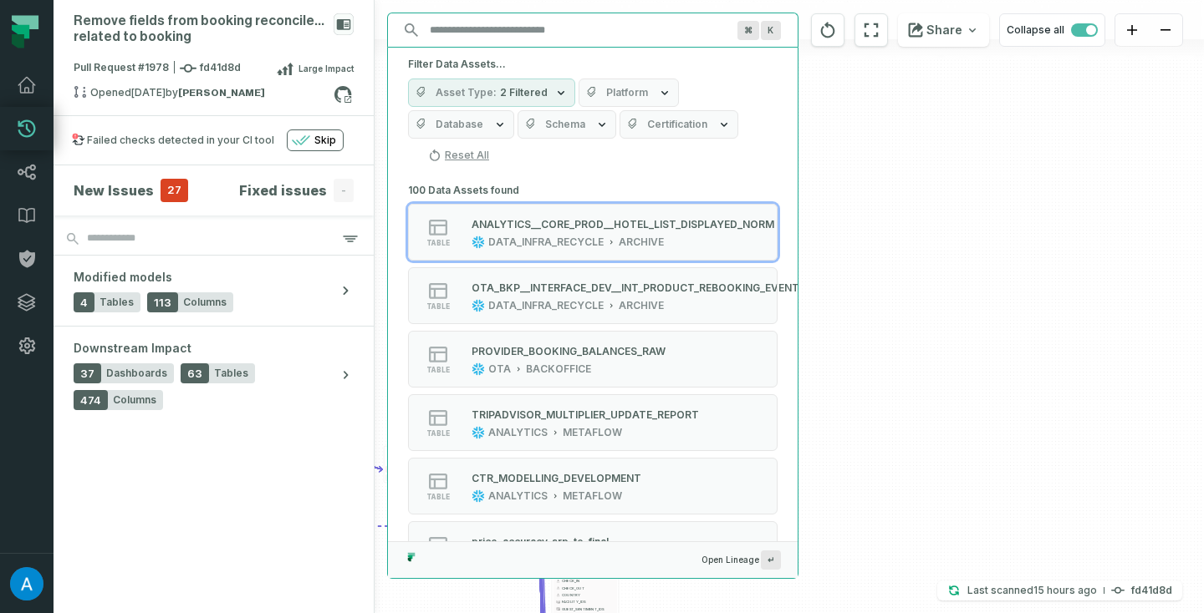
click at [980, 176] on div "FACT_SESSIONS ANALYTICS CORE_PROD - 50 columns + LEAD ANALYTICS ANALYTICS_PROD …" at bounding box center [788, 306] width 829 height 613
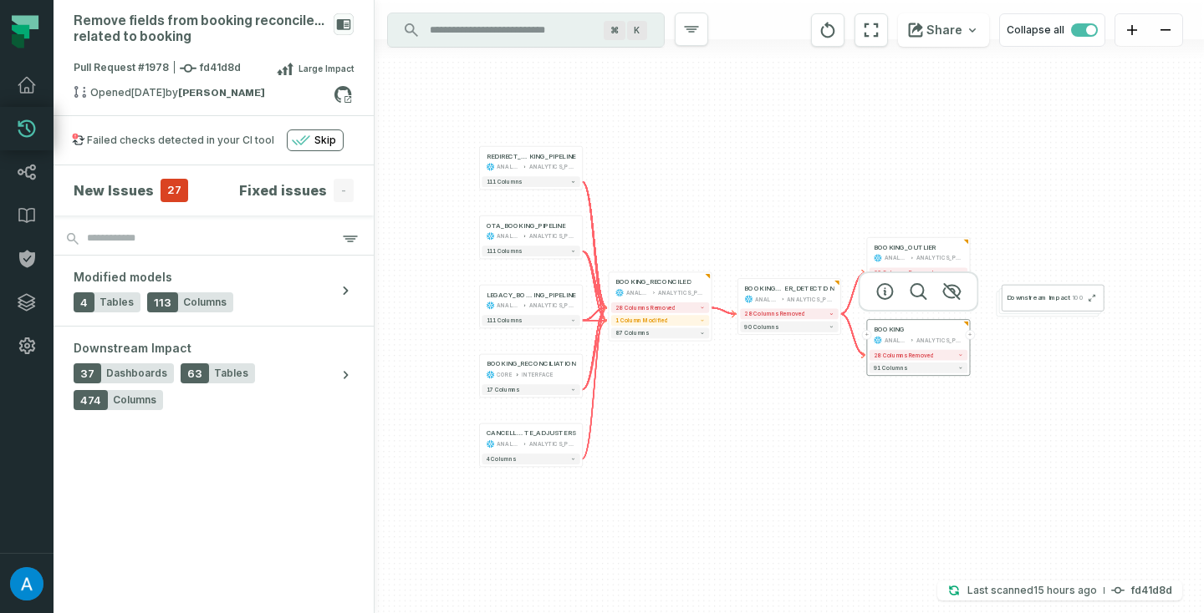
click at [967, 334] on button "+" at bounding box center [968, 334] width 9 height 9
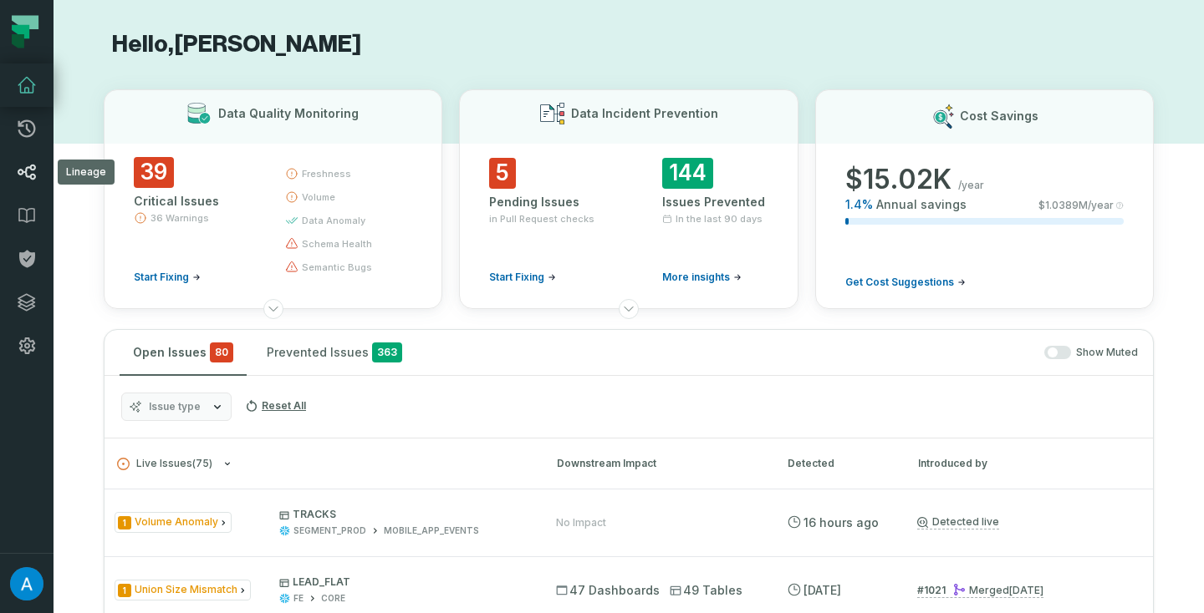
click at [29, 170] on icon at bounding box center [27, 172] width 20 height 20
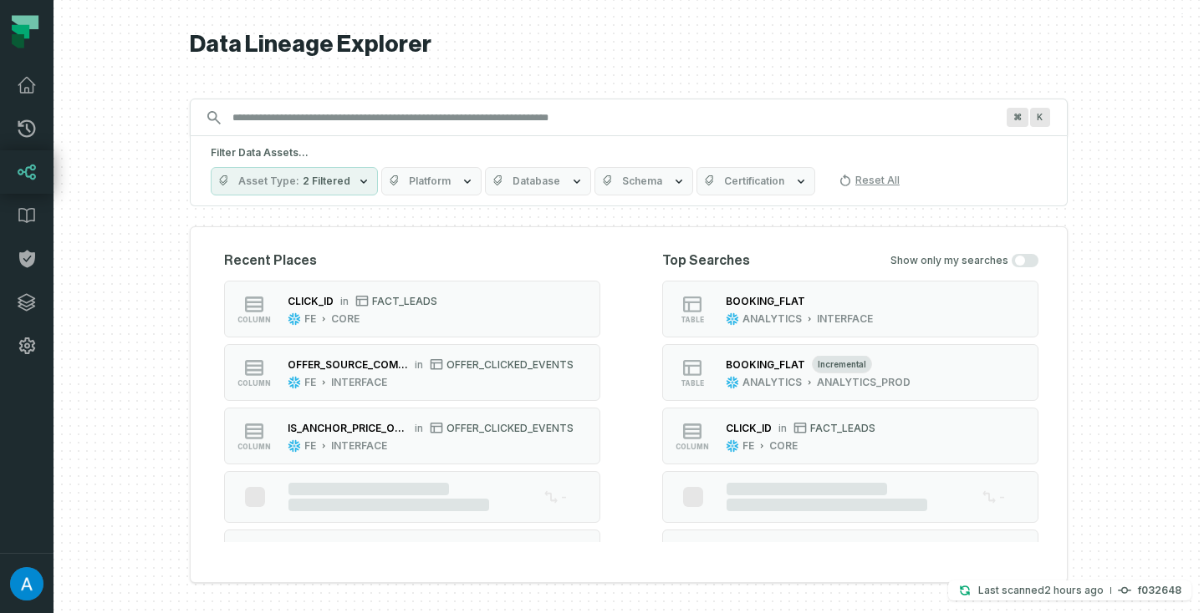
click at [314, 121] on input "Discovery Provider cmdk menu" at bounding box center [613, 117] width 782 height 27
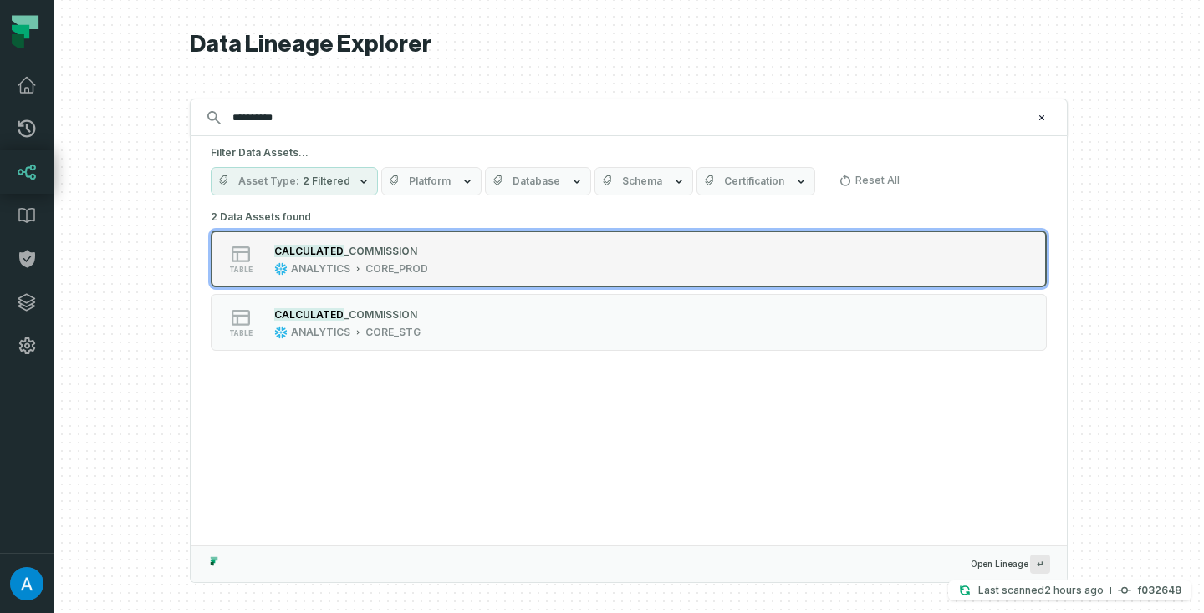
type input "**********"
click at [334, 258] on div "CALCULATED _COMMISSION" at bounding box center [351, 250] width 154 height 17
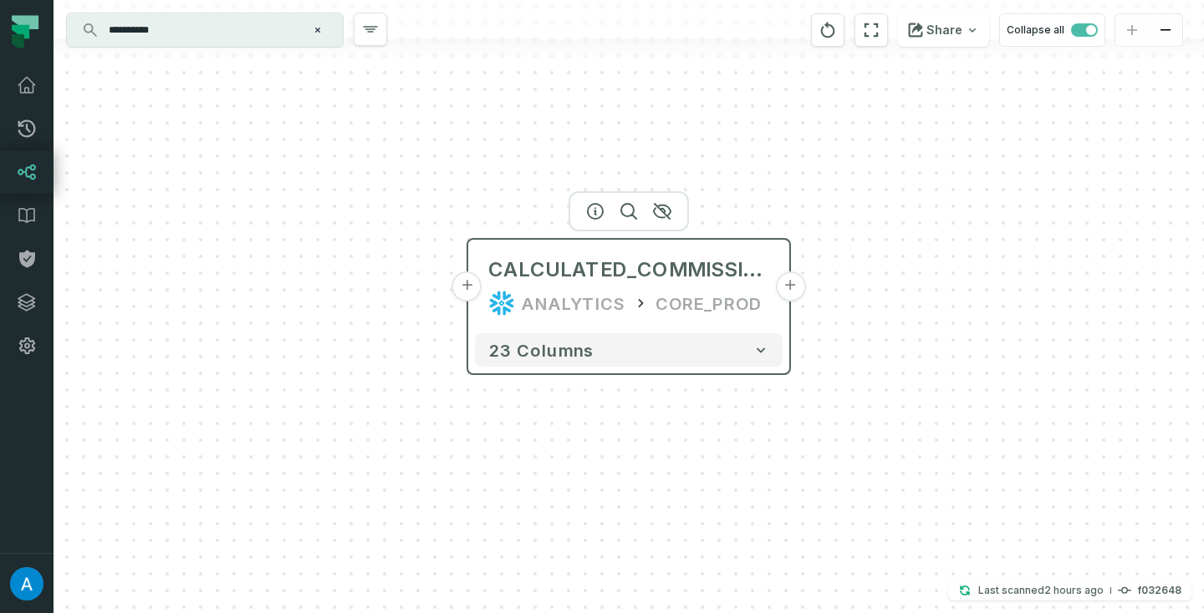
click at [461, 285] on button "+" at bounding box center [467, 287] width 30 height 30
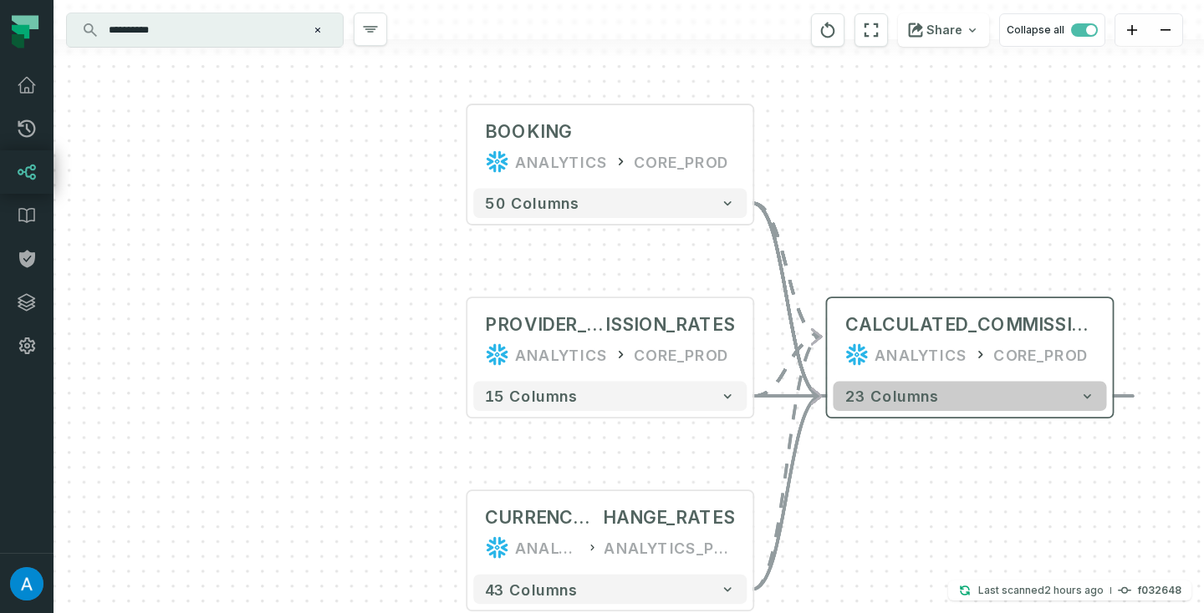
click at [913, 405] on button "23 columns" at bounding box center [968, 397] width 273 height 30
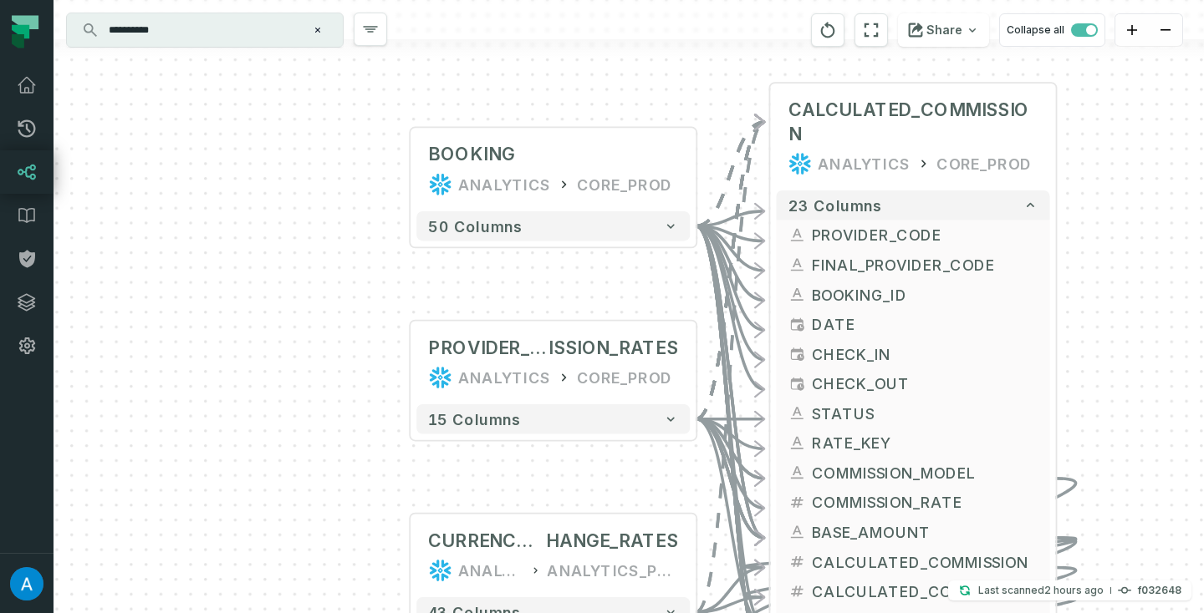
drag, startPoint x: 739, startPoint y: 324, endPoint x: 683, endPoint y: 110, distance: 221.2
click at [683, 110] on div "+ BOOKING ANALYTICS CORE_PROD + 50 columns + PROVIDER_COMM ISSION_RATES ANALYTI…" at bounding box center [628, 306] width 1150 height 613
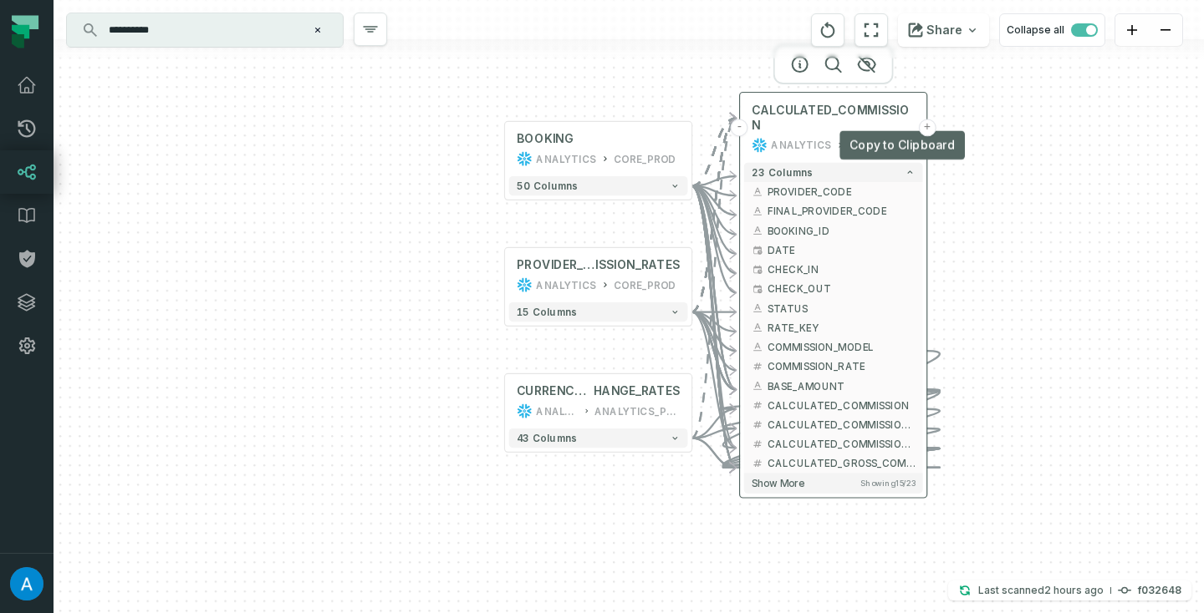
click at [929, 120] on button "+" at bounding box center [927, 128] width 18 height 18
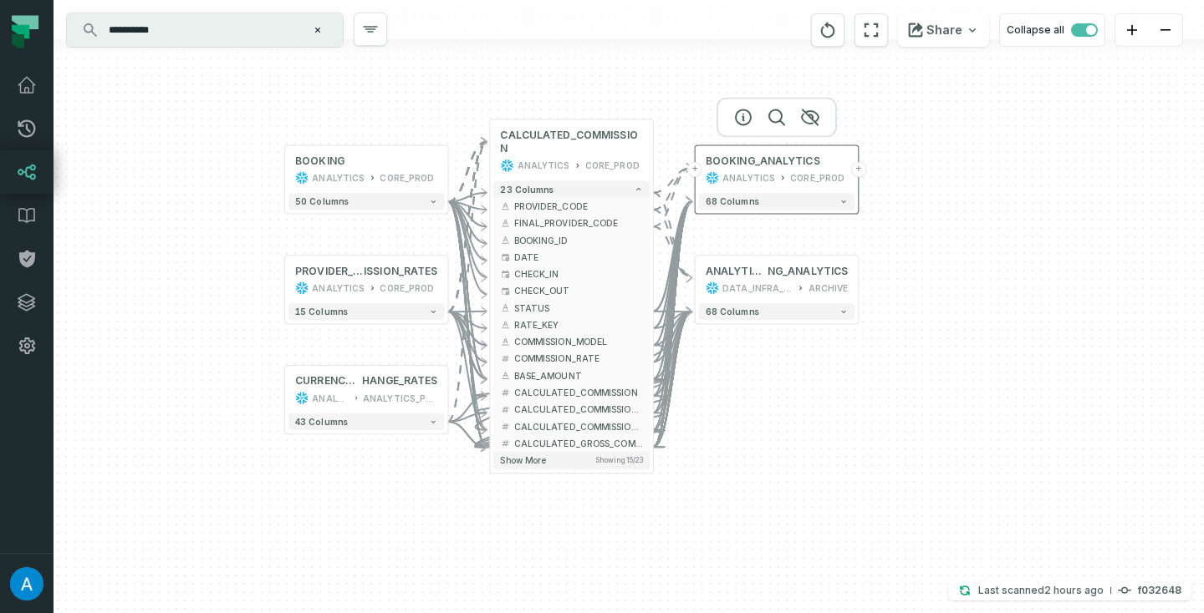
click at [858, 170] on button "+" at bounding box center [858, 169] width 15 height 15
